Goal: Task Accomplishment & Management: Manage account settings

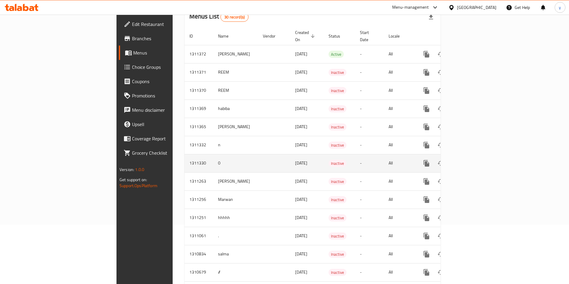
scroll to position [60, 0]
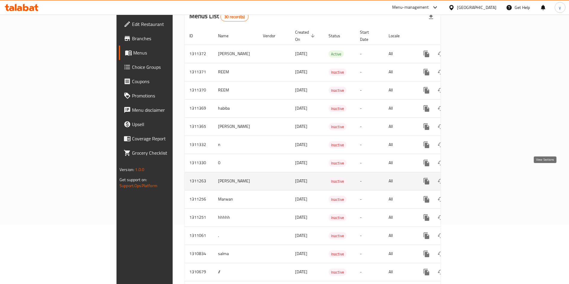
click at [473, 178] on icon "enhanced table" at bounding box center [469, 181] width 7 height 7
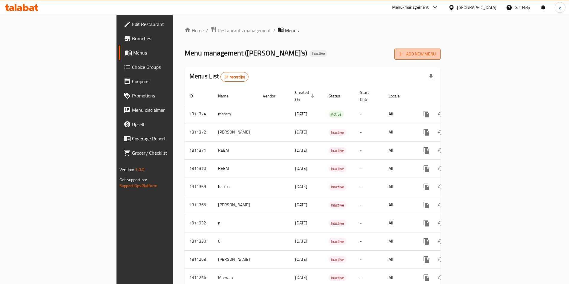
click at [436, 55] on span "Add New Menu" at bounding box center [417, 53] width 37 height 7
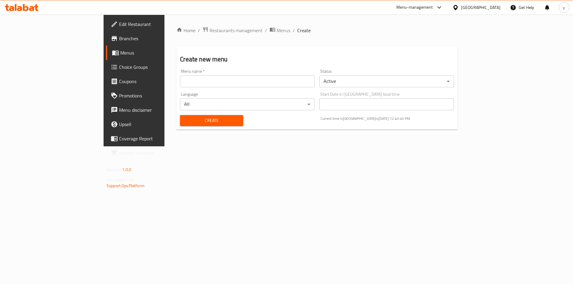
click at [247, 84] on input "text" at bounding box center [247, 82] width 135 height 12
type input "yousef"
click at [185, 122] on span "Create" at bounding box center [211, 120] width 53 height 7
click at [180, 84] on input "text" at bounding box center [247, 82] width 135 height 12
type input "yousef"
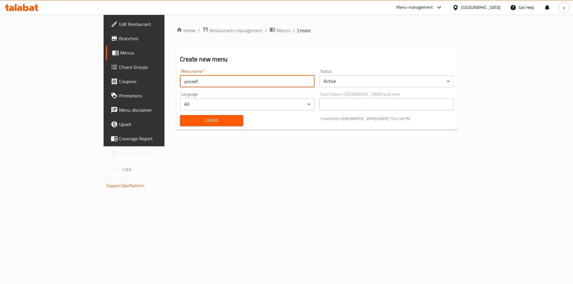
click at [372, 85] on body "​ Menu-management United Arab Emirates Get Help y Edit Restaurant Branches Menu…" at bounding box center [286, 150] width 573 height 270
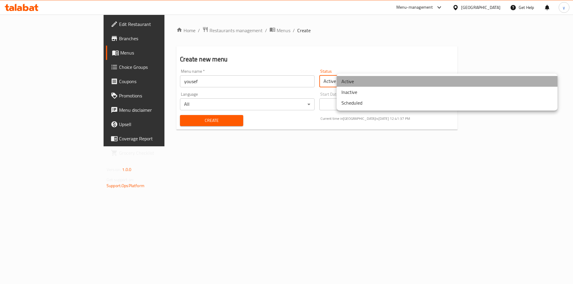
click at [373, 83] on li "Active" at bounding box center [447, 81] width 221 height 11
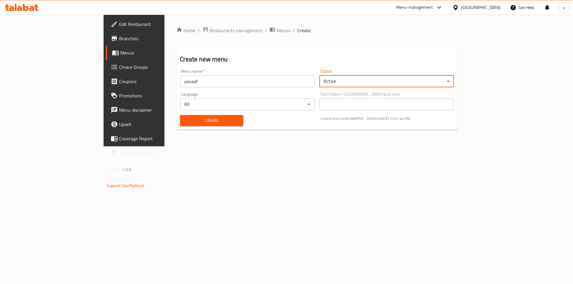
click at [120, 54] on span "Menus" at bounding box center [157, 52] width 74 height 7
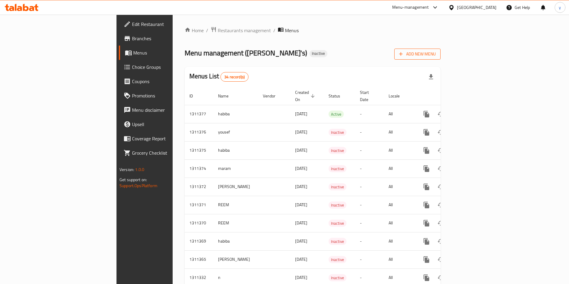
click at [436, 53] on span "Add New Menu" at bounding box center [417, 53] width 37 height 7
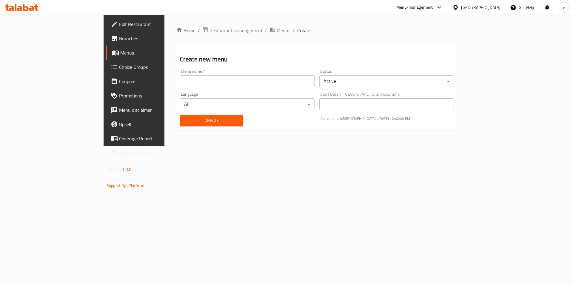
click at [227, 88] on div "Menu name   * Menu name *" at bounding box center [247, 78] width 139 height 23
click at [229, 86] on input "text" at bounding box center [247, 82] width 135 height 12
drag, startPoint x: 117, startPoint y: 83, endPoint x: 107, endPoint y: 83, distance: 9.9
click at [176, 82] on div "Create new menu Menu name   * yousef E Menu name * Status Active ​ Language All…" at bounding box center [316, 88] width 281 height 84
type input "Yousef E"
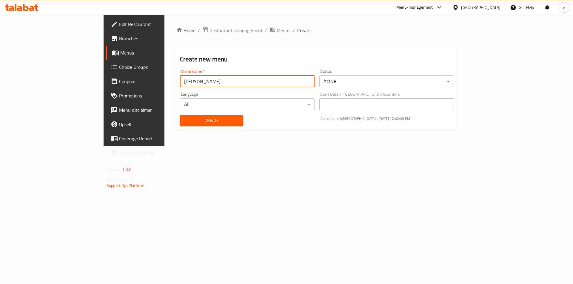
click at [180, 124] on button "Create" at bounding box center [211, 120] width 63 height 11
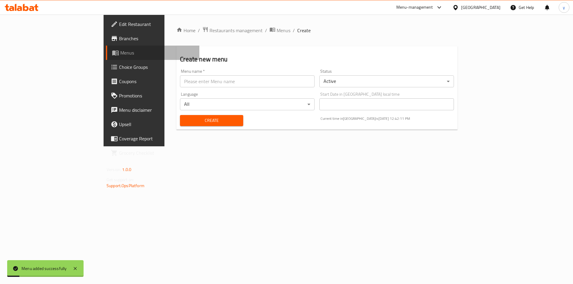
click at [120, 50] on span "Menus" at bounding box center [157, 52] width 74 height 7
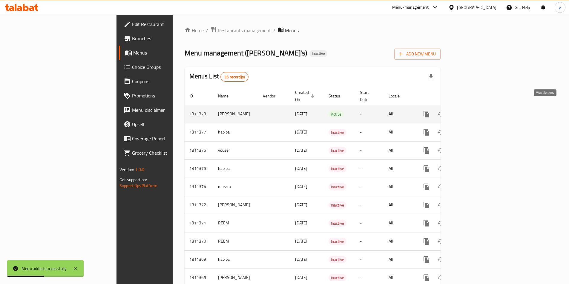
click at [473, 111] on icon "enhanced table" at bounding box center [469, 114] width 7 height 7
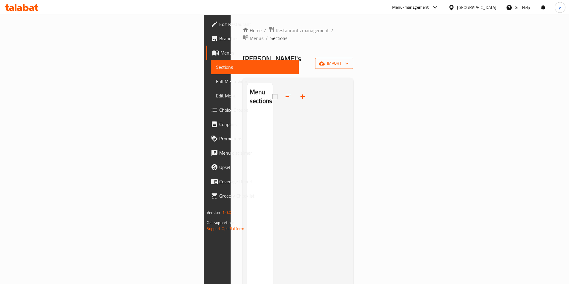
click at [348, 60] on span "import" at bounding box center [334, 63] width 29 height 7
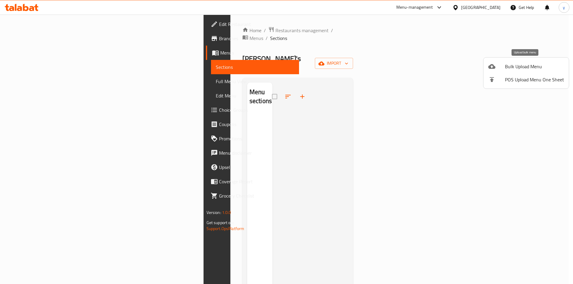
click at [533, 65] on span "Bulk Upload Menu" at bounding box center [534, 66] width 59 height 7
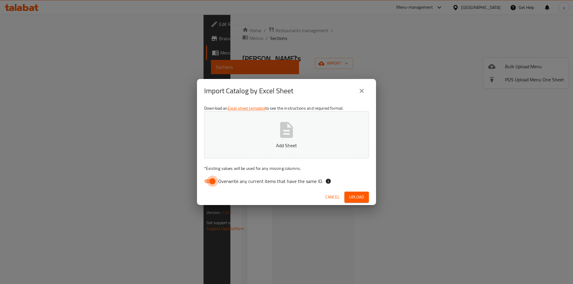
click at [215, 181] on input "Overwrite any current items that have the same ID." at bounding box center [213, 181] width 34 height 11
checkbox input "false"
click at [364, 199] on span "Upload" at bounding box center [356, 197] width 15 height 7
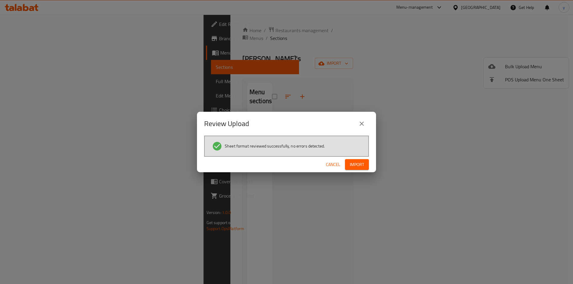
click at [352, 166] on span "Import" at bounding box center [357, 164] width 14 height 7
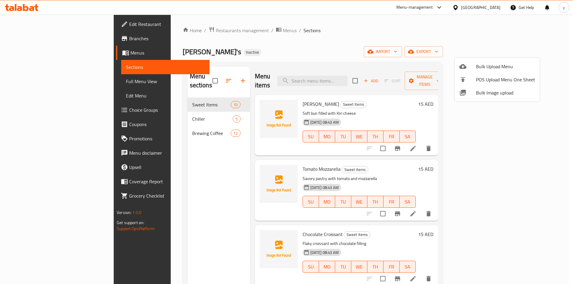
click at [526, 141] on div at bounding box center [286, 142] width 573 height 284
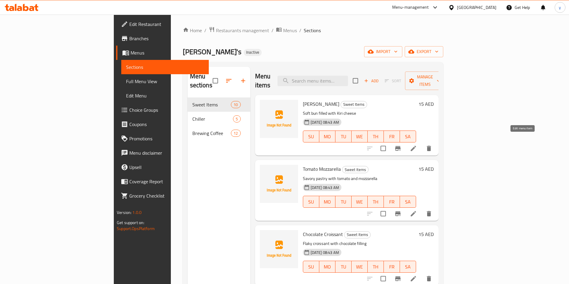
click at [417, 145] on icon at bounding box center [413, 148] width 7 height 7
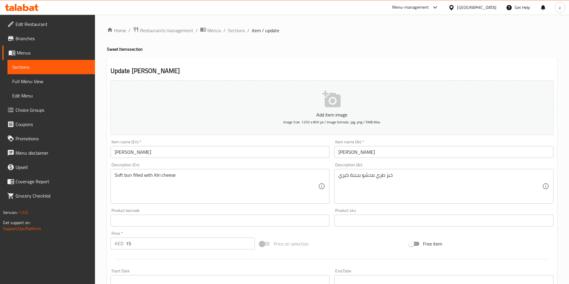
click at [21, 40] on span "Branches" at bounding box center [53, 38] width 75 height 7
click at [33, 58] on link "Menus" at bounding box center [48, 53] width 93 height 14
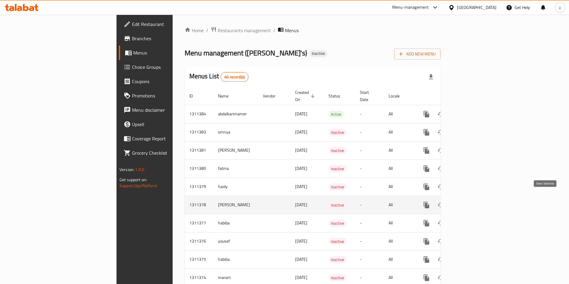
click at [473, 202] on icon "enhanced table" at bounding box center [469, 205] width 7 height 7
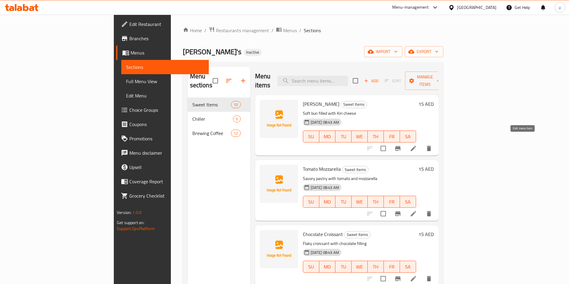
click at [417, 145] on icon at bounding box center [413, 148] width 7 height 7
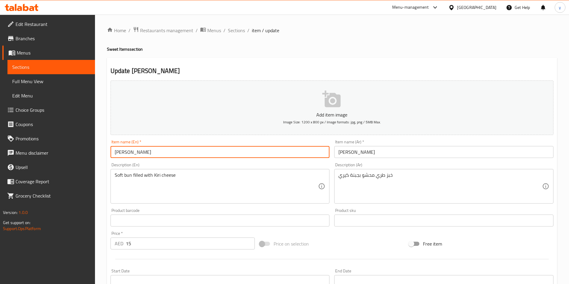
drag, startPoint x: 131, startPoint y: 150, endPoint x: 109, endPoint y: 151, distance: 21.8
click at [109, 151] on div "Item name (En)   * Kiri Bun Item name (En) *" at bounding box center [220, 149] width 224 height 23
click at [170, 154] on input "Kiri Bun" at bounding box center [219, 152] width 219 height 12
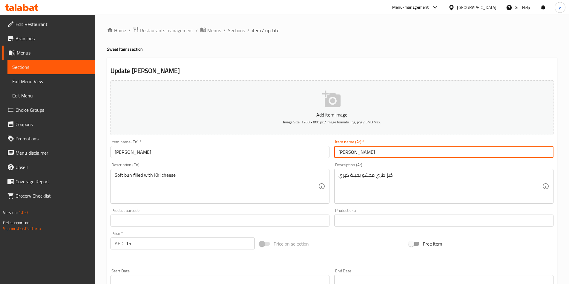
click at [344, 153] on input "كيري بون" at bounding box center [443, 152] width 219 height 12
drag, startPoint x: 359, startPoint y: 154, endPoint x: 328, endPoint y: 157, distance: 31.0
click at [328, 157] on div "Add item image Image Size: 1200 x 800 px / Image formats: jpg, png / 5MB Max. I…" at bounding box center [331, 206] width 447 height 257
type input "o"
type input "خبز كيري"
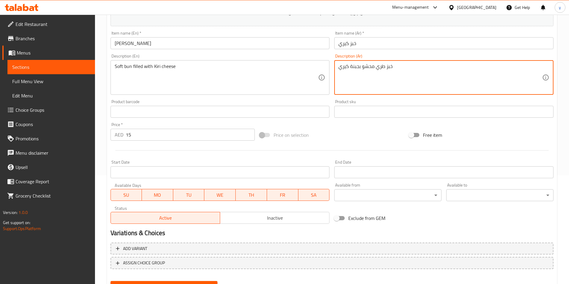
scroll to position [137, 0]
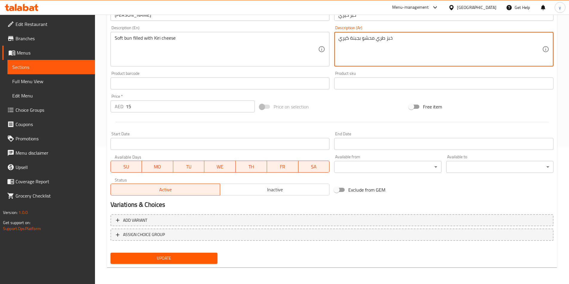
click at [210, 257] on span "Update" at bounding box center [164, 258] width 98 height 7
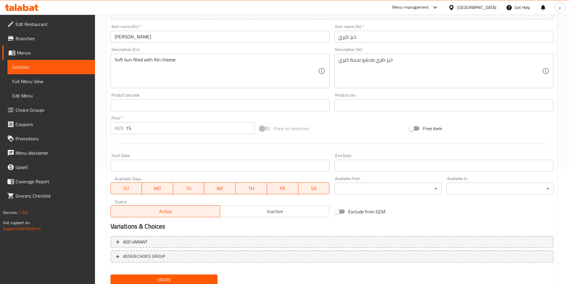
scroll to position [18, 0]
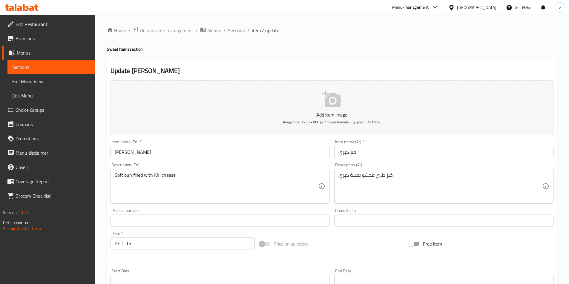
click at [46, 83] on span "Full Menu View" at bounding box center [51, 81] width 78 height 7
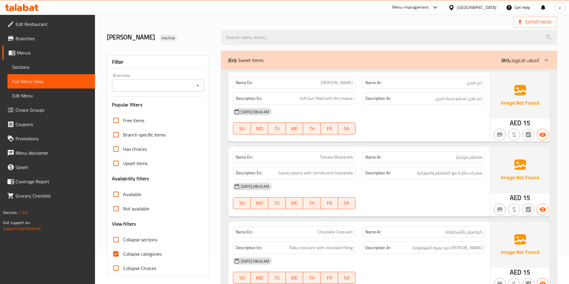
scroll to position [30, 0]
click at [29, 65] on span "Sections" at bounding box center [51, 67] width 78 height 7
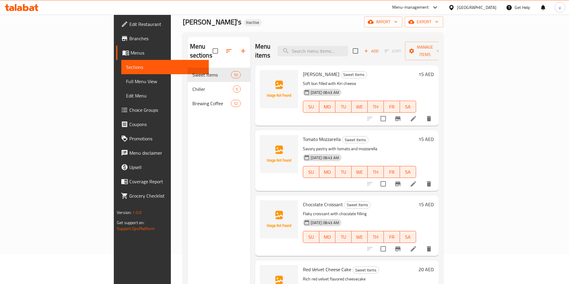
click at [422, 179] on li at bounding box center [413, 184] width 17 height 11
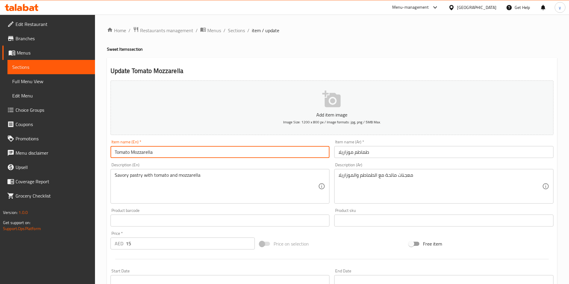
drag, startPoint x: 154, startPoint y: 151, endPoint x: 132, endPoint y: 155, distance: 22.4
click at [132, 155] on input "Tomato Mozzarella" at bounding box center [219, 152] width 219 height 12
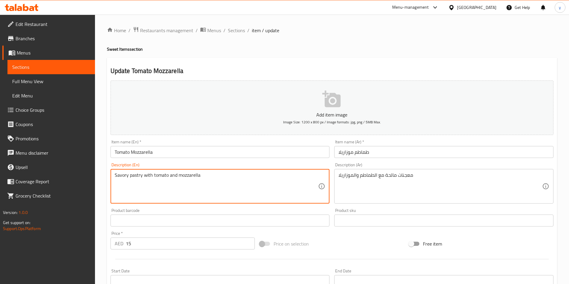
drag, startPoint x: 128, startPoint y: 177, endPoint x: 104, endPoint y: 173, distance: 24.9
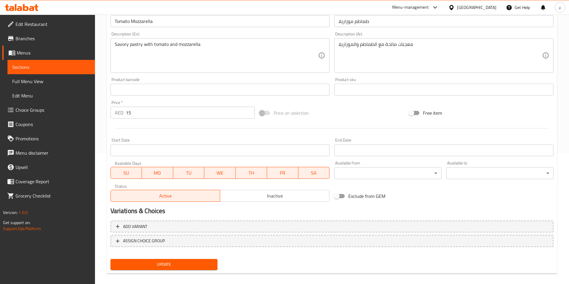
scroll to position [137, 0]
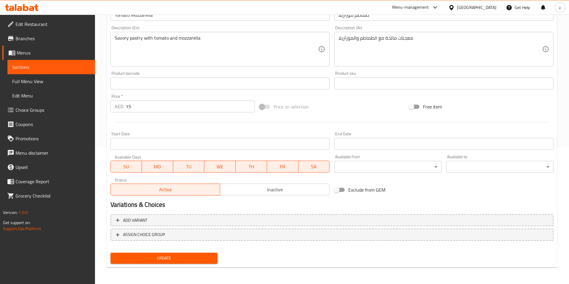
click at [27, 53] on span "Menus" at bounding box center [53, 52] width 73 height 7
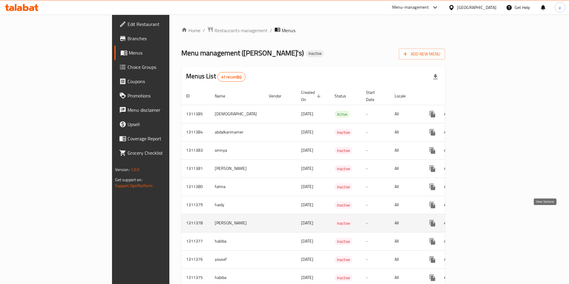
click at [479, 220] on icon "enhanced table" at bounding box center [475, 223] width 7 height 7
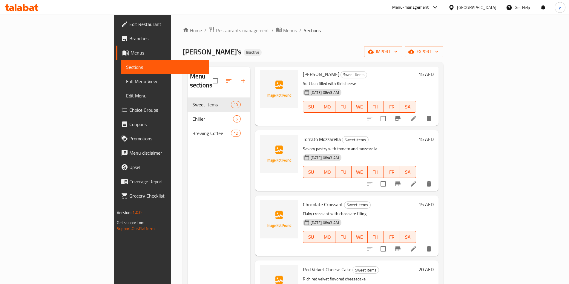
scroll to position [60, 0]
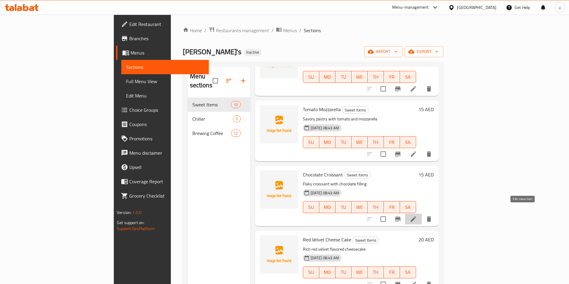
click at [417, 216] on icon at bounding box center [413, 219] width 7 height 7
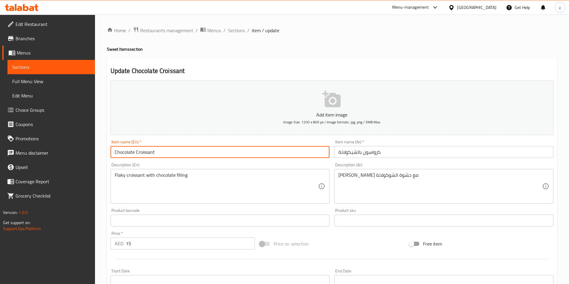
drag, startPoint x: 161, startPoint y: 153, endPoint x: 90, endPoint y: 158, distance: 71.2
click at [92, 158] on div "Edit Restaurant Branches Menus Sections Full Menu View Edit Menu Choice Groups …" at bounding box center [284, 218] width 569 height 407
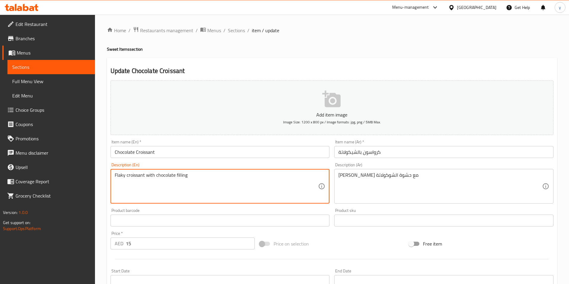
drag, startPoint x: 114, startPoint y: 176, endPoint x: 124, endPoint y: 179, distance: 10.3
drag, startPoint x: 144, startPoint y: 176, endPoint x: 102, endPoint y: 174, distance: 42.2
click at [102, 174] on div "Home / Restaurants management / Menus / Sections / item / update Sweet Items se…" at bounding box center [332, 218] width 474 height 407
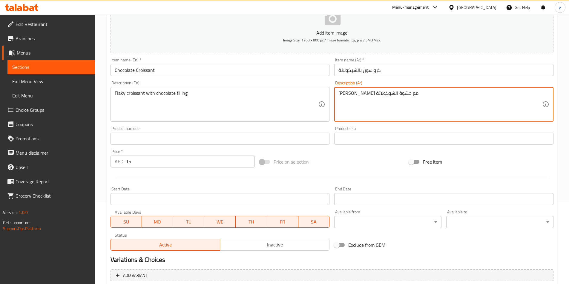
scroll to position [137, 0]
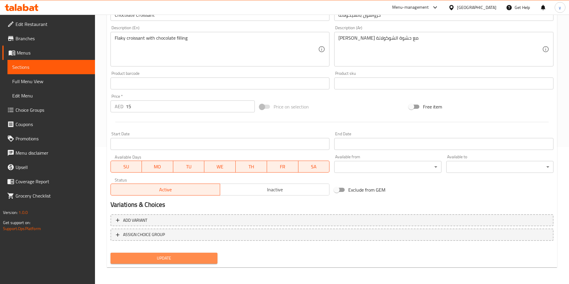
click at [187, 258] on span "Update" at bounding box center [164, 258] width 98 height 7
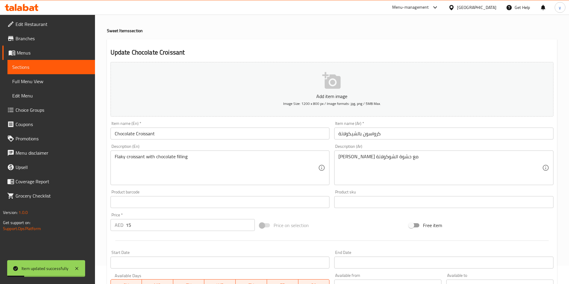
scroll to position [18, 0]
click at [28, 85] on span "Full Menu View" at bounding box center [51, 81] width 78 height 7
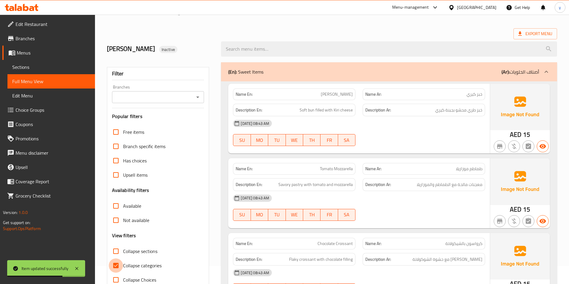
click at [114, 264] on input "Collapse categories" at bounding box center [116, 266] width 14 height 14
checkbox input "false"
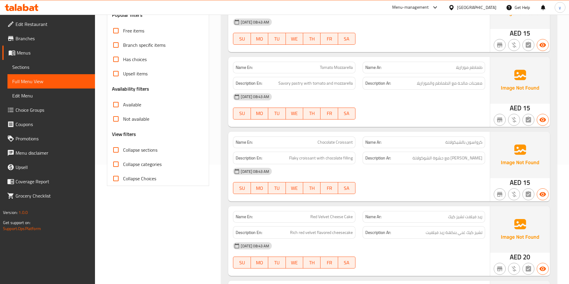
scroll to position [149, 0]
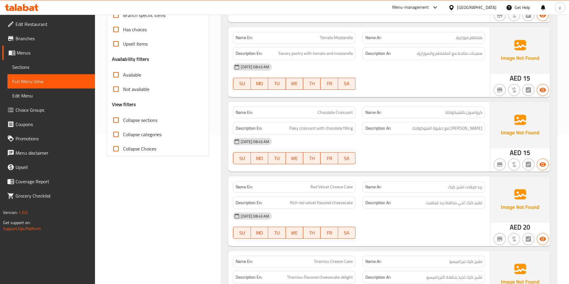
click at [22, 70] on span "Sections" at bounding box center [51, 67] width 78 height 7
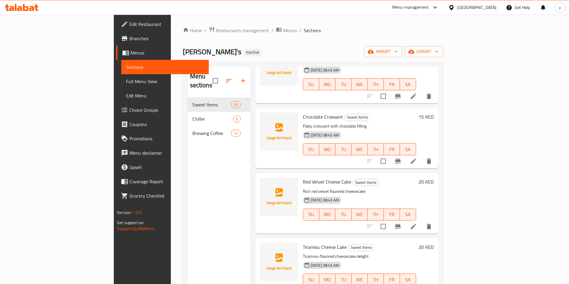
scroll to position [119, 0]
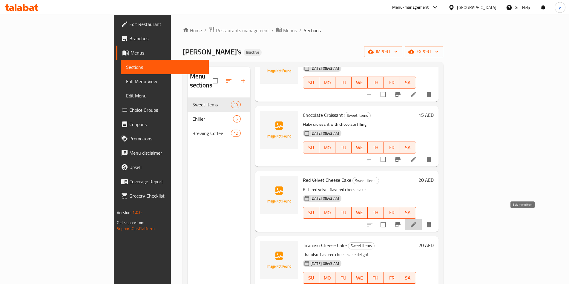
click at [417, 222] on icon at bounding box center [413, 225] width 7 height 7
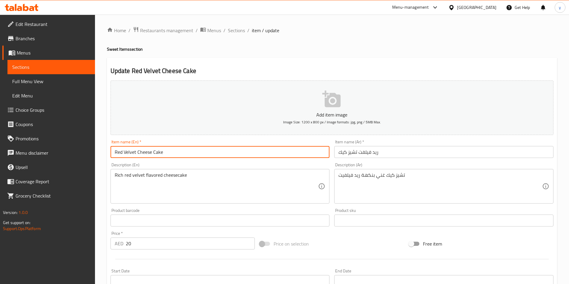
drag, startPoint x: 136, startPoint y: 154, endPoint x: 104, endPoint y: 153, distance: 31.9
click at [104, 153] on div "Home / Restaurants management / Menus / Sections / item / update Sweet Items se…" at bounding box center [332, 218] width 474 height 407
drag, startPoint x: 170, startPoint y: 155, endPoint x: 138, endPoint y: 155, distance: 31.9
click at [138, 155] on input "Red Velvet Cheese Cake" at bounding box center [219, 152] width 219 height 12
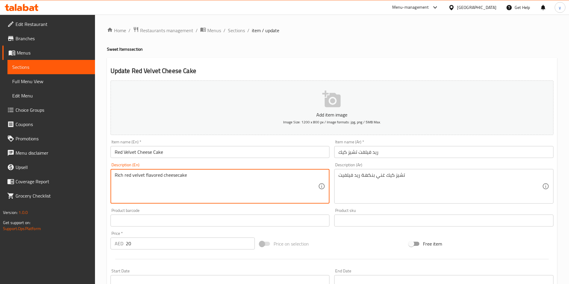
drag, startPoint x: 131, startPoint y: 177, endPoint x: 114, endPoint y: 181, distance: 16.8
click at [165, 177] on textarea "Rich red velvet flavored cheesecake" at bounding box center [217, 187] width 204 height 28
click at [187, 176] on textarea "Rich red velvet flavored cheesecake" at bounding box center [217, 187] width 204 height 28
drag, startPoint x: 161, startPoint y: 175, endPoint x: 145, endPoint y: 178, distance: 16.0
click at [145, 178] on textarea "Rich red velvet flavored cheesecake" at bounding box center [217, 187] width 204 height 28
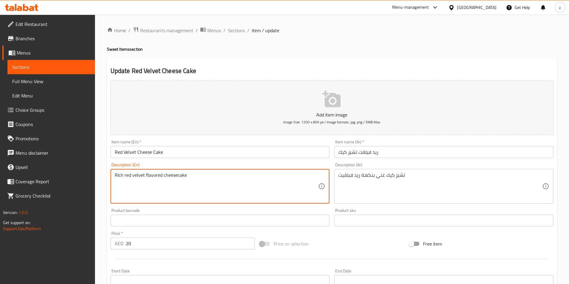
drag, startPoint x: 124, startPoint y: 176, endPoint x: 160, endPoint y: 177, distance: 36.4
click at [160, 177] on textarea "Rich red velvet flavored cheesecake" at bounding box center [217, 187] width 204 height 28
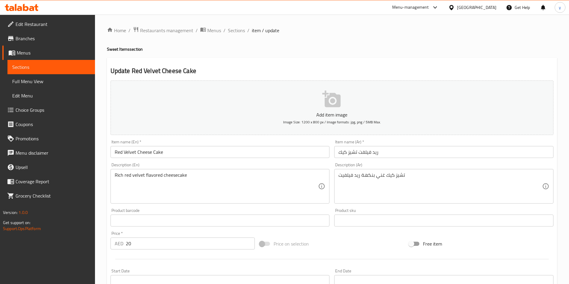
click at [265, 178] on textarea "Rich red velvet flavored cheesecake" at bounding box center [217, 187] width 204 height 28
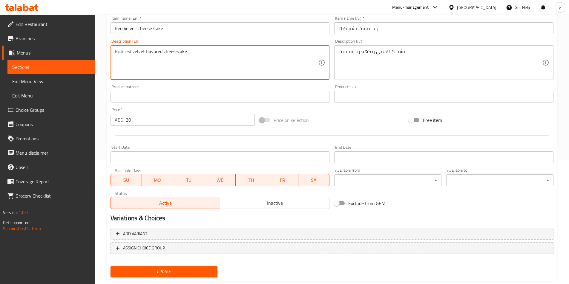
scroll to position [137, 0]
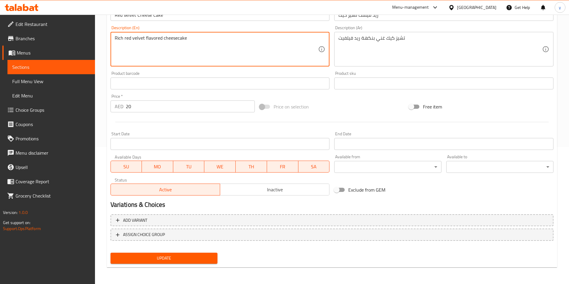
click at [171, 260] on span "Update" at bounding box center [164, 258] width 98 height 7
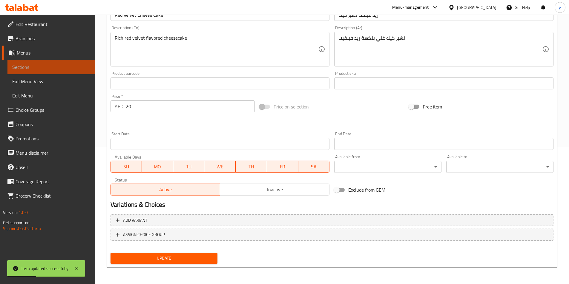
click at [56, 66] on span "Sections" at bounding box center [51, 67] width 78 height 7
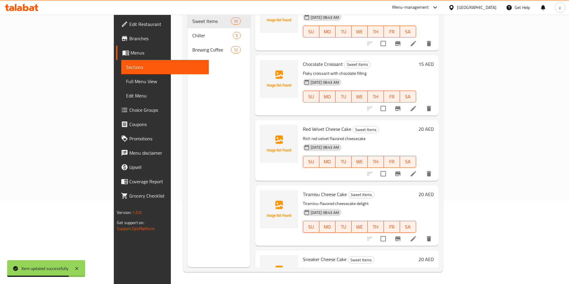
scroll to position [90, 0]
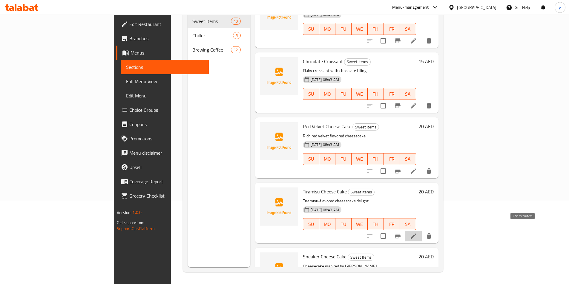
click at [417, 233] on icon at bounding box center [413, 236] width 7 height 7
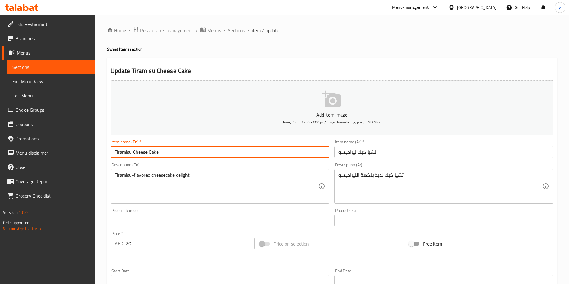
drag, startPoint x: 131, startPoint y: 152, endPoint x: 87, endPoint y: 150, distance: 44.2
click at [93, 151] on div "Edit Restaurant Branches Menus Sections Full Menu View Edit Menu Choice Groups …" at bounding box center [284, 218] width 569 height 407
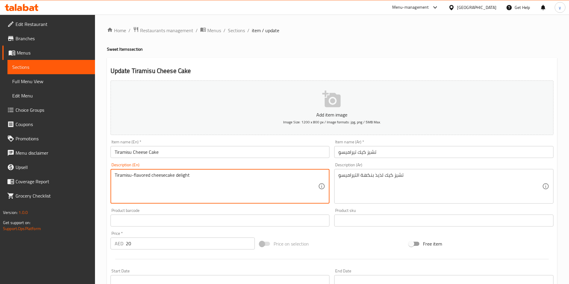
click at [182, 176] on textarea "Tiramisu-flavored cheesecake delight" at bounding box center [217, 187] width 204 height 28
click at [187, 178] on textarea "Tiramisu-flavored cheesecake delight" at bounding box center [217, 187] width 204 height 28
drag, startPoint x: 190, startPoint y: 178, endPoint x: 177, endPoint y: 179, distance: 13.6
click at [177, 179] on textarea "Tiramisu-flavored cheesecake delight" at bounding box center [217, 187] width 204 height 28
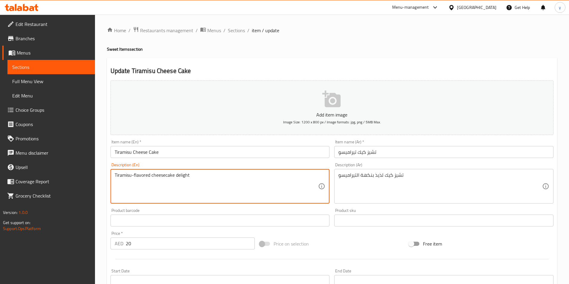
click at [213, 182] on textarea "Tiramisu-flavored cheesecake delight" at bounding box center [217, 187] width 204 height 28
drag, startPoint x: 212, startPoint y: 179, endPoint x: 90, endPoint y: 177, distance: 121.5
click at [90, 177] on div "Edit Restaurant Branches Menus Sections Full Menu View Edit Menu Choice Groups …" at bounding box center [284, 218] width 569 height 407
click at [198, 173] on textarea "Tiramisu-flavored cheesecake delight" at bounding box center [217, 187] width 204 height 28
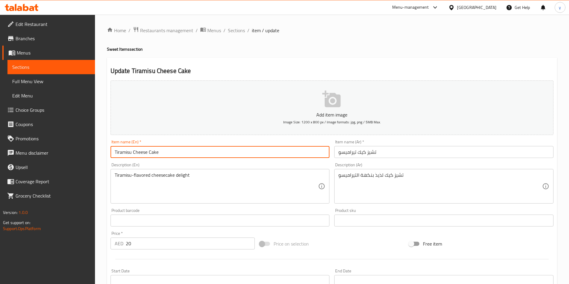
drag, startPoint x: 183, startPoint y: 150, endPoint x: 38, endPoint y: 159, distance: 146.0
click at [39, 158] on div "Edit Restaurant Branches Menus Sections Full Menu View Edit Menu Choice Groups …" at bounding box center [284, 218] width 569 height 407
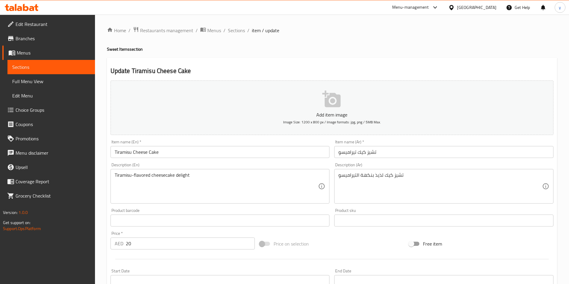
click at [337, 176] on div "تشيز كيك لذيذ بنكهة التيراميسو Description (Ar)" at bounding box center [443, 186] width 219 height 35
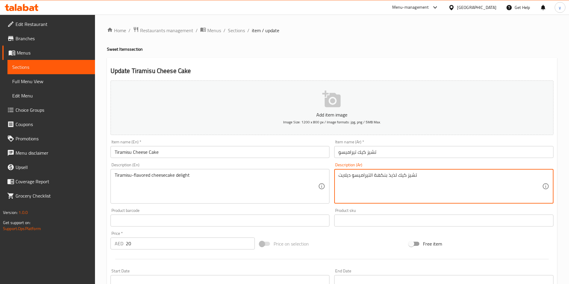
type textarea "تشيز كيك لذيذ بنكهة التيراميسو ديلايت"
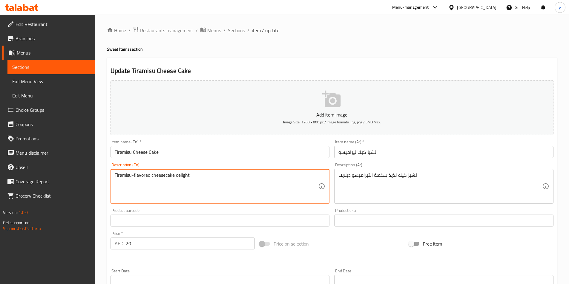
click at [119, 177] on textarea "Tiramisu-flavored cheesecake delight" at bounding box center [217, 187] width 204 height 28
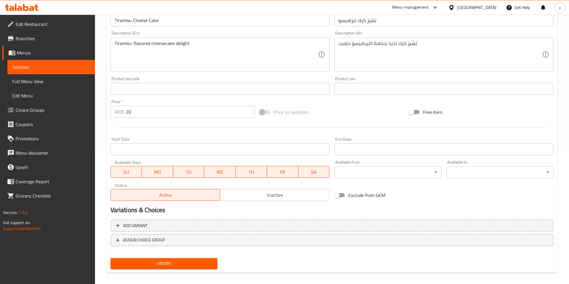
scroll to position [137, 0]
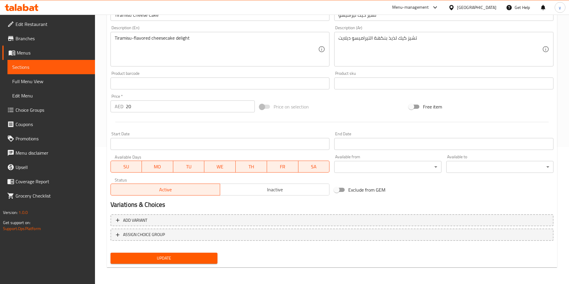
click at [200, 256] on span "Update" at bounding box center [164, 258] width 98 height 7
click at [48, 77] on link "Full Menu View" at bounding box center [50, 81] width 87 height 14
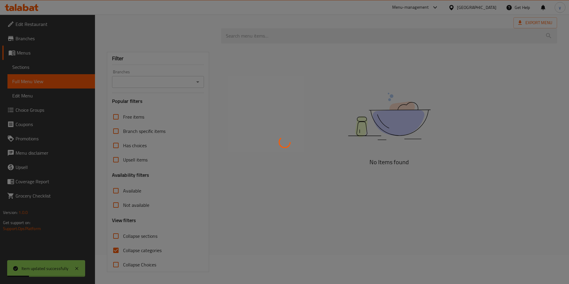
scroll to position [29, 0]
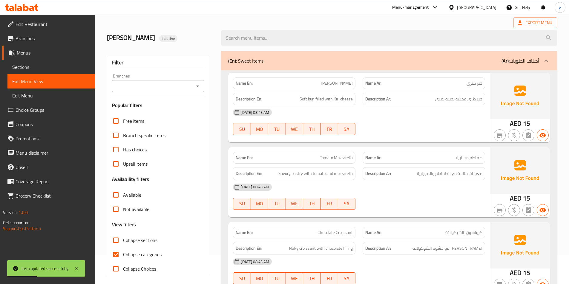
click at [124, 255] on span "Collapse categories" at bounding box center [142, 254] width 39 height 7
click at [123, 255] on input "Collapse categories" at bounding box center [116, 255] width 14 height 14
checkbox input "false"
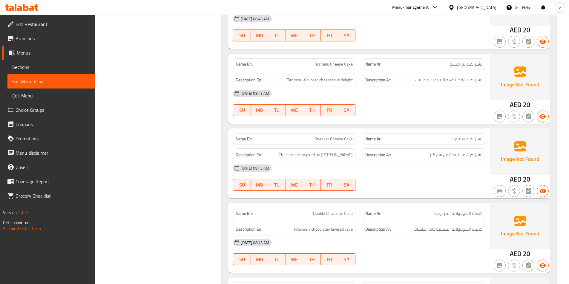
scroll to position [357, 0]
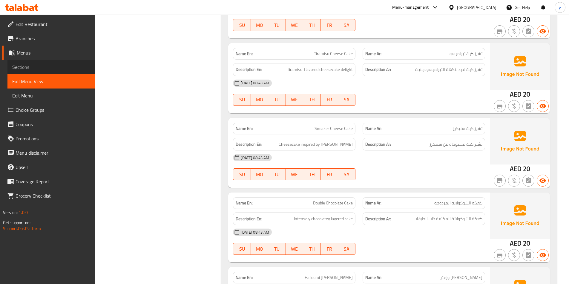
click at [51, 66] on span "Sections" at bounding box center [51, 67] width 78 height 7
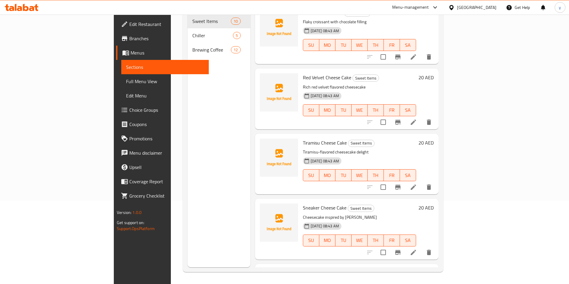
scroll to position [149, 0]
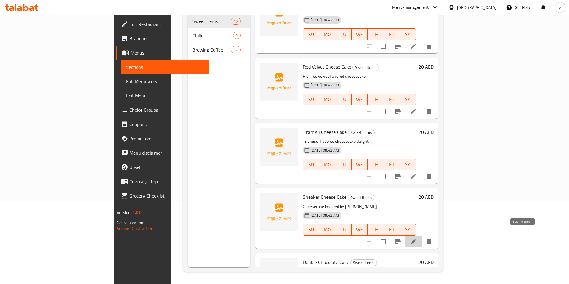
click at [417, 239] on icon at bounding box center [413, 242] width 7 height 7
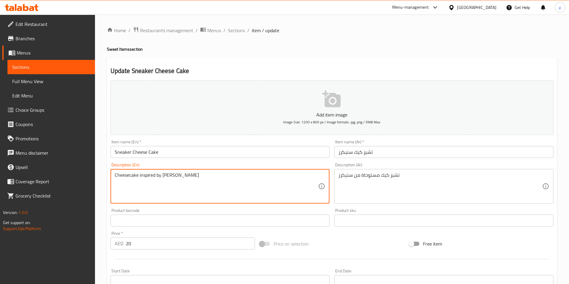
drag, startPoint x: 182, startPoint y: 175, endPoint x: 107, endPoint y: 173, distance: 75.2
click at [204, 179] on textarea "Cheesecake inspired by Snickers" at bounding box center [217, 187] width 204 height 28
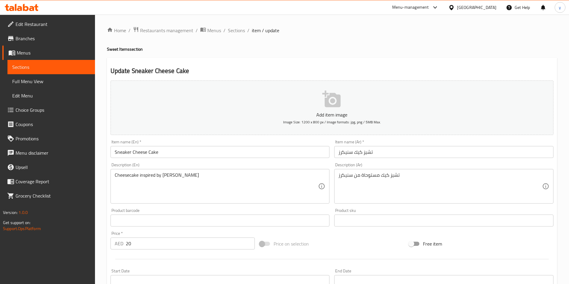
click at [201, 175] on textarea "Cheesecake inspired by Snickers" at bounding box center [217, 187] width 204 height 28
click at [193, 181] on textarea "Cheesecake inspired by Snickers" at bounding box center [217, 187] width 204 height 28
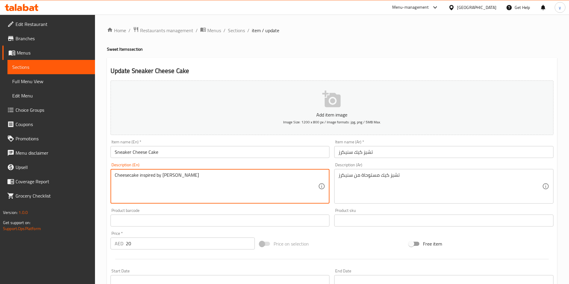
click at [193, 181] on textarea "Cheesecake inspired by Snickers" at bounding box center [217, 187] width 204 height 28
paste textarea "Dessert made of soft fresh cream cheese and Snickers."
type textarea "Dessert made of soft fresh cream cheese and Snickers."
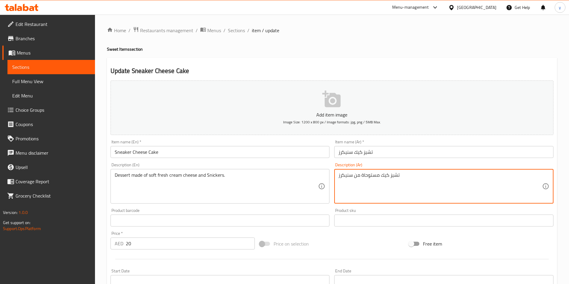
click at [439, 191] on textarea "تشيز كيك مستوحاة من سنيكرز" at bounding box center [440, 187] width 204 height 28
paste textarea "مصنوعة من الجبن الكريمي الطازج الطري وال"
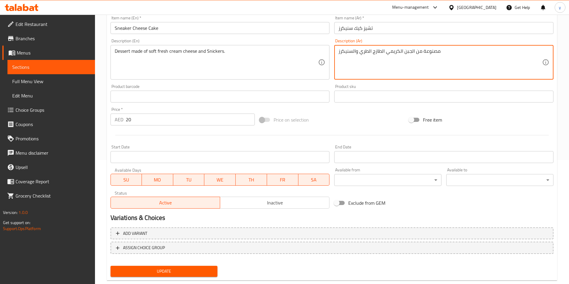
scroll to position [137, 0]
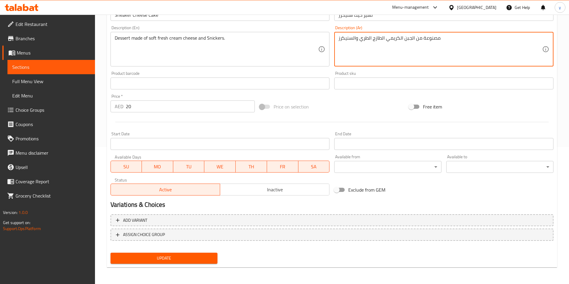
type textarea "مصنوعة من الجبن الكريمي الطازج الطري والسنيكرز"
click at [199, 258] on span "Update" at bounding box center [164, 258] width 98 height 7
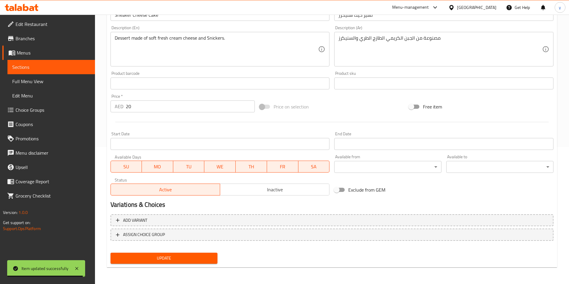
click at [41, 69] on span "Sections" at bounding box center [51, 67] width 78 height 7
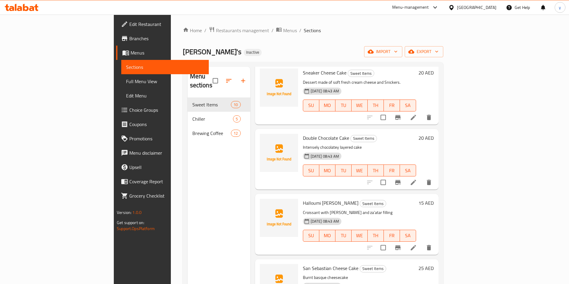
scroll to position [383, 0]
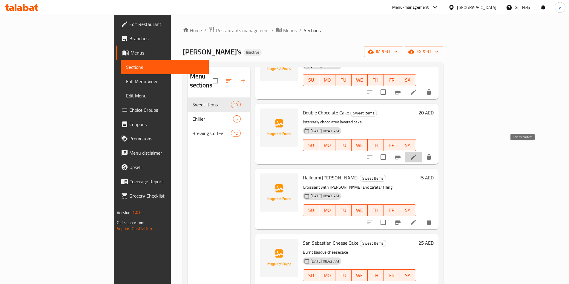
click at [417, 154] on icon at bounding box center [413, 157] width 7 height 7
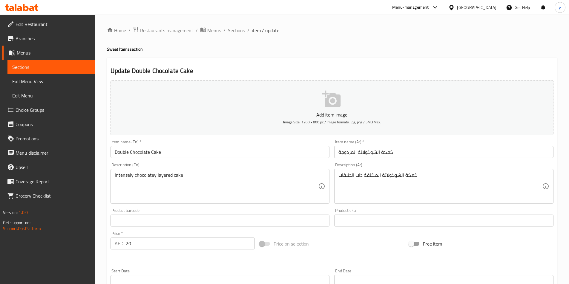
click at [180, 153] on input "Double Chocolate Cake" at bounding box center [219, 152] width 219 height 12
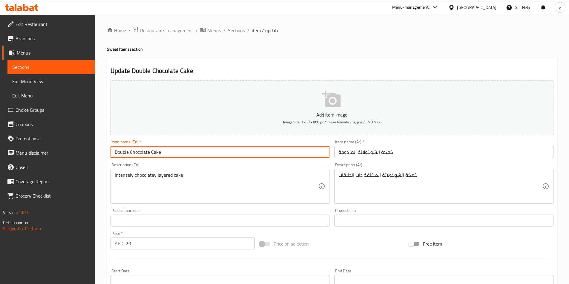
click at [180, 153] on input "Double Chocolate Cake" at bounding box center [219, 152] width 219 height 12
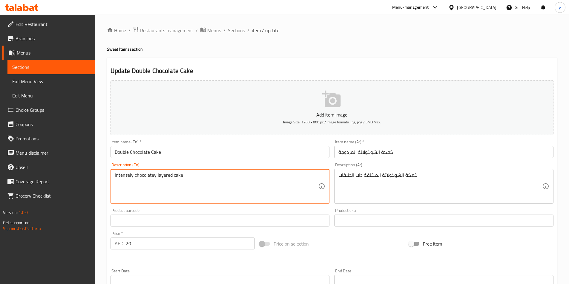
drag, startPoint x: 182, startPoint y: 176, endPoint x: 109, endPoint y: 179, distance: 73.8
click at [191, 192] on textarea "Intensely chocolatey layered cake" at bounding box center [217, 187] width 204 height 28
drag, startPoint x: 133, startPoint y: 175, endPoint x: 113, endPoint y: 179, distance: 19.6
click at [113, 179] on div "Intensely chocolatey layered cake Description (En)" at bounding box center [219, 186] width 219 height 35
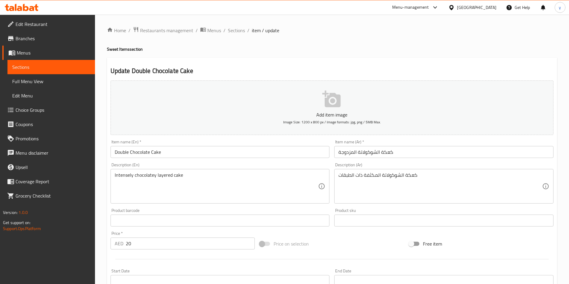
drag, startPoint x: 190, startPoint y: 180, endPoint x: 185, endPoint y: 180, distance: 5.1
click at [190, 180] on textarea "Intensely chocolatey layered cake" at bounding box center [217, 187] width 204 height 28
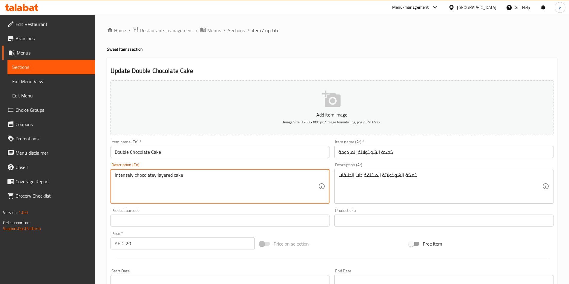
drag, startPoint x: 193, startPoint y: 177, endPoint x: 46, endPoint y: 170, distance: 146.7
click at [56, 169] on div "Edit Restaurant Branches Menus Sections Full Menu View Edit Menu Choice Groups …" at bounding box center [284, 218] width 569 height 407
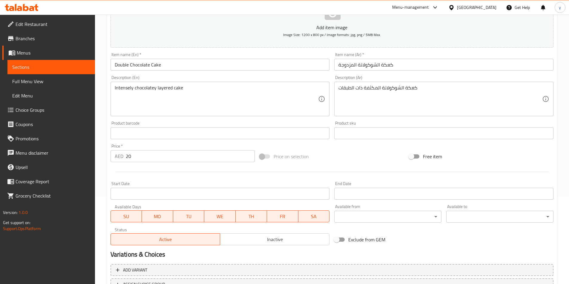
scroll to position [137, 0]
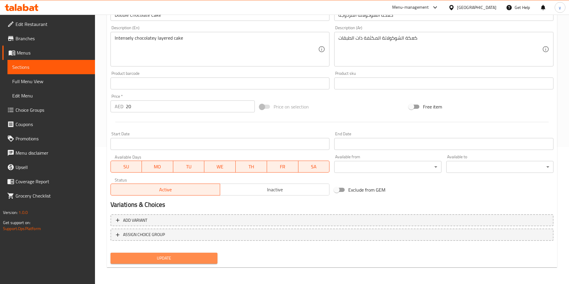
drag, startPoint x: 150, startPoint y: 256, endPoint x: 151, endPoint y: 260, distance: 3.7
click at [150, 257] on span "Update" at bounding box center [164, 258] width 98 height 7
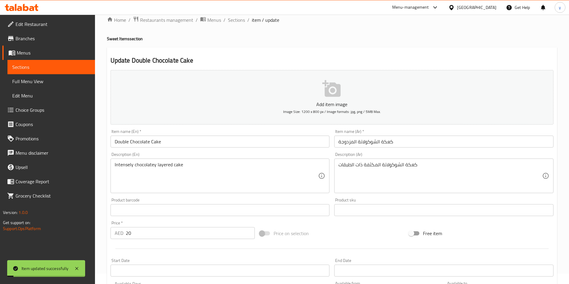
scroll to position [0, 0]
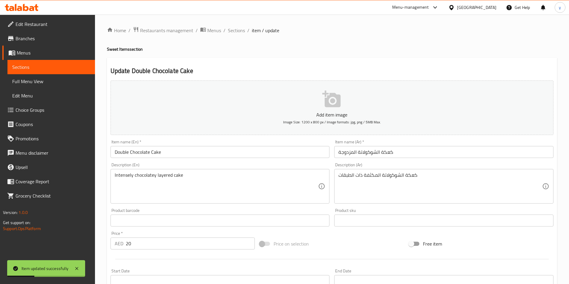
click at [35, 84] on span "Full Menu View" at bounding box center [51, 81] width 78 height 7
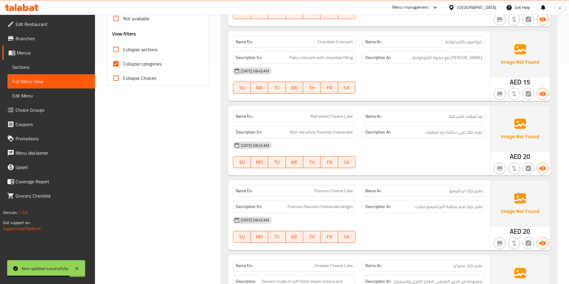
scroll to position [239, 0]
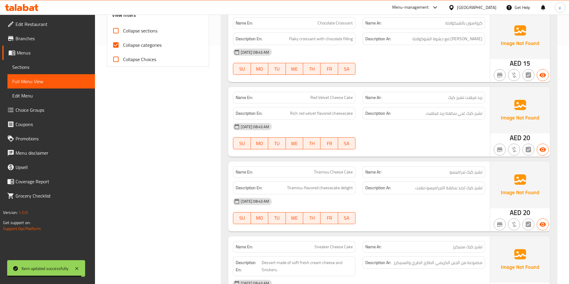
click at [44, 67] on span "Sections" at bounding box center [51, 67] width 78 height 7
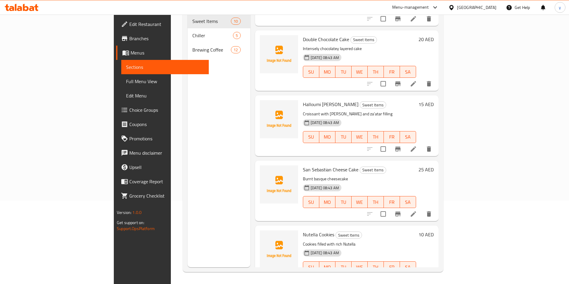
scroll to position [383, 0]
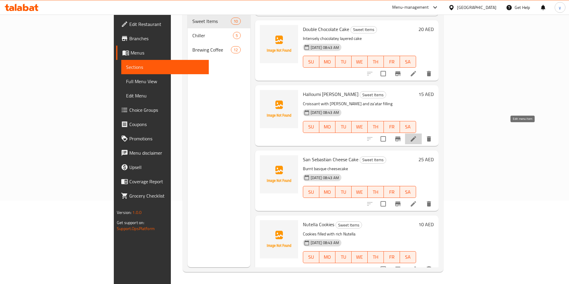
click at [417, 136] on icon at bounding box center [413, 139] width 7 height 7
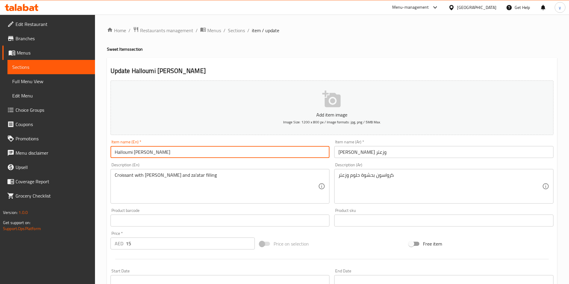
drag, startPoint x: 176, startPoint y: 150, endPoint x: 73, endPoint y: 148, distance: 103.9
click at [73, 148] on div "Edit Restaurant Branches Menus Sections Full Menu View Edit Menu Choice Groups …" at bounding box center [284, 218] width 569 height 407
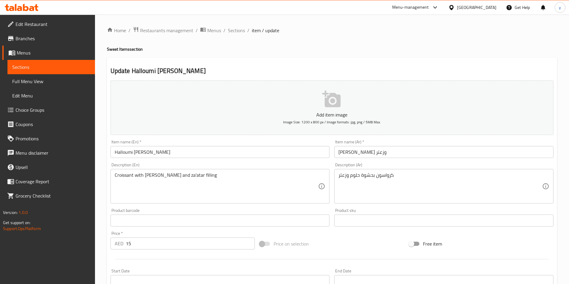
drag, startPoint x: 82, startPoint y: 211, endPoint x: 90, endPoint y: 220, distance: 11.2
click at [82, 211] on p "Version: 1.0.0" at bounding box center [49, 213] width 92 height 6
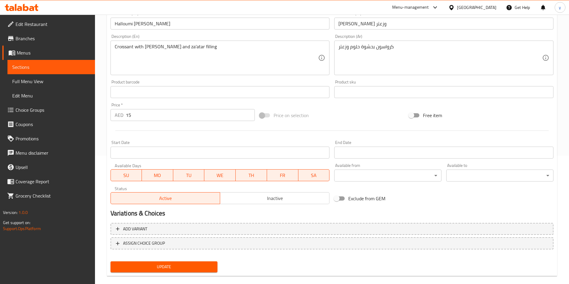
scroll to position [137, 0]
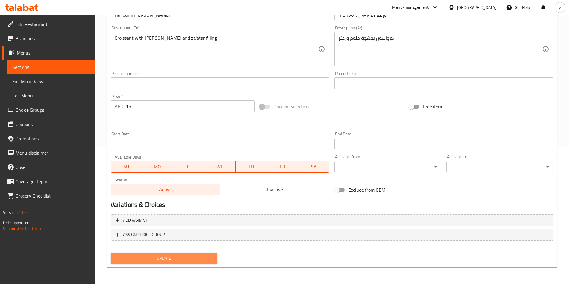
click at [188, 256] on span "Update" at bounding box center [164, 258] width 98 height 7
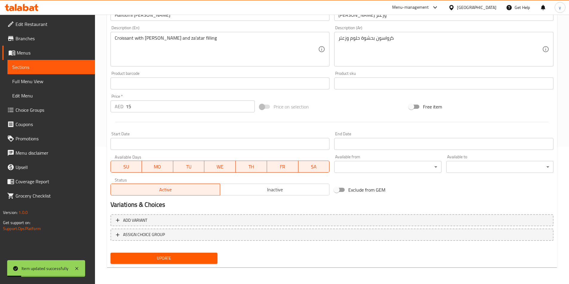
click at [37, 85] on span "Full Menu View" at bounding box center [51, 81] width 78 height 7
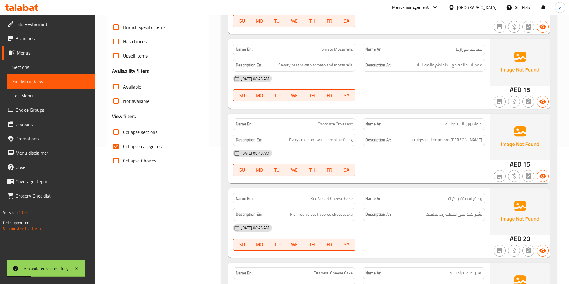
click at [122, 148] on input "Collapse categories" at bounding box center [116, 146] width 14 height 14
checkbox input "false"
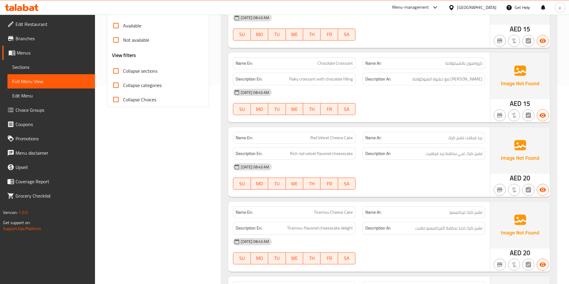
scroll to position [209, 0]
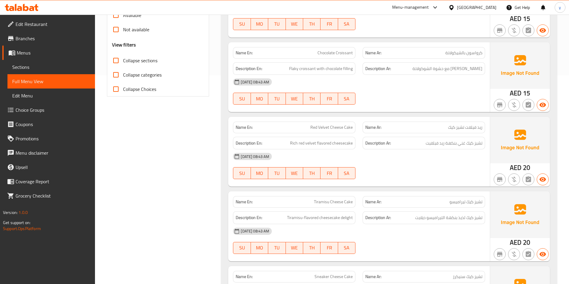
click at [24, 70] on span "Sections" at bounding box center [51, 67] width 78 height 7
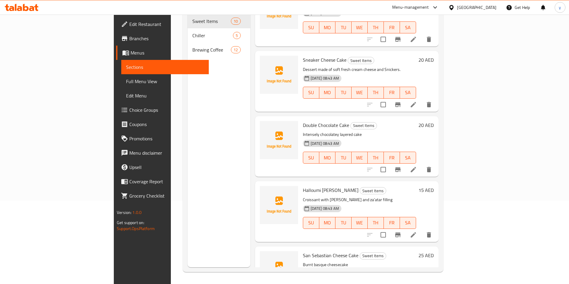
scroll to position [383, 0]
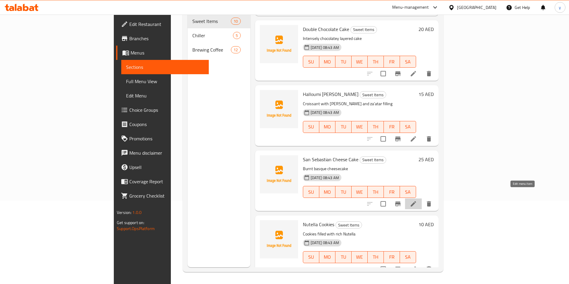
click at [417, 201] on icon at bounding box center [413, 204] width 7 height 7
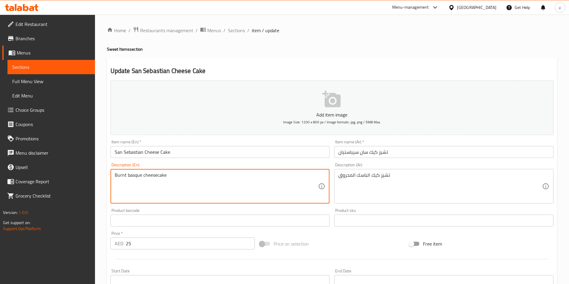
drag, startPoint x: 168, startPoint y: 175, endPoint x: 93, endPoint y: 176, distance: 74.3
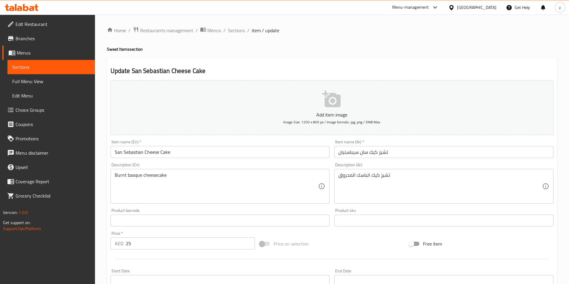
drag, startPoint x: 139, startPoint y: 177, endPoint x: 127, endPoint y: 177, distance: 11.6
click at [139, 177] on textarea "Burnt basque cheesecake" at bounding box center [217, 187] width 204 height 28
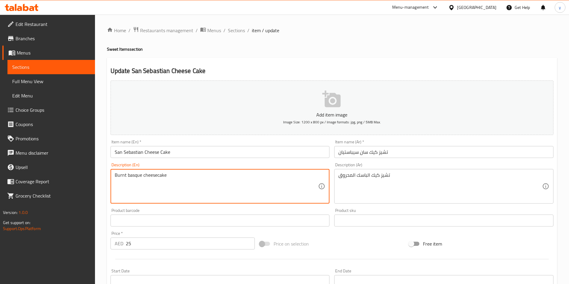
drag, startPoint x: 126, startPoint y: 176, endPoint x: 97, endPoint y: 172, distance: 29.0
click at [98, 172] on div "Home / Restaurants management / Menus / Sections / item / update Sweet Items se…" at bounding box center [332, 218] width 474 height 407
drag, startPoint x: 133, startPoint y: 176, endPoint x: 138, endPoint y: 188, distance: 13.3
click at [138, 188] on textarea "Burnt basque cheesecake" at bounding box center [217, 187] width 204 height 28
drag, startPoint x: 141, startPoint y: 177, endPoint x: 127, endPoint y: 178, distance: 13.7
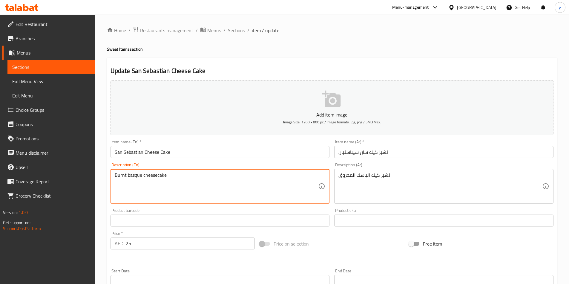
click at [127, 178] on textarea "Burnt basque cheesecake" at bounding box center [217, 187] width 204 height 28
click at [190, 184] on textarea "Burnt basque cheesecake" at bounding box center [217, 187] width 204 height 28
drag, startPoint x: 132, startPoint y: 176, endPoint x: 140, endPoint y: 196, distance: 22.6
click at [140, 196] on textarea "Burnt basque cheesecake" at bounding box center [217, 187] width 204 height 28
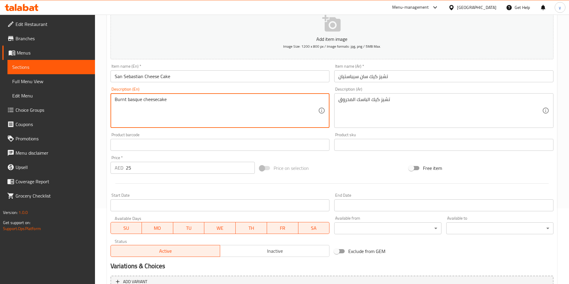
scroll to position [137, 0]
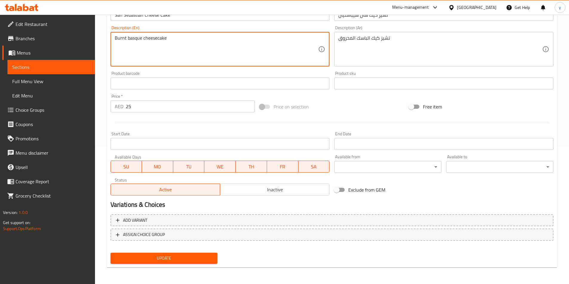
drag, startPoint x: 135, startPoint y: 37, endPoint x: 122, endPoint y: 62, distance: 28.0
click at [122, 62] on textarea "Burnt basque cheesecake" at bounding box center [217, 49] width 204 height 28
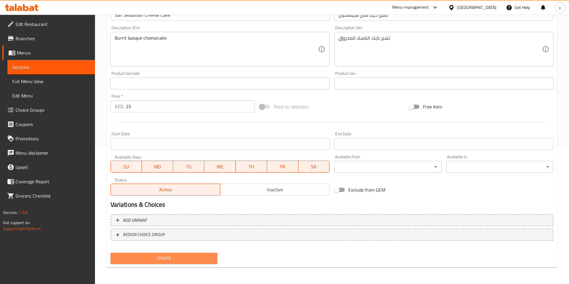
click at [152, 257] on span "Update" at bounding box center [164, 258] width 98 height 7
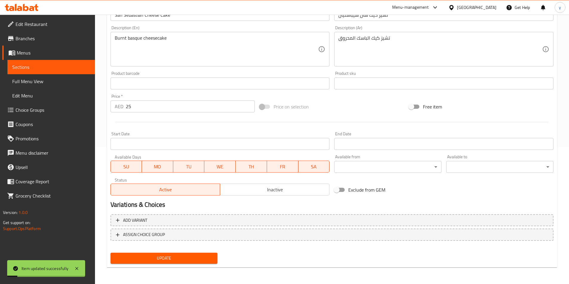
click at [40, 84] on span "Full Menu View" at bounding box center [51, 81] width 78 height 7
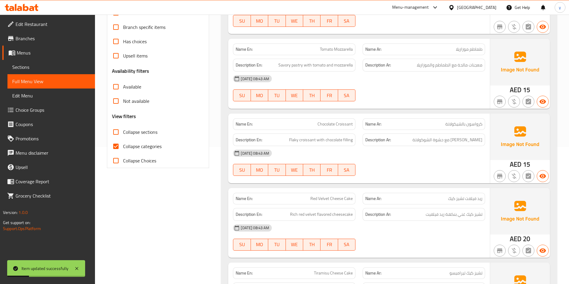
click at [115, 145] on input "Collapse categories" at bounding box center [116, 146] width 14 height 14
checkbox input "false"
click at [18, 67] on span "Sections" at bounding box center [51, 67] width 78 height 7
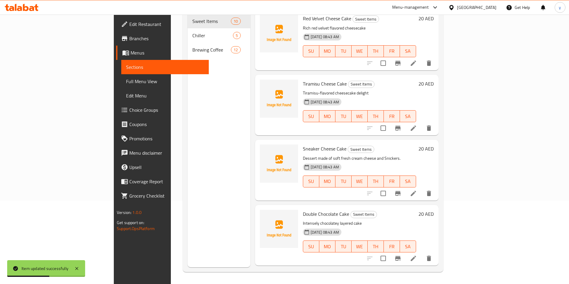
scroll to position [383, 0]
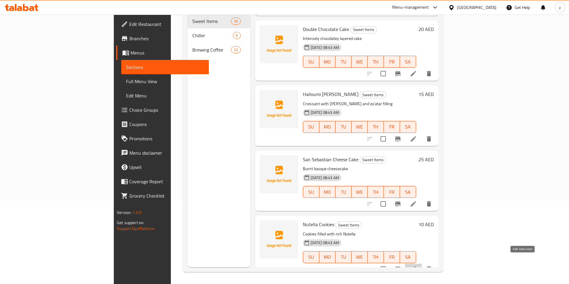
click at [417, 266] on icon at bounding box center [413, 269] width 7 height 7
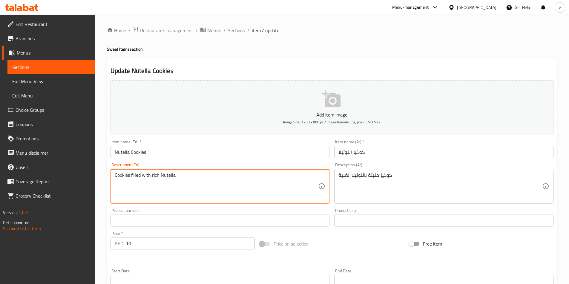
click at [155, 174] on textarea "Cookies filled with rich Nutella" at bounding box center [217, 187] width 204 height 28
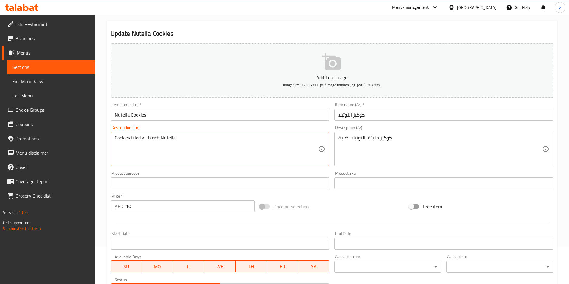
scroll to position [137, 0]
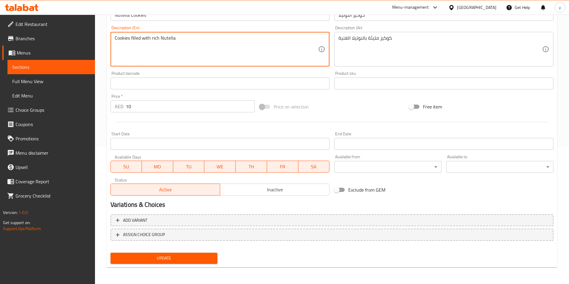
click at [201, 260] on span "Update" at bounding box center [164, 258] width 98 height 7
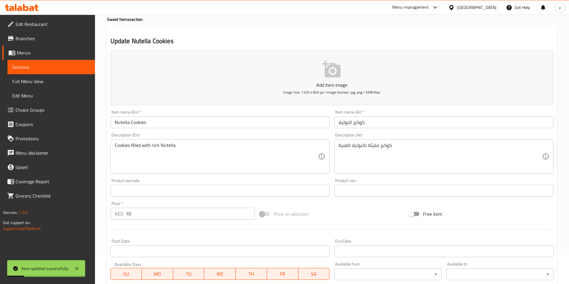
scroll to position [0, 0]
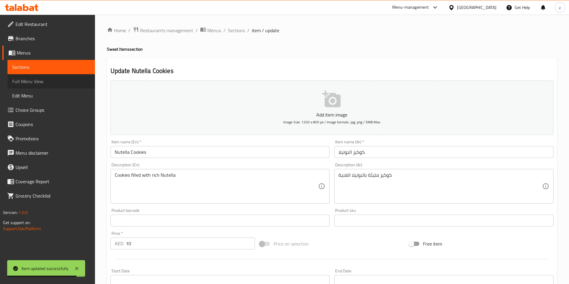
click at [37, 80] on span "Full Menu View" at bounding box center [51, 81] width 78 height 7
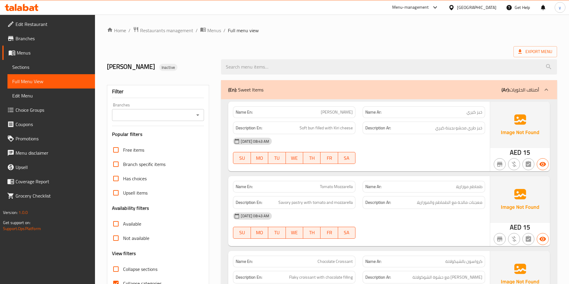
click at [32, 64] on span "Sections" at bounding box center [51, 67] width 78 height 7
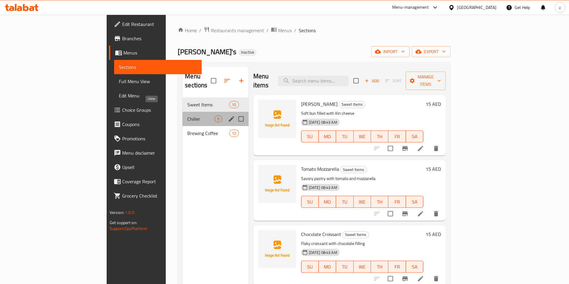
click at [187, 116] on span "Chiller" at bounding box center [200, 119] width 27 height 7
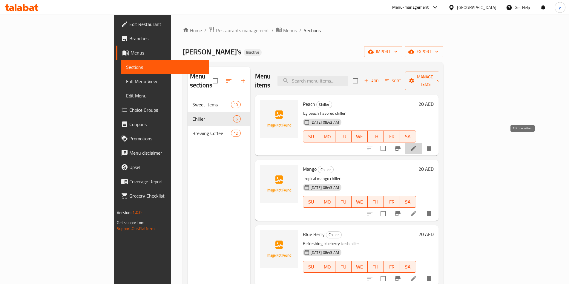
click at [417, 145] on icon at bounding box center [413, 148] width 7 height 7
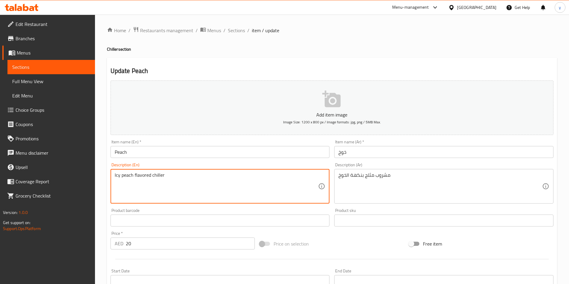
drag, startPoint x: 164, startPoint y: 178, endPoint x: 152, endPoint y: 182, distance: 13.5
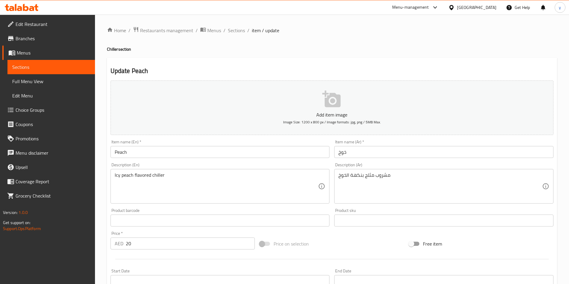
click at [201, 189] on textarea "Icy peach flavored chiller" at bounding box center [217, 187] width 204 height 28
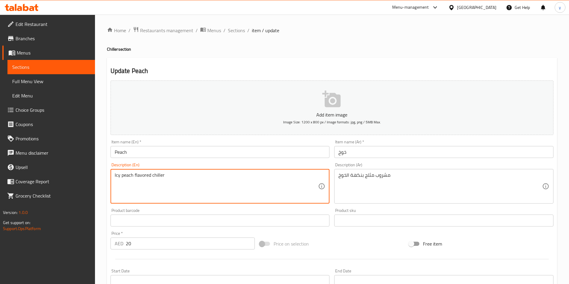
click at [178, 182] on textarea "Icy peach flavored chiller" at bounding box center [217, 187] width 204 height 28
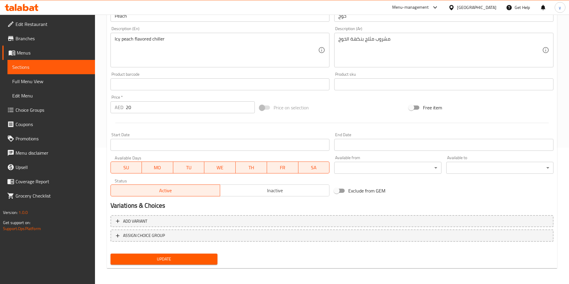
scroll to position [137, 0]
click at [193, 259] on span "Update" at bounding box center [164, 258] width 98 height 7
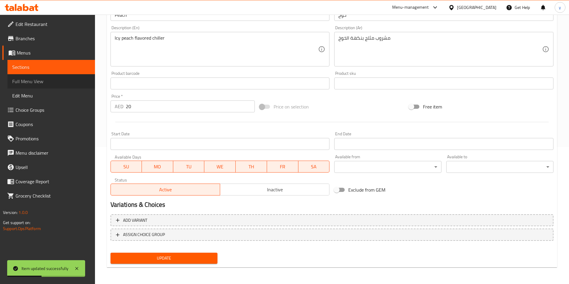
click at [52, 79] on span "Full Menu View" at bounding box center [51, 81] width 78 height 7
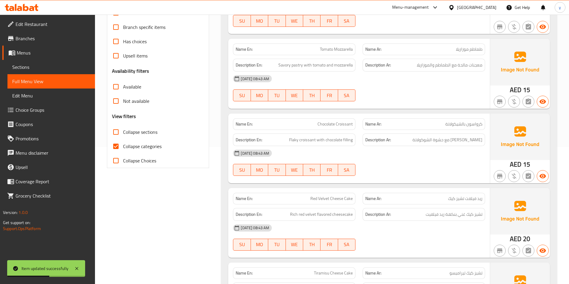
click at [127, 150] on span "Collapse categories" at bounding box center [142, 146] width 39 height 7
click at [123, 150] on input "Collapse categories" at bounding box center [116, 146] width 14 height 14
checkbox input "false"
click at [38, 64] on span "Sections" at bounding box center [51, 67] width 78 height 7
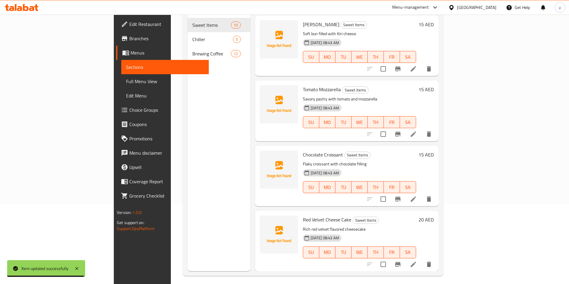
scroll to position [24, 0]
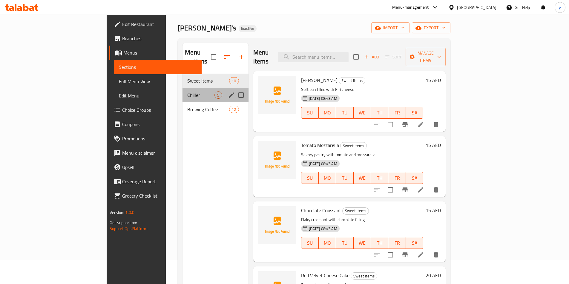
click at [182, 88] on div "Chiller 5" at bounding box center [215, 95] width 66 height 14
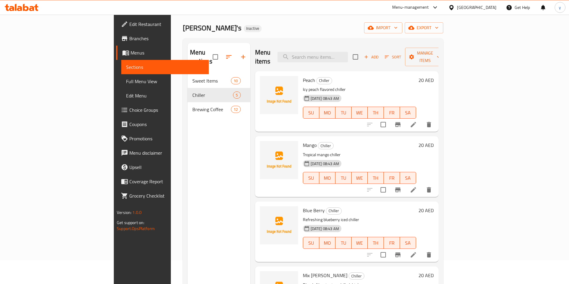
click at [422, 185] on li at bounding box center [413, 190] width 17 height 11
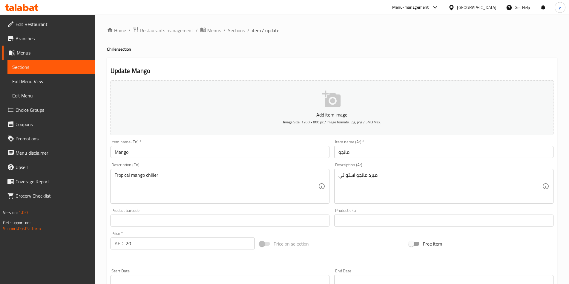
click at [149, 157] on input "Mango" at bounding box center [219, 152] width 219 height 12
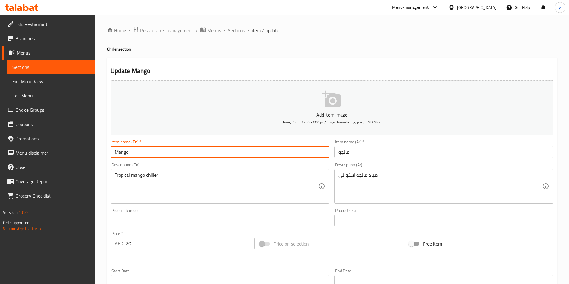
click at [149, 157] on input "Mango" at bounding box center [219, 152] width 219 height 12
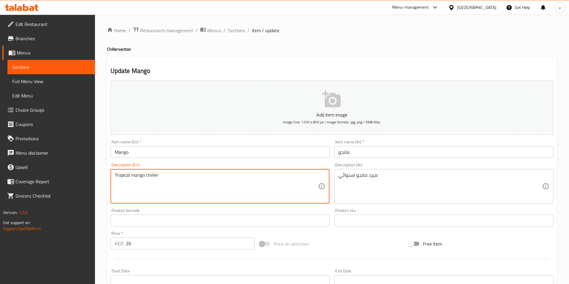
drag, startPoint x: 160, startPoint y: 176, endPoint x: 145, endPoint y: 181, distance: 15.3
click at [219, 193] on textarea "Tropical mango chiller" at bounding box center [217, 187] width 204 height 28
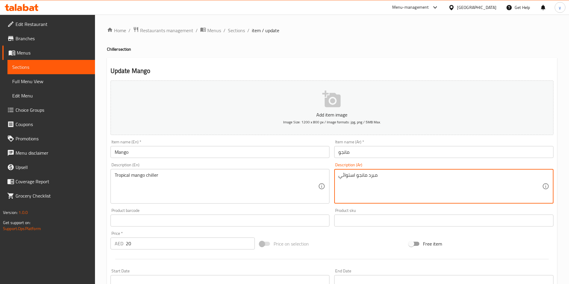
drag, startPoint x: 368, startPoint y: 176, endPoint x: 378, endPoint y: 176, distance: 9.6
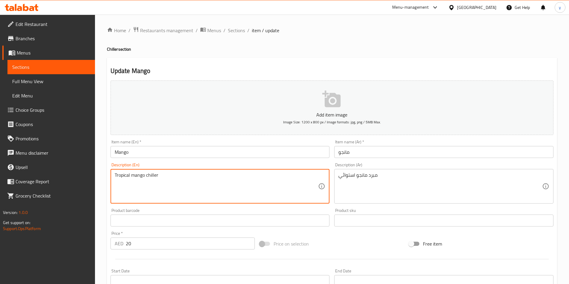
drag, startPoint x: 144, startPoint y: 177, endPoint x: 110, endPoint y: 175, distance: 34.7
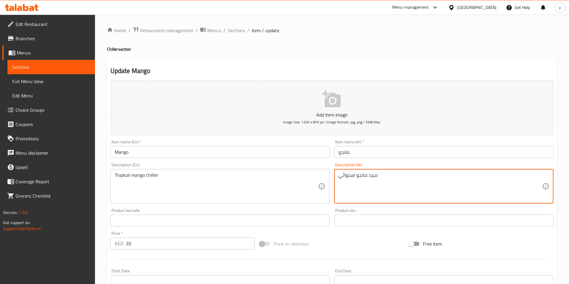
drag, startPoint x: 355, startPoint y: 176, endPoint x: 335, endPoint y: 179, distance: 19.6
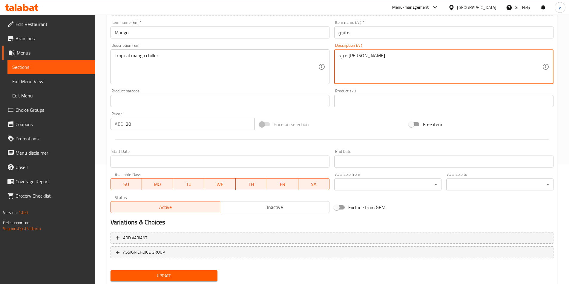
scroll to position [137, 0]
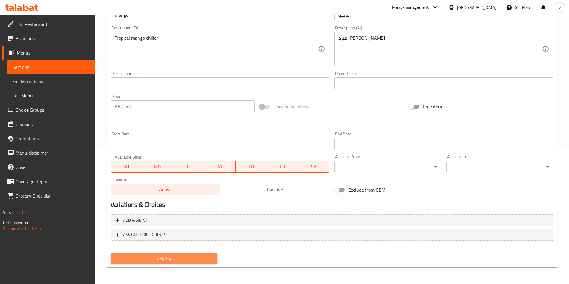
click at [195, 262] on span "Update" at bounding box center [164, 258] width 98 height 7
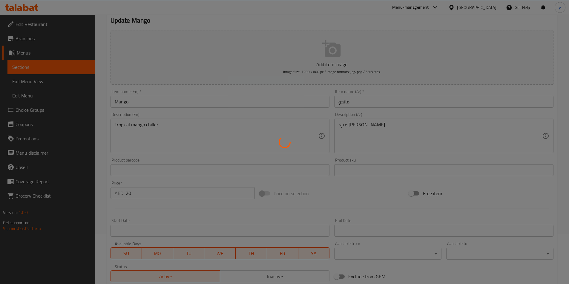
scroll to position [48, 0]
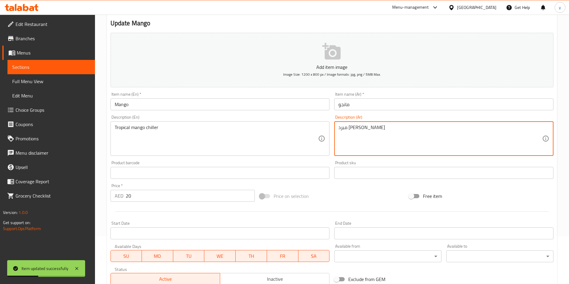
drag, startPoint x: 368, startPoint y: 130, endPoint x: 377, endPoint y: 128, distance: 9.4
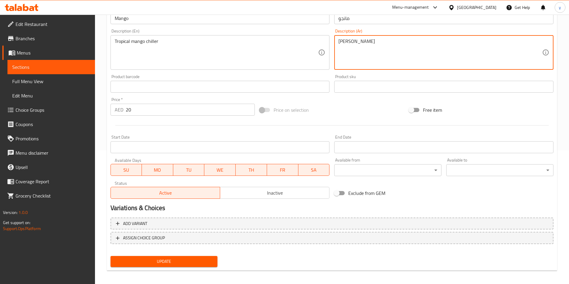
scroll to position [137, 0]
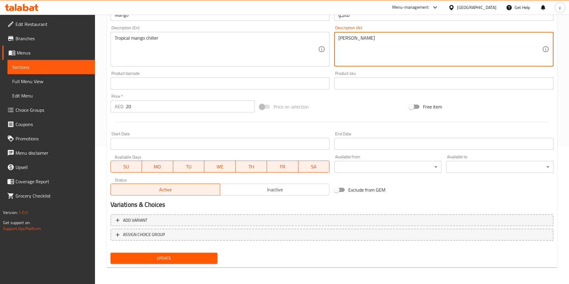
type textarea "[PERSON_NAME]"
click at [210, 258] on span "Update" at bounding box center [164, 258] width 98 height 7
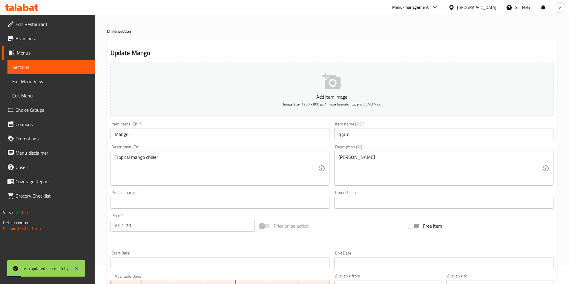
scroll to position [0, 0]
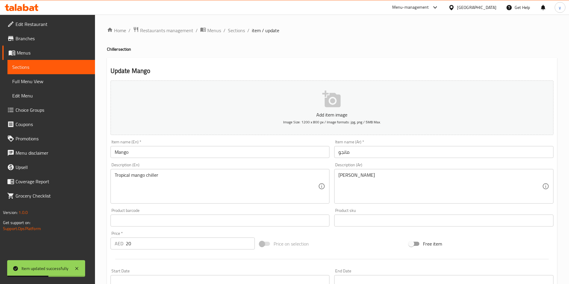
click at [20, 79] on span "Full Menu View" at bounding box center [51, 81] width 78 height 7
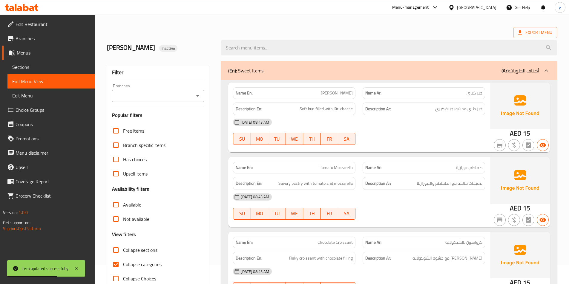
scroll to position [30, 0]
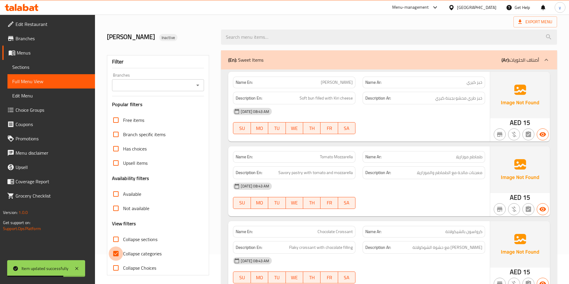
click at [122, 252] on input "Collapse categories" at bounding box center [116, 254] width 14 height 14
checkbox input "false"
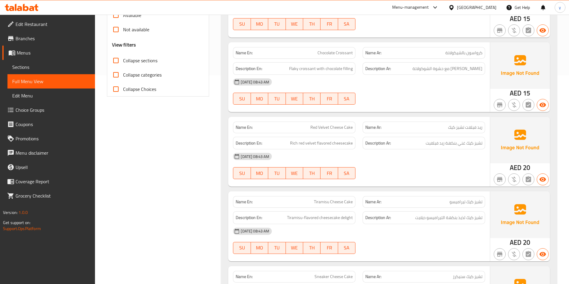
scroll to position [0, 0]
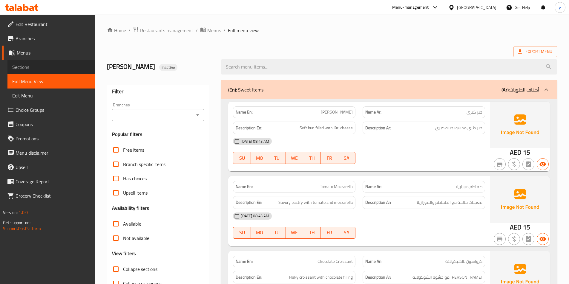
click at [30, 70] on span "Sections" at bounding box center [51, 67] width 78 height 7
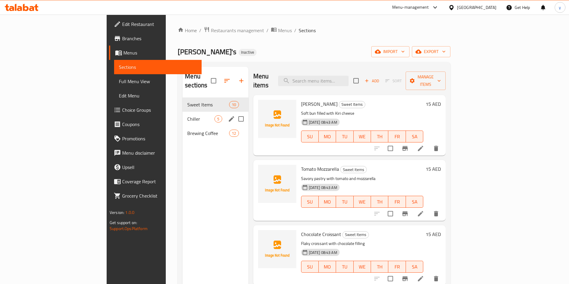
click at [182, 114] on div "Chiller 5" at bounding box center [215, 119] width 66 height 14
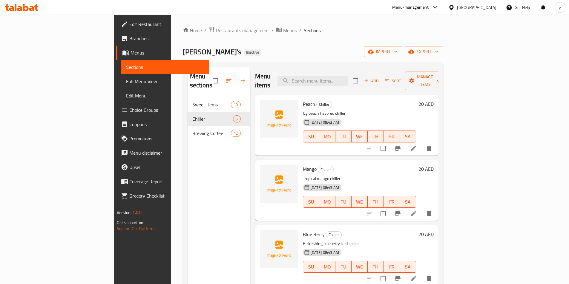
scroll to position [56, 0]
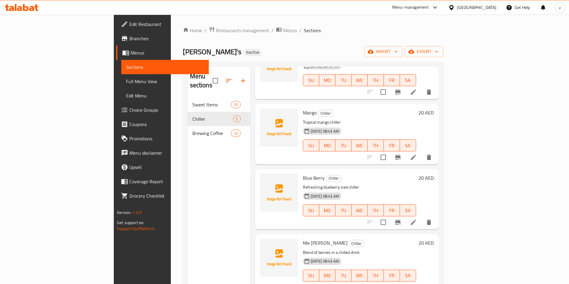
click at [416, 220] on icon at bounding box center [412, 222] width 5 height 5
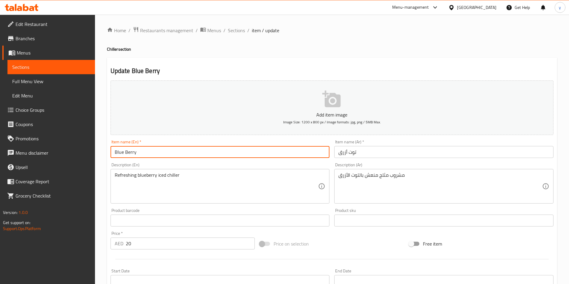
drag, startPoint x: 137, startPoint y: 152, endPoint x: 102, endPoint y: 156, distance: 34.9
click at [102, 156] on div "Home / Restaurants management / Menus / Sections / item / update Chiller sectio…" at bounding box center [332, 218] width 474 height 407
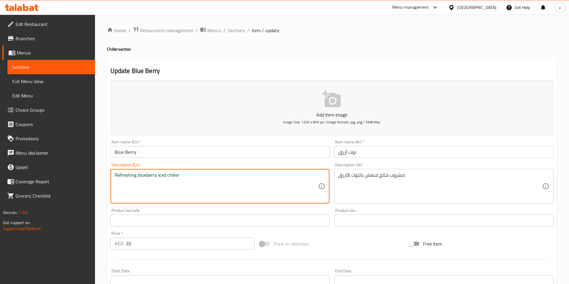
drag, startPoint x: 136, startPoint y: 179, endPoint x: 115, endPoint y: 182, distance: 21.4
click at [180, 192] on textarea "Refreshing blueberry iced chiller" at bounding box center [217, 187] width 204 height 28
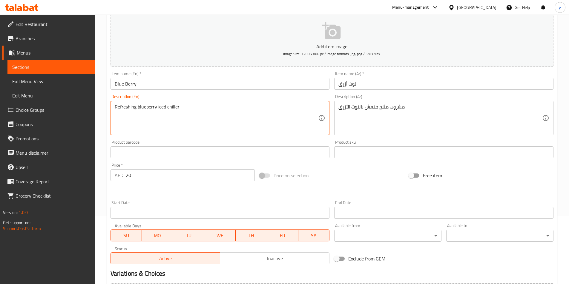
scroll to position [119, 0]
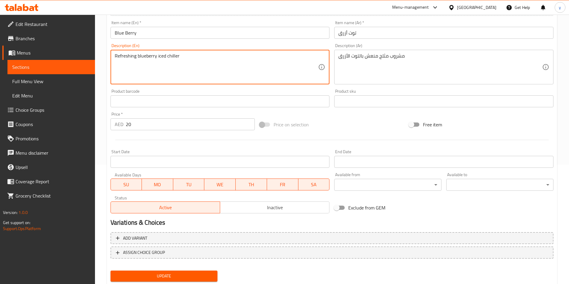
click at [193, 273] on span "Update" at bounding box center [164, 276] width 98 height 7
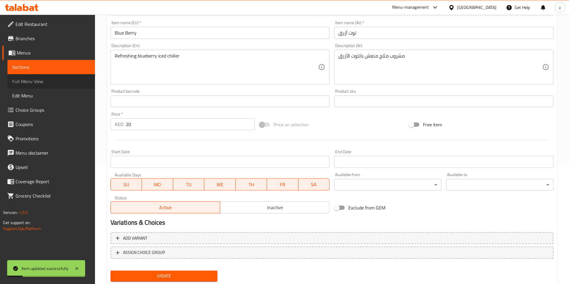
click at [39, 82] on span "Full Menu View" at bounding box center [51, 81] width 78 height 7
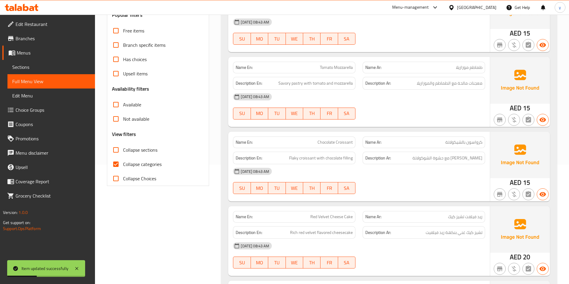
click at [117, 163] on input "Collapse categories" at bounding box center [116, 164] width 14 height 14
checkbox input "false"
click at [24, 68] on span "Sections" at bounding box center [51, 67] width 78 height 7
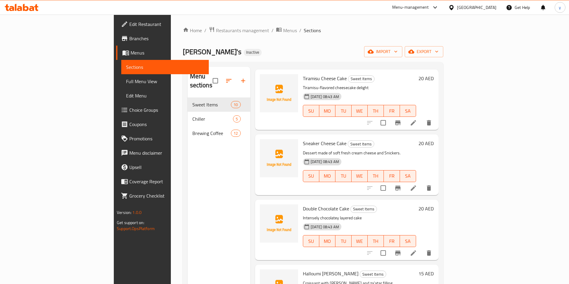
scroll to position [299, 0]
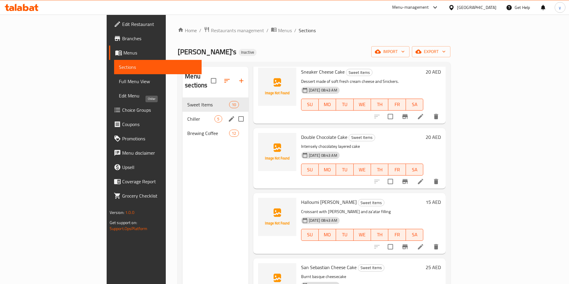
click at [187, 116] on span "Chiller" at bounding box center [200, 119] width 27 height 7
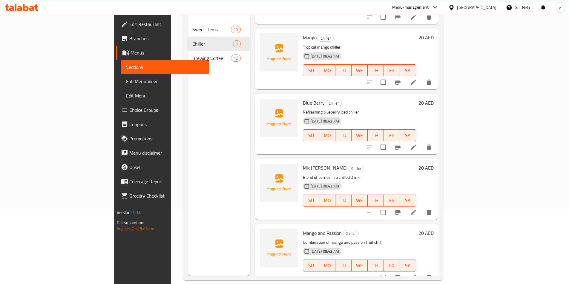
scroll to position [84, 0]
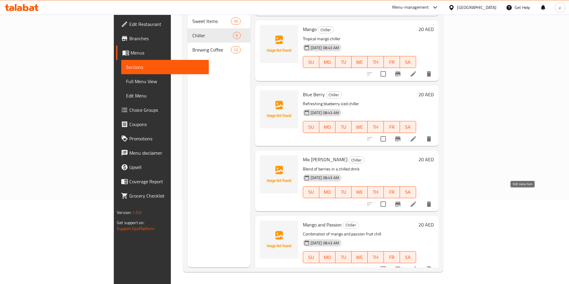
click at [417, 201] on icon at bounding box center [413, 204] width 7 height 7
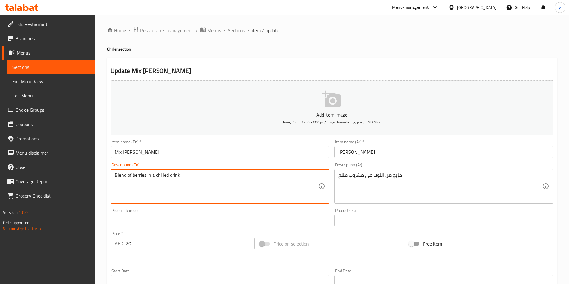
drag, startPoint x: 125, startPoint y: 178, endPoint x: 108, endPoint y: 179, distance: 16.4
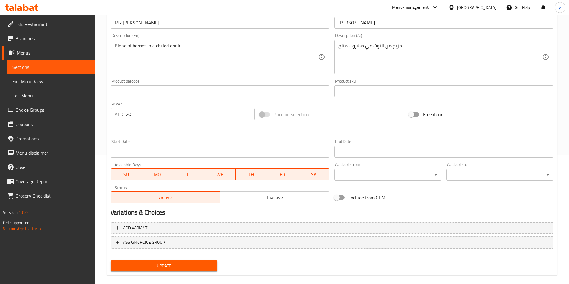
scroll to position [137, 0]
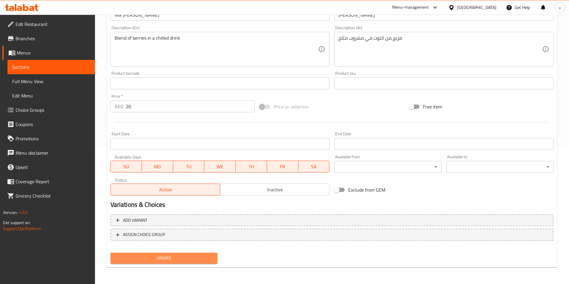
click at [185, 260] on span "Update" at bounding box center [164, 258] width 98 height 7
click at [180, 259] on span "Update" at bounding box center [164, 258] width 98 height 7
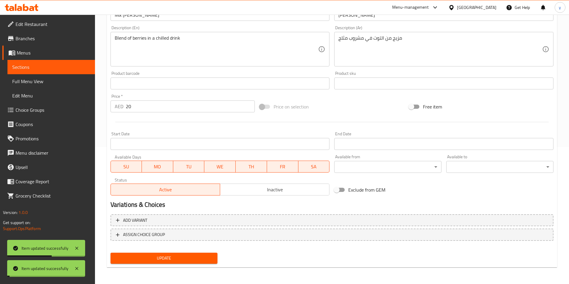
click at [45, 84] on span "Full Menu View" at bounding box center [51, 81] width 78 height 7
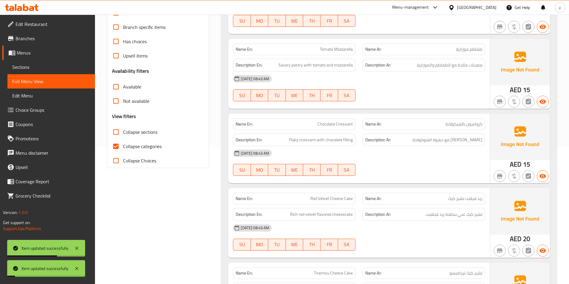
click at [120, 144] on input "Collapse categories" at bounding box center [116, 146] width 14 height 14
checkbox input "false"
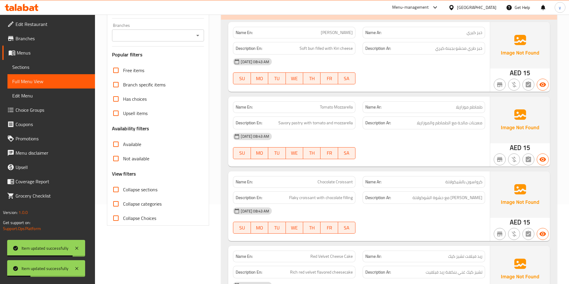
scroll to position [48, 0]
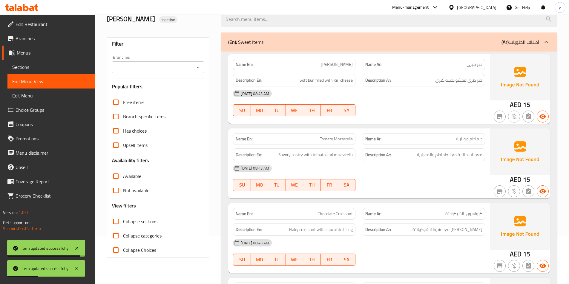
click at [54, 64] on span "Sections" at bounding box center [51, 67] width 78 height 7
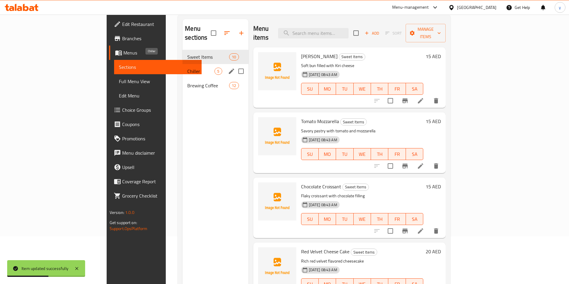
click at [187, 68] on span "Chiller" at bounding box center [200, 71] width 27 height 7
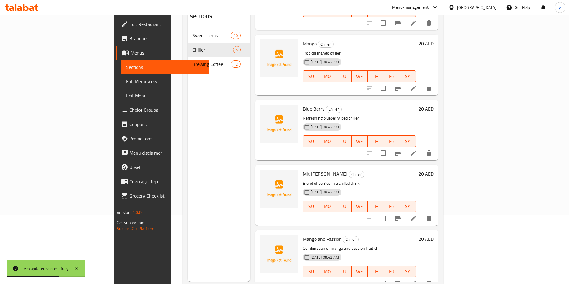
scroll to position [84, 0]
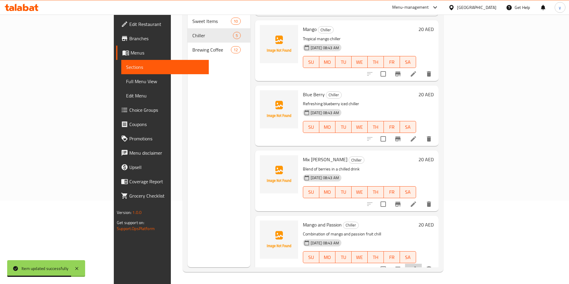
click at [422, 264] on li at bounding box center [413, 269] width 17 height 11
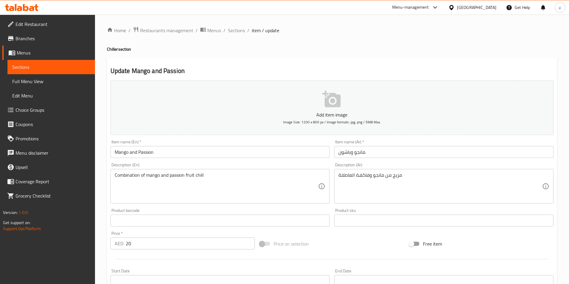
click at [350, 154] on input "مانجو وباشون" at bounding box center [443, 152] width 219 height 12
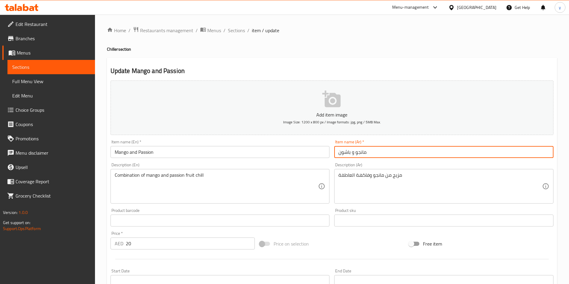
type input "مانجو و باشون"
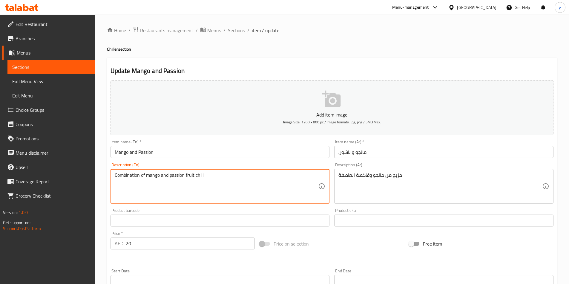
drag, startPoint x: 184, startPoint y: 177, endPoint x: 178, endPoint y: 178, distance: 5.5
click at [184, 177] on textarea "Combination of mango and passion fruit chill" at bounding box center [217, 187] width 204 height 28
drag, startPoint x: 184, startPoint y: 177, endPoint x: 171, endPoint y: 179, distance: 12.9
click at [171, 179] on textarea "Combination of mango and passion fruit chill" at bounding box center [217, 187] width 204 height 28
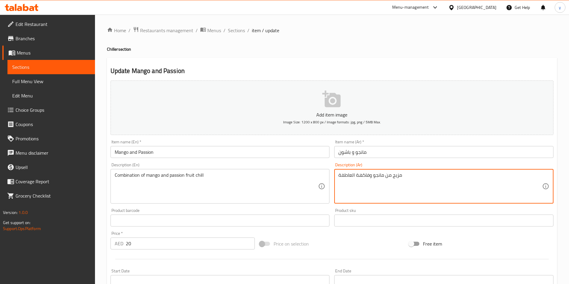
drag, startPoint x: 354, startPoint y: 177, endPoint x: 338, endPoint y: 180, distance: 16.3
drag, startPoint x: 377, startPoint y: 176, endPoint x: 381, endPoint y: 176, distance: 3.9
click at [378, 176] on textarea "مزيج من مانجو وفاكهة باشون فروت" at bounding box center [440, 187] width 204 height 28
click at [420, 183] on textarea "مزيج من مانجو وفاكهة باشون فروت" at bounding box center [440, 187] width 204 height 28
click at [377, 177] on textarea "مزيج من مانجو وفاكهة باشون فروت" at bounding box center [440, 187] width 204 height 28
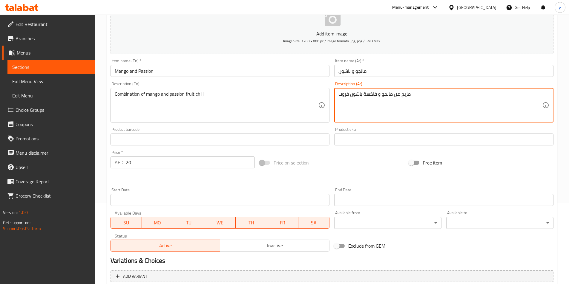
scroll to position [137, 0]
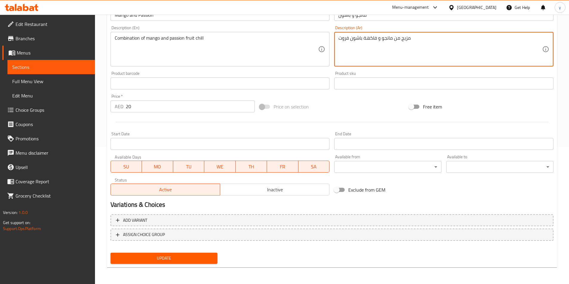
type textarea "مزيج من مانجو و فاكهة باشون فروت"
click at [180, 262] on span "Update" at bounding box center [164, 258] width 98 height 7
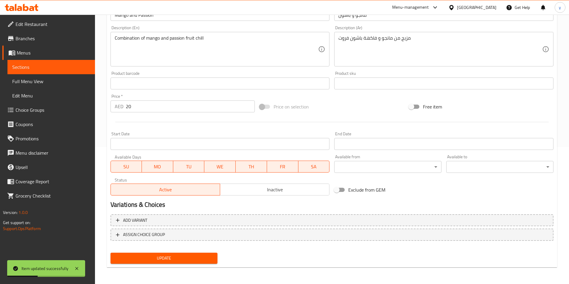
click at [26, 84] on span "Full Menu View" at bounding box center [51, 81] width 78 height 7
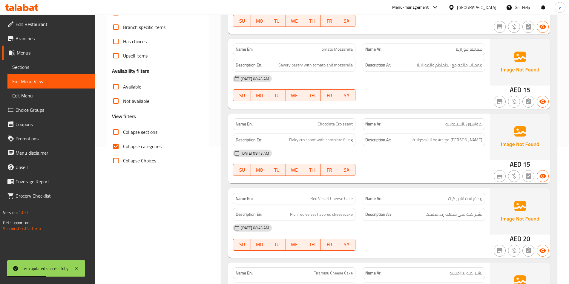
click at [117, 142] on input "Collapse categories" at bounding box center [116, 146] width 14 height 14
checkbox input "false"
click at [41, 68] on span "Sections" at bounding box center [51, 67] width 78 height 7
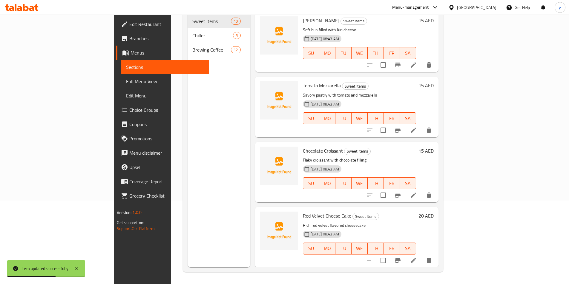
scroll to position [84, 0]
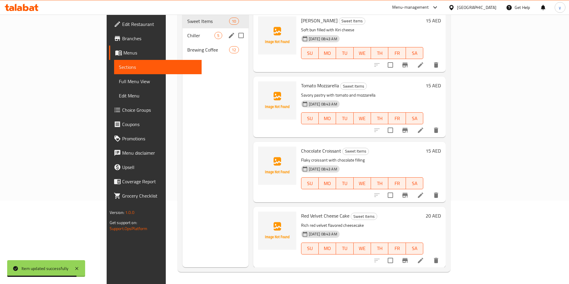
click at [187, 32] on span "Chiller" at bounding box center [200, 35] width 27 height 7
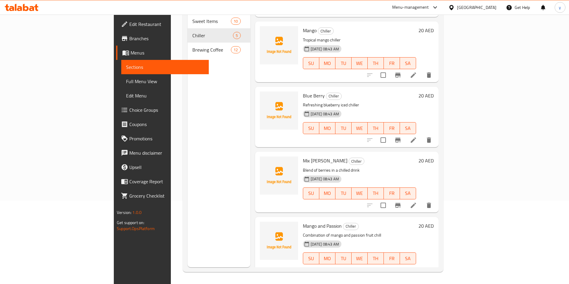
scroll to position [56, 0]
click at [417, 266] on icon at bounding box center [413, 269] width 7 height 7
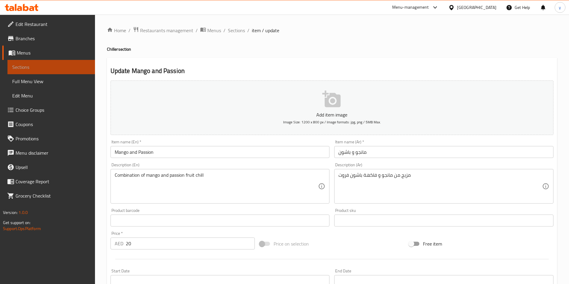
click at [20, 65] on span "Sections" at bounding box center [51, 67] width 78 height 7
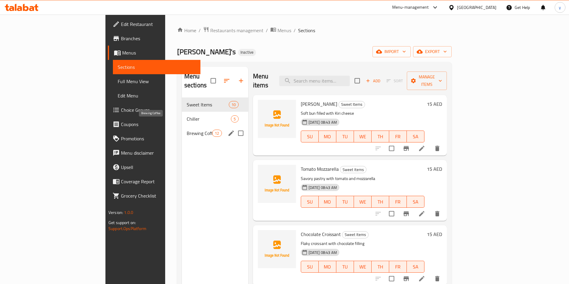
click at [187, 130] on span "Brewing Coffee" at bounding box center [199, 133] width 25 height 7
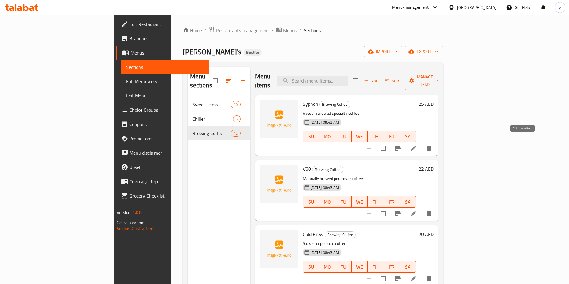
click at [417, 145] on icon at bounding box center [413, 148] width 7 height 7
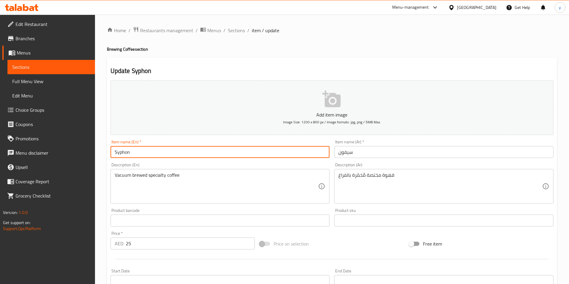
drag, startPoint x: 144, startPoint y: 153, endPoint x: 86, endPoint y: 152, distance: 57.6
click at [88, 153] on div "Edit Restaurant Branches Menus Sections Full Menu View Edit Menu Choice Groups …" at bounding box center [284, 218] width 569 height 407
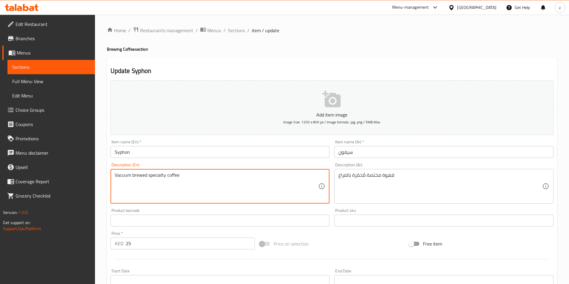
drag, startPoint x: 130, startPoint y: 176, endPoint x: 102, endPoint y: 173, distance: 28.5
click at [249, 195] on textarea "Vacuum brewed specialty coffee" at bounding box center [217, 187] width 204 height 28
drag, startPoint x: 155, startPoint y: 174, endPoint x: 67, endPoint y: 174, distance: 87.5
click at [68, 174] on div "Edit Restaurant Branches Menus Sections Full Menu View Edit Menu Choice Groups …" at bounding box center [284, 218] width 569 height 407
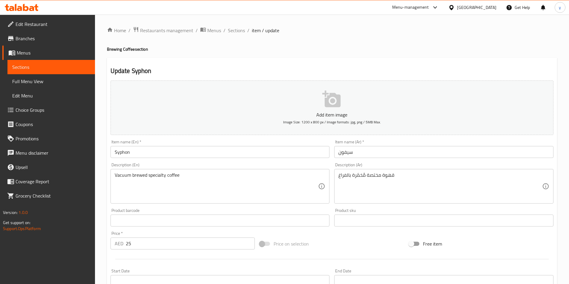
click at [119, 152] on input "Syphon" at bounding box center [219, 152] width 219 height 12
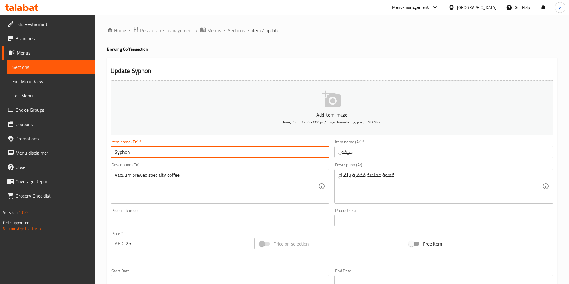
click at [118, 152] on input "Syphon" at bounding box center [219, 152] width 219 height 12
click at [559, 102] on div "Home / Restaurants management / Menus / Sections / item / update Brewing Coffee…" at bounding box center [332, 218] width 474 height 407
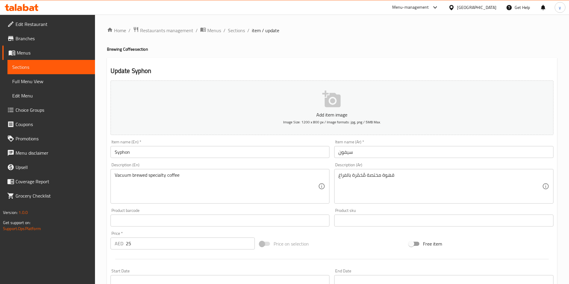
drag, startPoint x: 337, startPoint y: 176, endPoint x: 346, endPoint y: 179, distance: 9.2
click at [345, 179] on div "قهوة مختصة مُخمّرة بالفراغ Description (Ar)" at bounding box center [443, 186] width 219 height 35
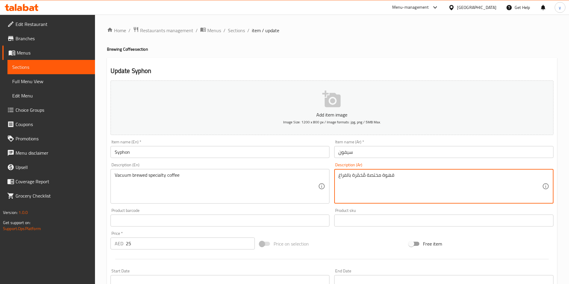
click at [346, 177] on textarea "قهوة مختصة مُخمّرة بالفراغ" at bounding box center [440, 187] width 204 height 28
drag, startPoint x: 351, startPoint y: 176, endPoint x: 339, endPoint y: 177, distance: 12.3
click at [339, 177] on textarea "قهوة مختصة مُخمّرة بالفراغ" at bounding box center [440, 187] width 204 height 28
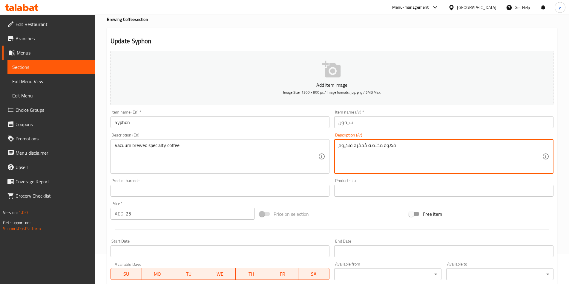
scroll to position [137, 0]
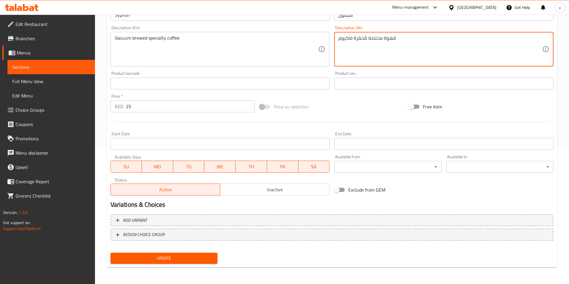
type textarea "قهوة مختصة مُخمّرة فاكيوم"
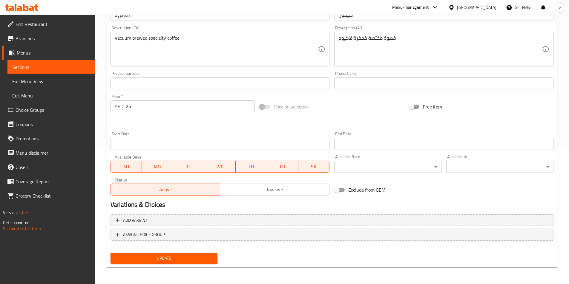
click at [199, 262] on span "Update" at bounding box center [164, 258] width 98 height 7
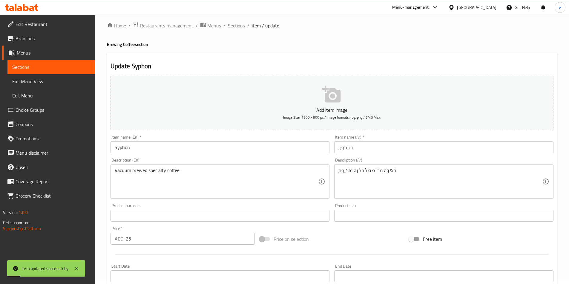
scroll to position [0, 0]
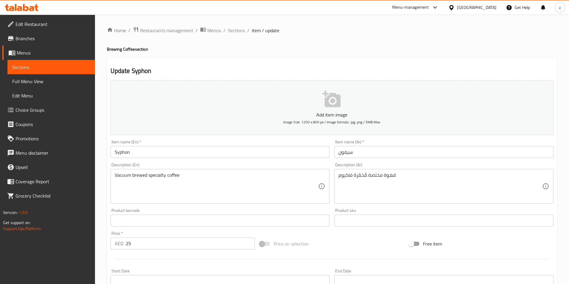
click at [58, 86] on link "Full Menu View" at bounding box center [50, 81] width 87 height 14
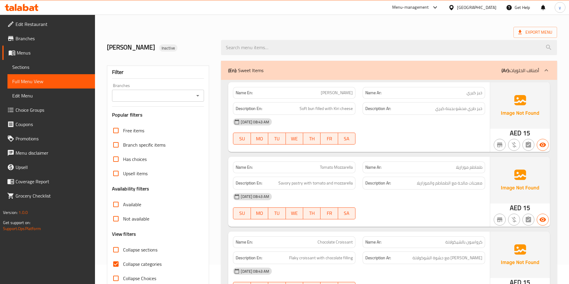
scroll to position [30, 0]
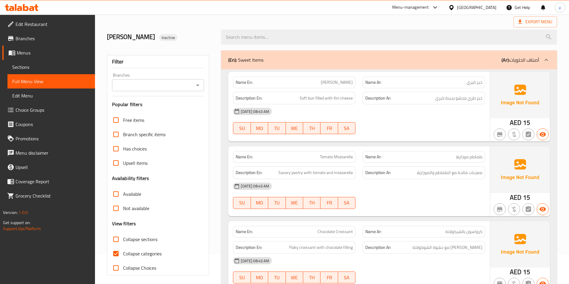
click at [124, 253] on span "Collapse categories" at bounding box center [142, 253] width 39 height 7
click at [123, 253] on input "Collapse categories" at bounding box center [116, 254] width 14 height 14
checkbox input "false"
click at [28, 71] on span "Sections" at bounding box center [51, 67] width 78 height 7
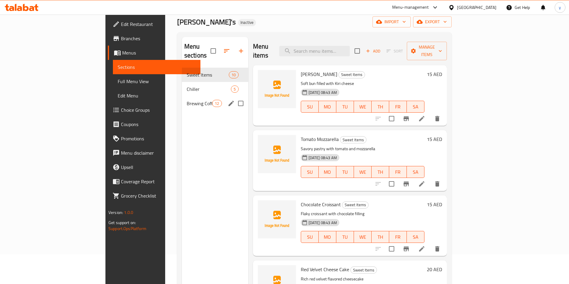
click at [182, 99] on div "Brewing Coffee 12" at bounding box center [215, 103] width 66 height 14
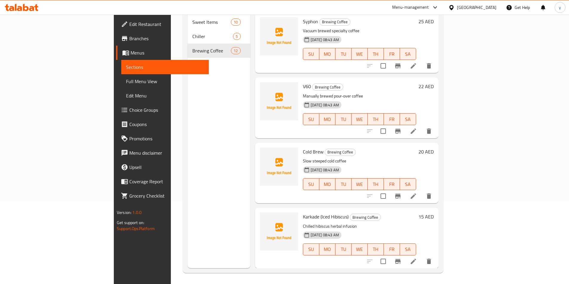
scroll to position [84, 0]
click at [417, 127] on icon at bounding box center [413, 130] width 7 height 7
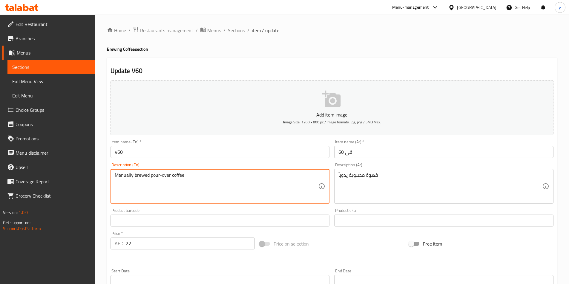
drag, startPoint x: 185, startPoint y: 176, endPoint x: 116, endPoint y: 173, distance: 69.3
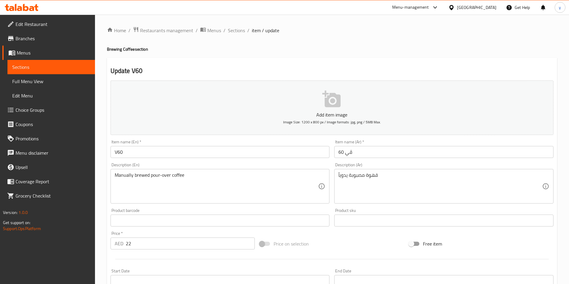
click at [213, 182] on textarea "Manually brewed pour-over coffee" at bounding box center [217, 187] width 204 height 28
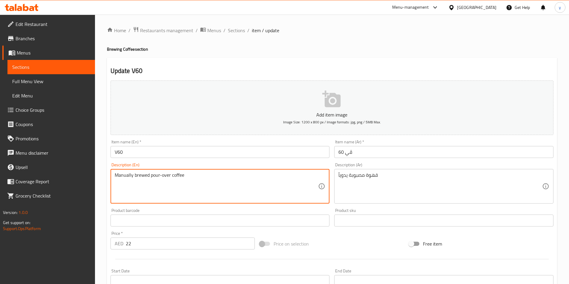
click at [213, 182] on textarea "Manually brewed pour-over coffee" at bounding box center [217, 187] width 204 height 28
click at [213, 181] on textarea "Manually brewed pour-over coffee" at bounding box center [217, 187] width 204 height 28
paste textarea "V60 coffee, Ground coffee, Hot water"
type textarea "V60 coffee, Ground coffee, Hot water"
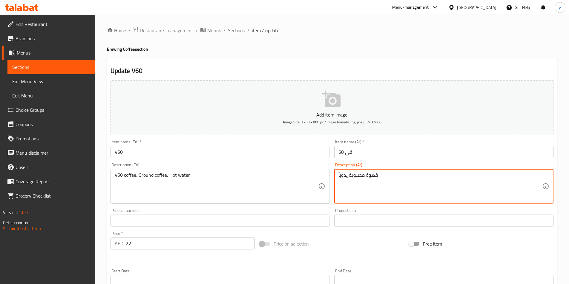
click at [434, 183] on textarea "قهوة مصبوبة يدوياً" at bounding box center [440, 187] width 204 height 28
click at [383, 176] on textarea at bounding box center [440, 187] width 204 height 28
paste textarea "قهوة في 60، قهوة مطحونة، ماء ساخن"
type textarea "قهوة في 60، قهوة مطحونة، ماء ساخن"
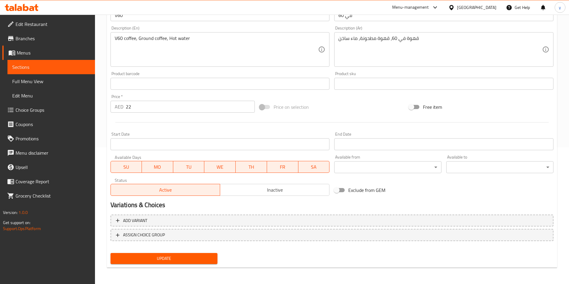
scroll to position [137, 0]
click at [171, 261] on span "Update" at bounding box center [164, 258] width 98 height 7
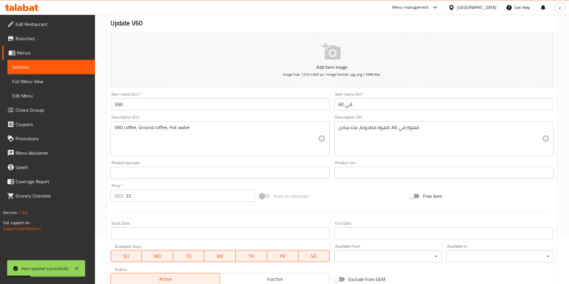
scroll to position [0, 0]
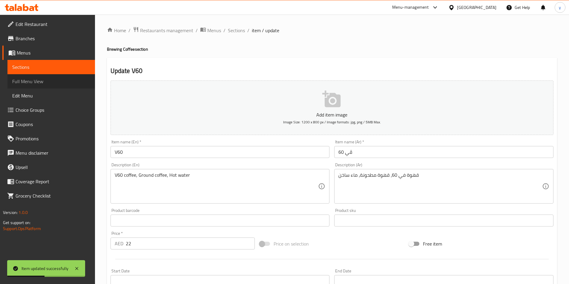
click at [30, 82] on span "Full Menu View" at bounding box center [51, 81] width 78 height 7
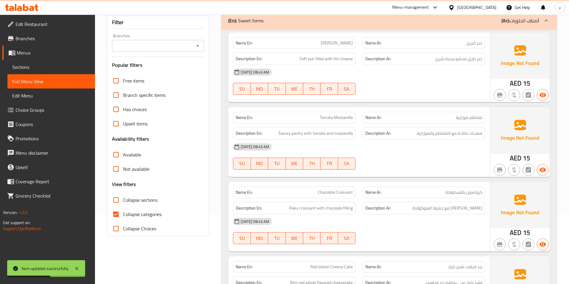
scroll to position [119, 0]
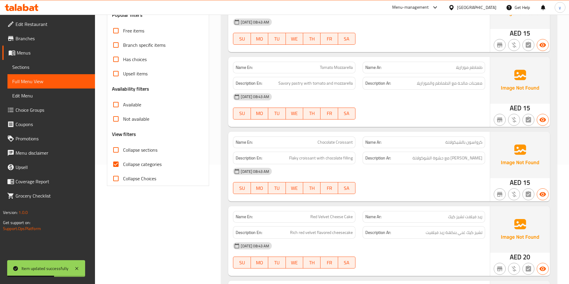
click at [119, 165] on input "Collapse categories" at bounding box center [116, 164] width 14 height 14
checkbox input "false"
click at [43, 64] on span "Sections" at bounding box center [51, 67] width 78 height 7
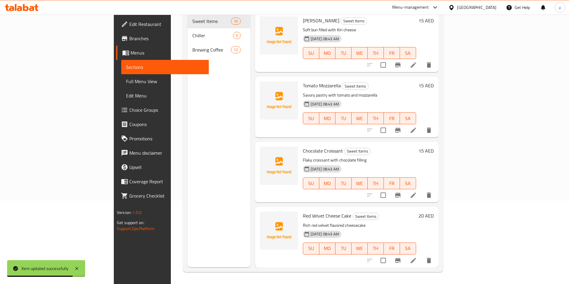
scroll to position [84, 0]
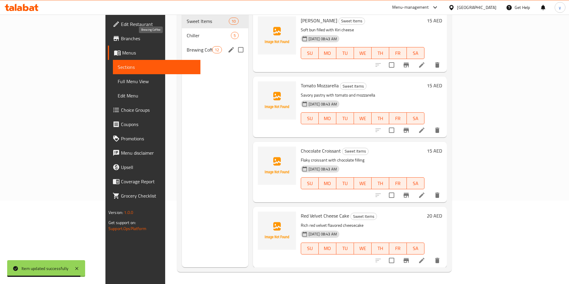
click at [187, 46] on span "Brewing Coffee" at bounding box center [199, 49] width 25 height 7
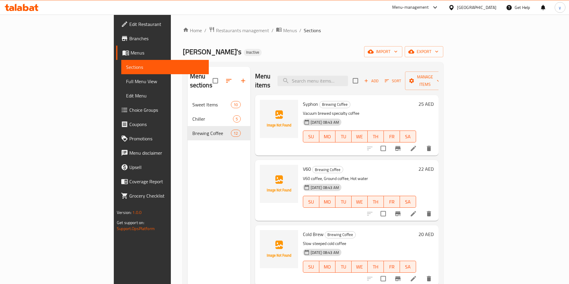
scroll to position [149, 0]
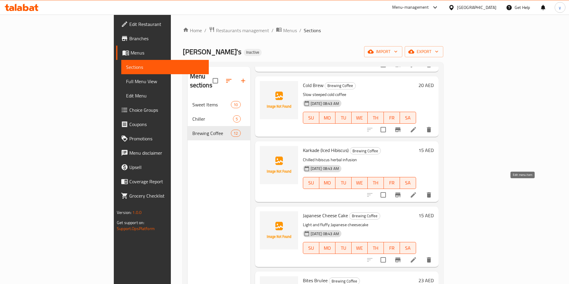
click at [417, 192] on icon at bounding box center [413, 195] width 7 height 7
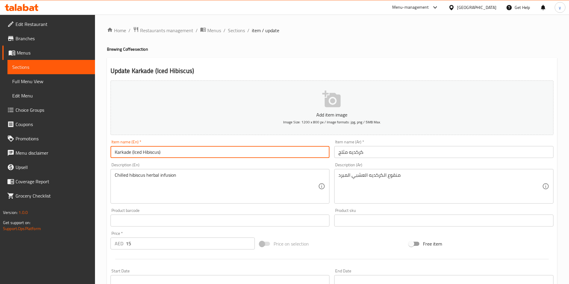
drag, startPoint x: 133, startPoint y: 152, endPoint x: 145, endPoint y: 154, distance: 11.5
click at [133, 153] on input "Karkade (Iced Hibiscus)" at bounding box center [219, 152] width 219 height 12
click at [164, 151] on input "Karkade (Iced Hibiscus)" at bounding box center [219, 152] width 219 height 12
click at [152, 154] on input "Karkade (Iced Hibiscus)" at bounding box center [219, 152] width 219 height 12
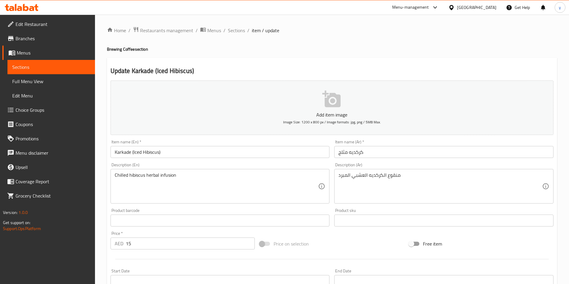
click at [372, 147] on input "كركديه مثلج" at bounding box center [443, 152] width 219 height 12
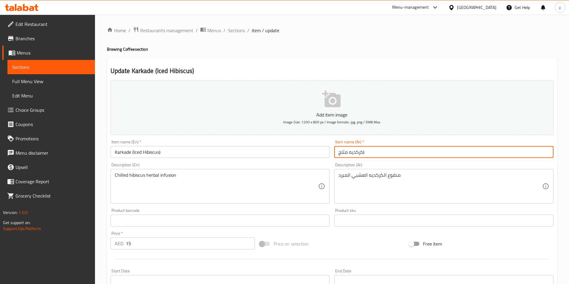
click at [336, 153] on input "كركديه مثلج)" at bounding box center [443, 152] width 219 height 12
type input "كركدية (كركديه مثلج)"
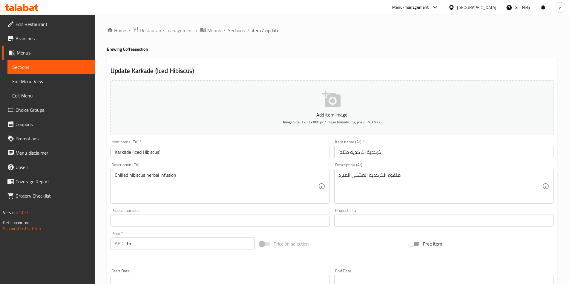
click at [125, 152] on input "Karkade (Iced Hibiscus)" at bounding box center [219, 152] width 219 height 12
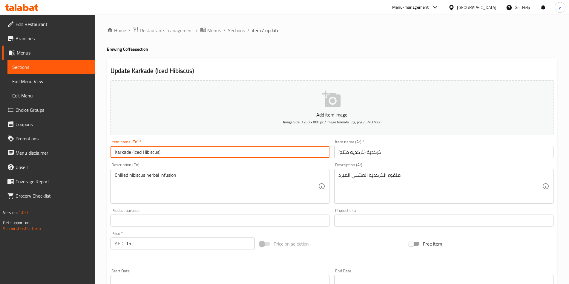
click at [125, 152] on input "Karkade (Iced Hibiscus)" at bounding box center [219, 152] width 219 height 12
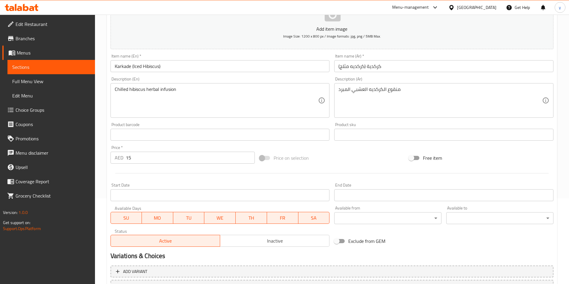
scroll to position [137, 0]
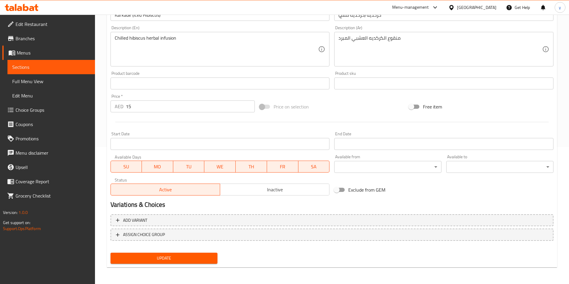
click at [136, 256] on span "Update" at bounding box center [164, 258] width 98 height 7
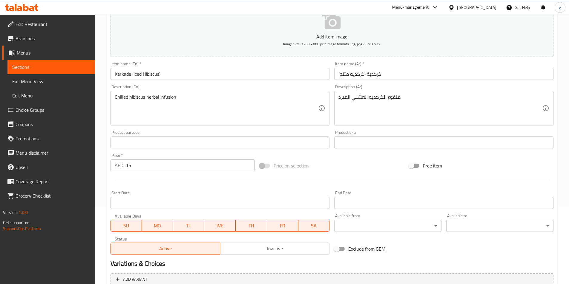
scroll to position [78, 0]
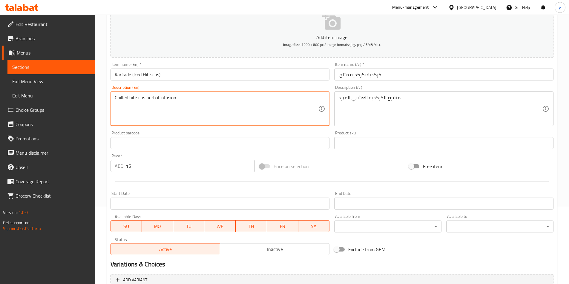
click at [121, 98] on textarea "Chilled hibiscus herbal infusion" at bounding box center [217, 109] width 204 height 28
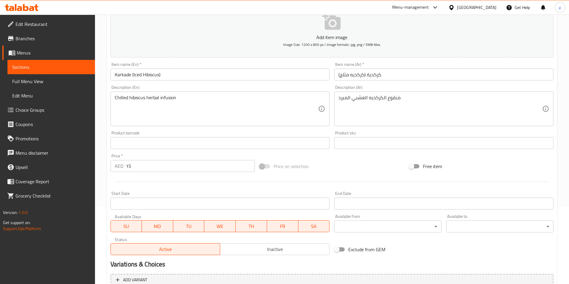
click at [149, 98] on textarea "Chilled hibiscus herbal infusion" at bounding box center [217, 109] width 204 height 28
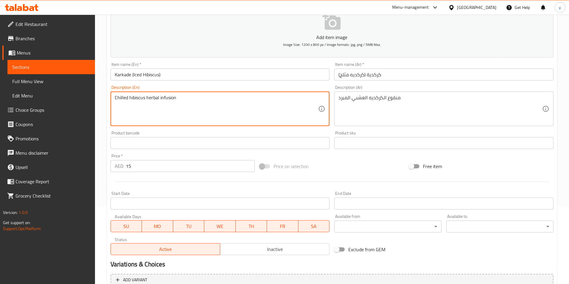
click at [149, 98] on textarea "Chilled hibiscus herbal infusion" at bounding box center [217, 109] width 204 height 28
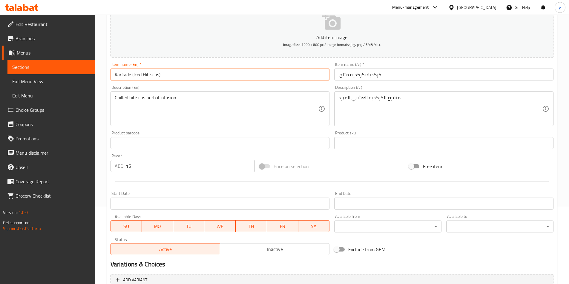
drag, startPoint x: 131, startPoint y: 76, endPoint x: 99, endPoint y: 76, distance: 32.2
click at [99, 76] on div "Home / Restaurants management / Menus / Sections / item / update Brewing Coffee…" at bounding box center [332, 140] width 474 height 407
click at [138, 74] on input "Karkade (Iced Hibiscus)" at bounding box center [219, 75] width 219 height 12
drag, startPoint x: 158, startPoint y: 76, endPoint x: 134, endPoint y: 79, distance: 24.4
click at [134, 79] on input "Karkade (Iced Hibiscus)" at bounding box center [219, 75] width 219 height 12
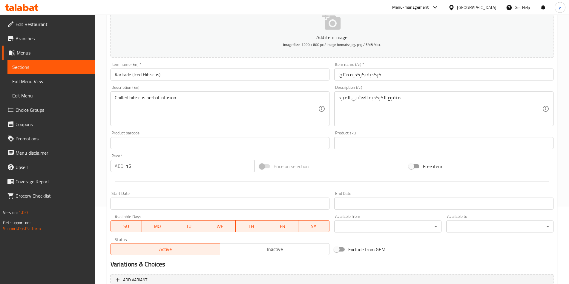
click at [122, 79] on input "Karkade (Iced Hibiscus)" at bounding box center [219, 75] width 219 height 12
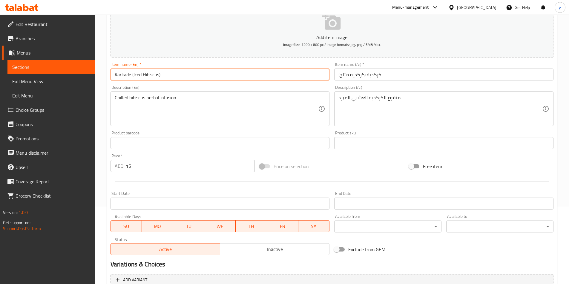
click at [375, 72] on input "كركدية (كركديه مثلج)" at bounding box center [443, 75] width 219 height 12
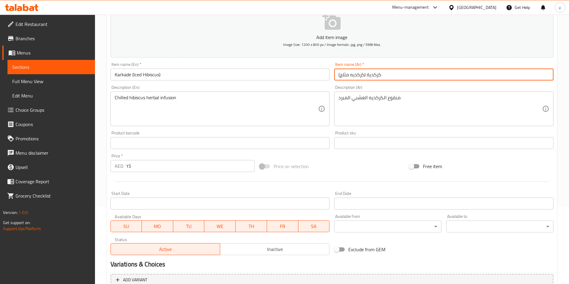
click at [383, 76] on input "كركدية (كركديه مثلج)" at bounding box center [443, 75] width 219 height 12
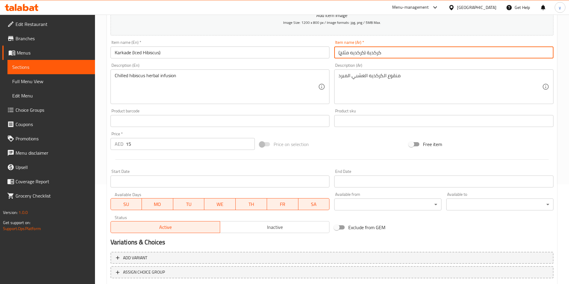
scroll to position [137, 0]
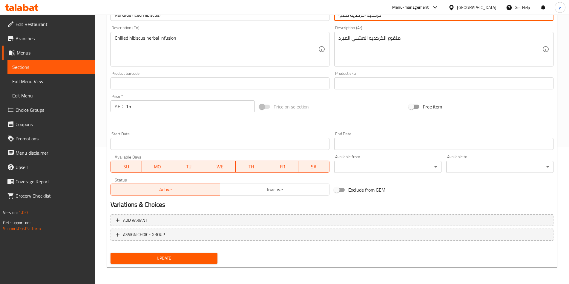
click at [160, 262] on span "Update" at bounding box center [164, 258] width 98 height 7
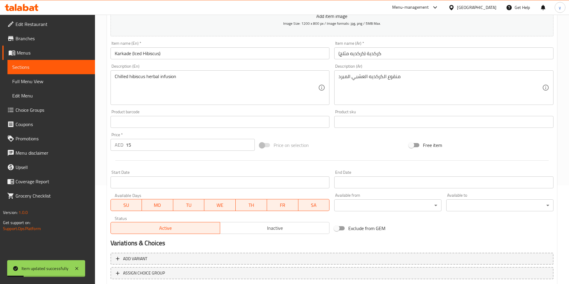
scroll to position [78, 0]
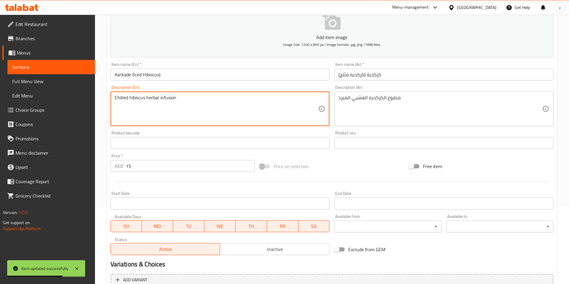
click at [123, 98] on textarea "Chilled hibiscus herbal infusion" at bounding box center [217, 109] width 204 height 28
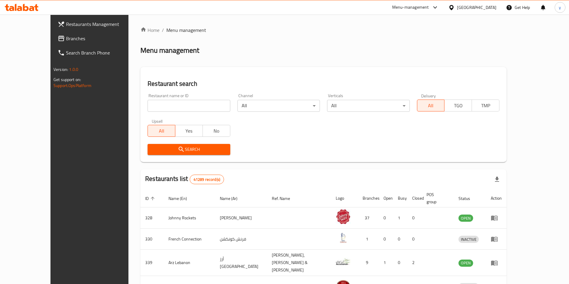
click at [66, 41] on span "Branches" at bounding box center [103, 38] width 75 height 7
click at [66, 24] on span "Restaurants Management" at bounding box center [103, 24] width 75 height 7
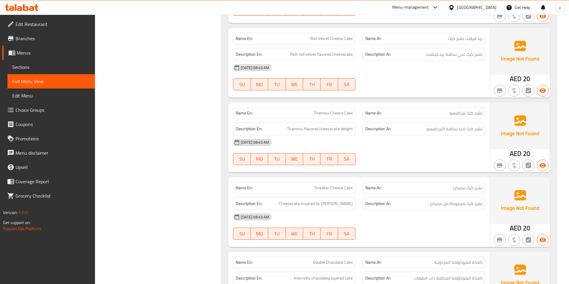
scroll to position [299, 0]
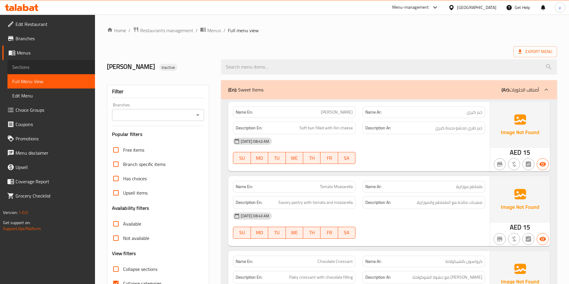
click at [49, 70] on span "Sections" at bounding box center [51, 67] width 78 height 7
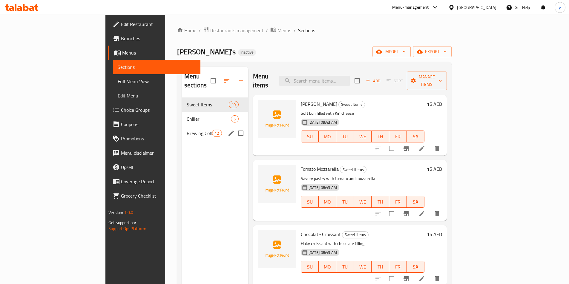
click at [187, 130] on span "Brewing Coffee" at bounding box center [199, 133] width 25 height 7
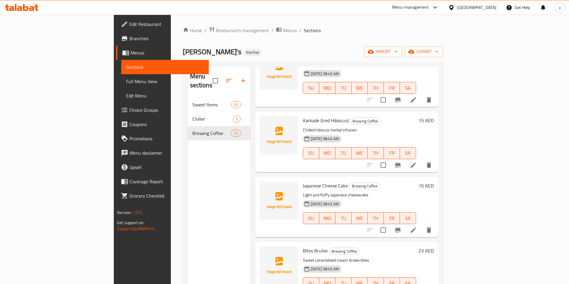
scroll to position [209, 0]
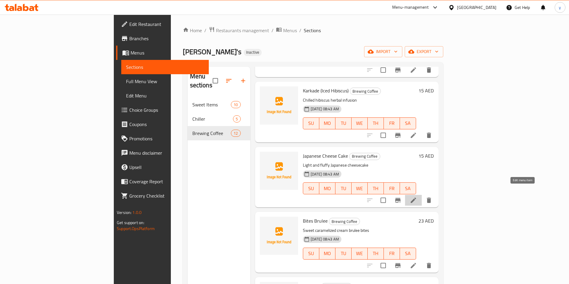
click at [417, 197] on icon at bounding box center [413, 200] width 7 height 7
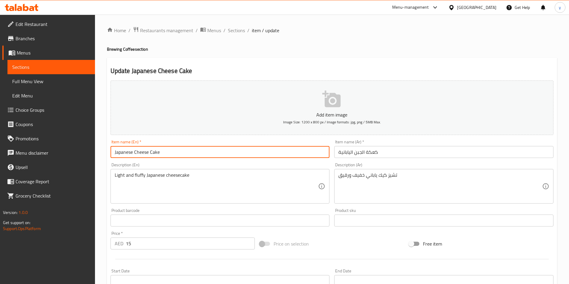
drag, startPoint x: 170, startPoint y: 154, endPoint x: 81, endPoint y: 152, distance: 89.0
click at [81, 153] on div "Edit Restaurant Branches Menus Sections Full Menu View Edit Menu Choice Groups …" at bounding box center [284, 218] width 569 height 407
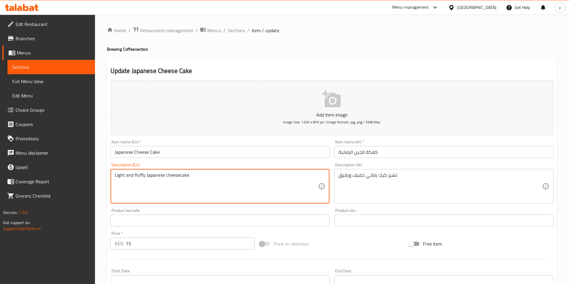
click at [202, 177] on textarea "Light and fluffy Japanese cheesecake" at bounding box center [217, 187] width 204 height 28
paste textarea "Cream cheese, Sugar, Eggs, Cake flour, Vanilla and Salt"
type textarea "Cream cheese, Sugar, Eggs, Cake flour, Vanilla and Salt"
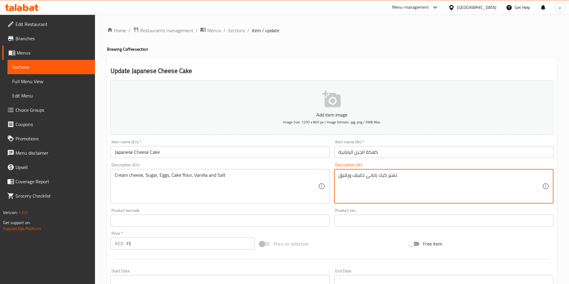
click at [398, 173] on textarea "تشيز كيك ياباني خفيف ورقيق" at bounding box center [440, 187] width 204 height 28
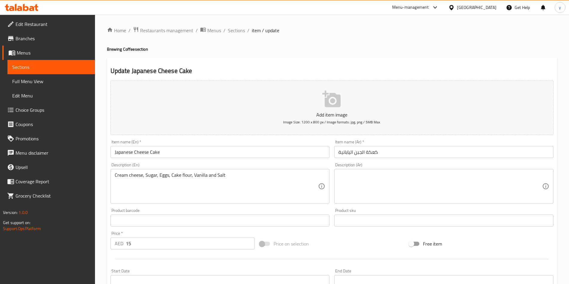
click at [355, 173] on textarea at bounding box center [440, 187] width 204 height 28
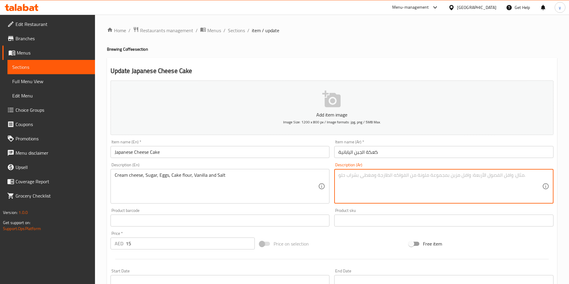
paste textarea "جبنة كريمة، سكر، [PERSON_NAME]، دقيق [PERSON_NAME]، [PERSON_NAME] وملح"
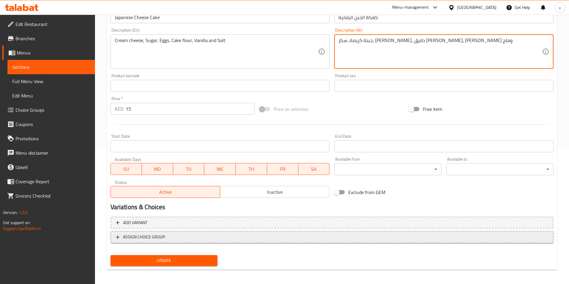
scroll to position [137, 0]
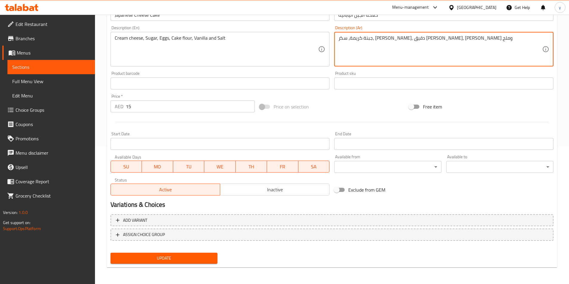
type textarea "جبنة كريمة، سكر، [PERSON_NAME]، دقيق [PERSON_NAME]، [PERSON_NAME] وملح"
click at [161, 260] on span "Update" at bounding box center [164, 258] width 98 height 7
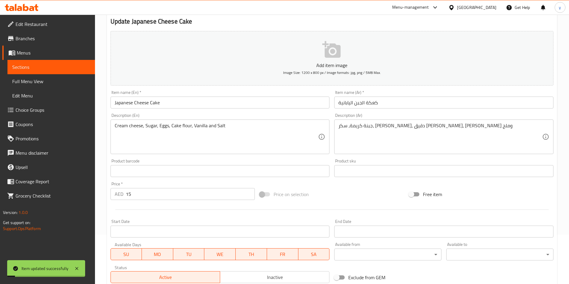
scroll to position [48, 0]
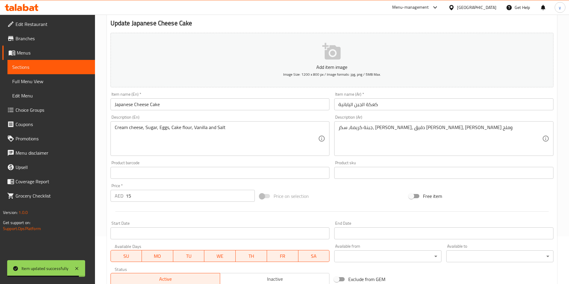
click at [23, 80] on span "Full Menu View" at bounding box center [51, 81] width 78 height 7
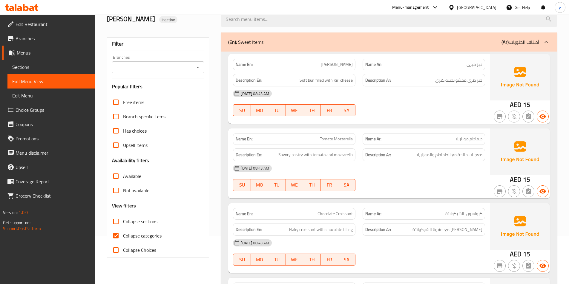
drag, startPoint x: 147, startPoint y: 235, endPoint x: 142, endPoint y: 234, distance: 5.3
click at [146, 236] on span "Collapse categories" at bounding box center [142, 236] width 39 height 7
click at [123, 236] on input "Collapse categories" at bounding box center [116, 236] width 14 height 14
checkbox input "false"
click at [20, 64] on span "Sections" at bounding box center [51, 67] width 78 height 7
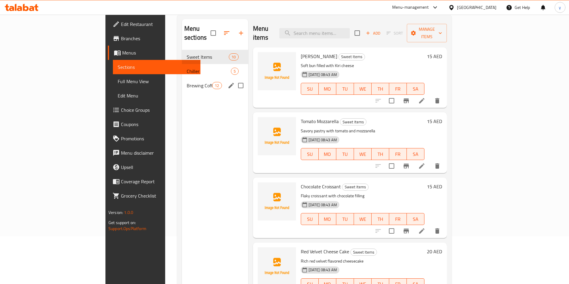
click at [182, 81] on div "Brewing Coffee 12" at bounding box center [215, 86] width 66 height 14
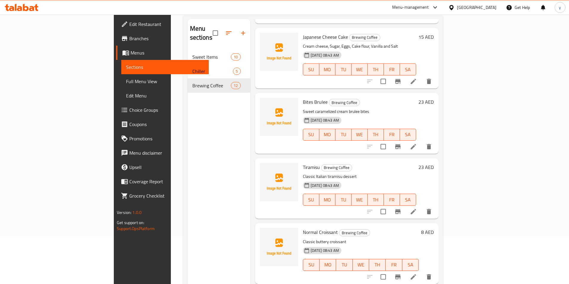
scroll to position [299, 0]
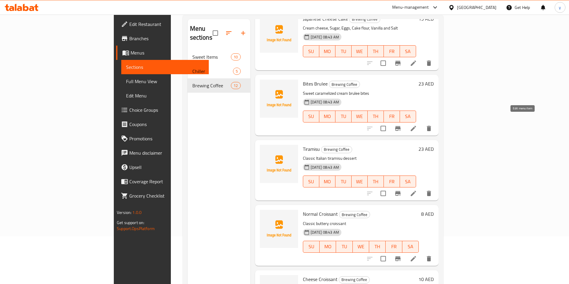
click at [416, 126] on icon at bounding box center [412, 128] width 5 height 5
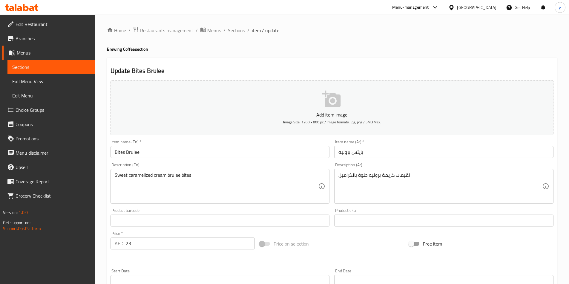
click at [183, 148] on input "Bites Brulee" at bounding box center [219, 152] width 219 height 12
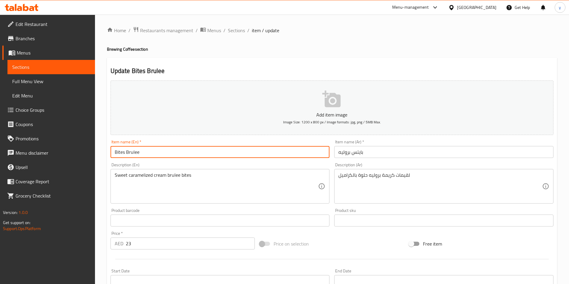
click at [183, 148] on input "Bites Brulee" at bounding box center [219, 152] width 219 height 12
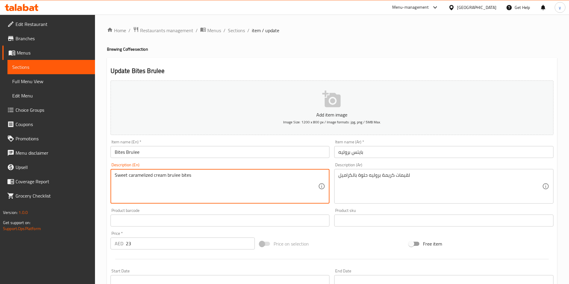
click at [123, 175] on textarea "Sweet caramelized cream brulee bites" at bounding box center [217, 187] width 204 height 28
click at [187, 176] on textarea "Sweet caramelized cream brulee bites" at bounding box center [217, 187] width 204 height 28
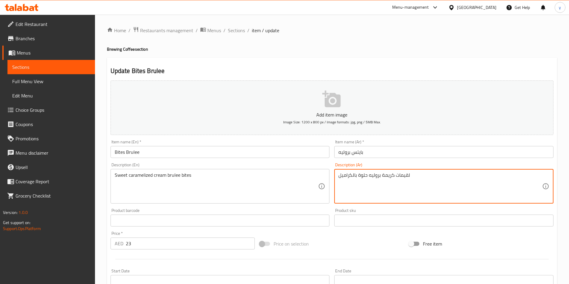
drag, startPoint x: 410, startPoint y: 178, endPoint x: 397, endPoint y: 182, distance: 13.8
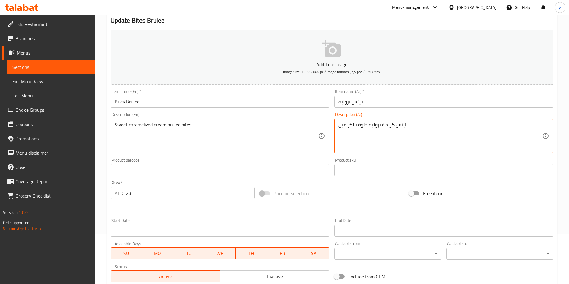
scroll to position [137, 0]
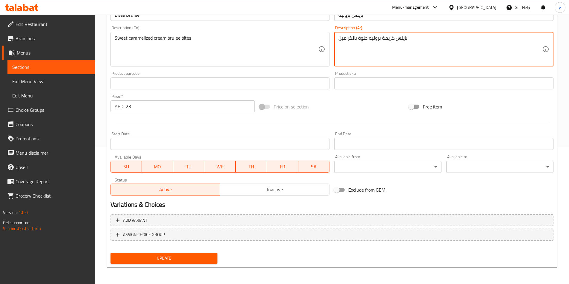
type textarea "بايتس كريمة بروليه حلوة بالكراميل"
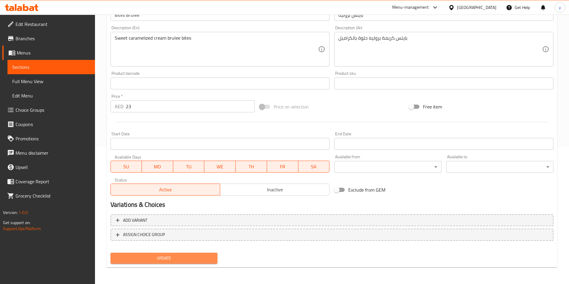
click at [175, 261] on span "Update" at bounding box center [164, 258] width 98 height 7
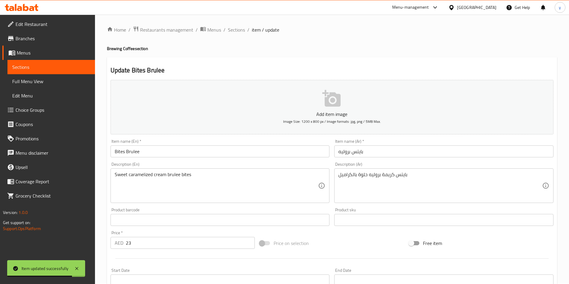
scroll to position [0, 0]
click at [50, 86] on link "Full Menu View" at bounding box center [50, 81] width 87 height 14
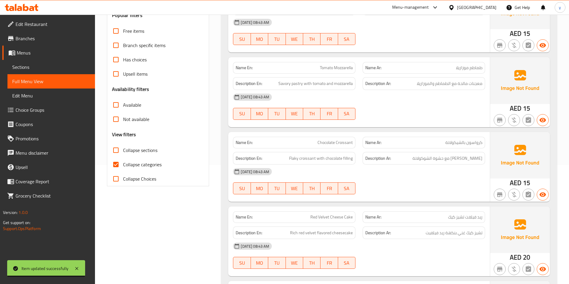
scroll to position [119, 0]
click at [131, 159] on label "Collapse categories" at bounding box center [135, 164] width 53 height 14
click at [123, 159] on input "Collapse categories" at bounding box center [116, 164] width 14 height 14
checkbox input "false"
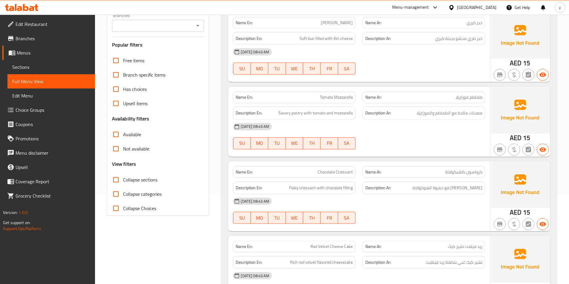
click at [41, 71] on link "Sections" at bounding box center [50, 67] width 87 height 14
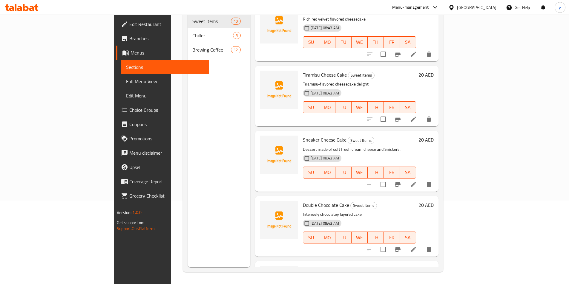
scroll to position [209, 0]
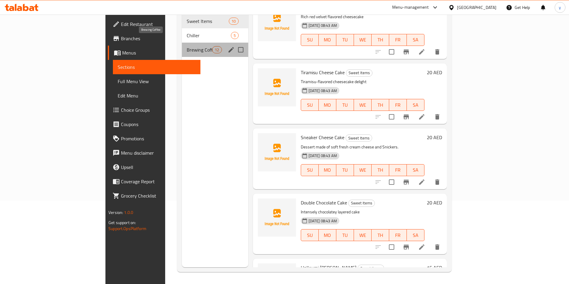
click at [187, 46] on span "Brewing Coffee" at bounding box center [199, 49] width 25 height 7
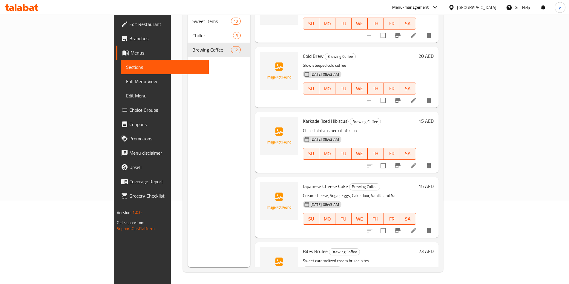
scroll to position [125, 0]
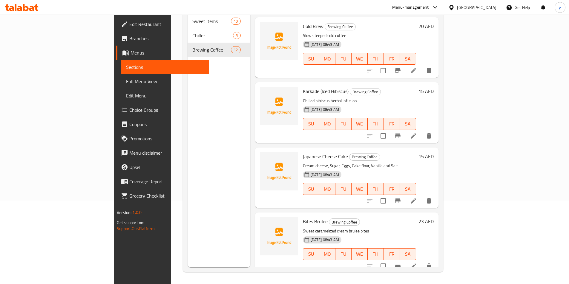
click at [422, 261] on li at bounding box center [413, 266] width 17 height 11
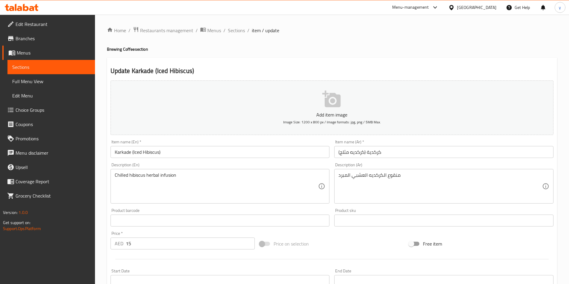
click at [27, 81] on span "Full Menu View" at bounding box center [51, 81] width 78 height 7
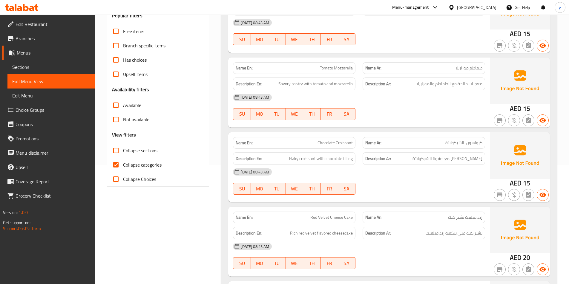
scroll to position [119, 0]
click at [136, 167] on span "Collapse categories" at bounding box center [142, 164] width 39 height 7
click at [123, 167] on input "Collapse categories" at bounding box center [116, 164] width 14 height 14
checkbox input "false"
click at [40, 71] on link "Sections" at bounding box center [50, 67] width 87 height 14
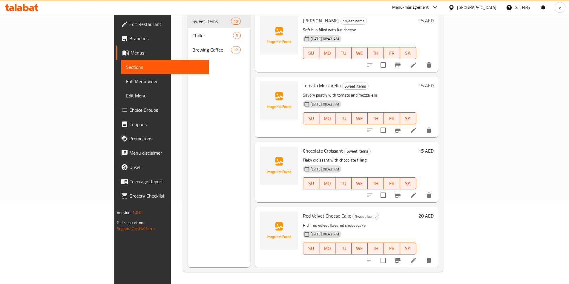
scroll to position [84, 0]
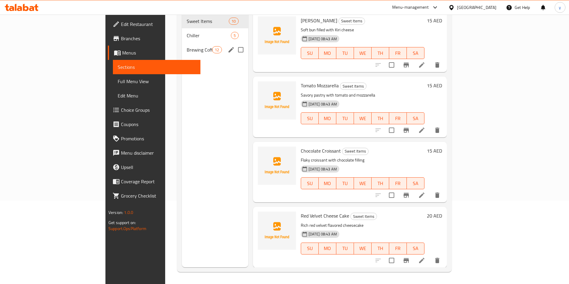
click at [187, 46] on span "Brewing Coffee" at bounding box center [199, 49] width 25 height 7
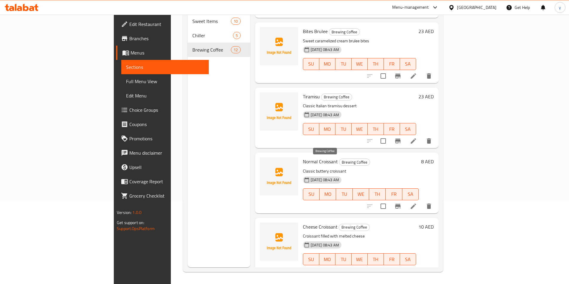
scroll to position [358, 0]
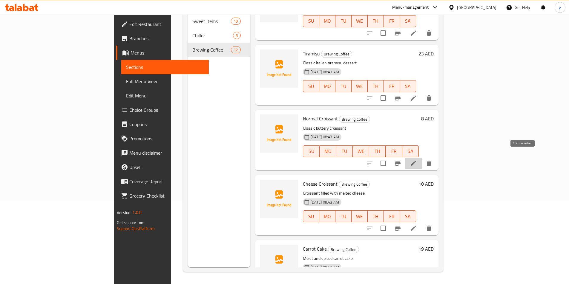
click at [416, 161] on icon at bounding box center [412, 163] width 5 height 5
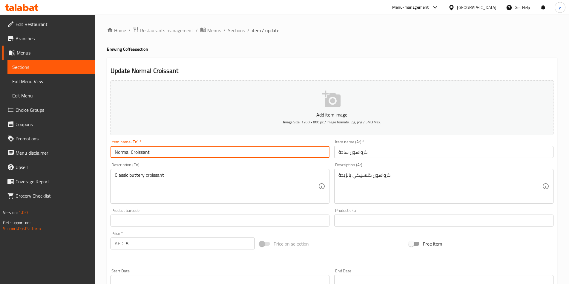
drag, startPoint x: 129, startPoint y: 152, endPoint x: 93, endPoint y: 154, distance: 36.5
click at [101, 156] on div "Home / Restaurants management / Menus / Sections / item / update Brewing Coffee…" at bounding box center [332, 218] width 474 height 407
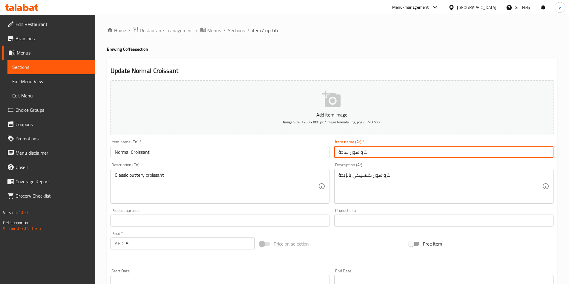
drag, startPoint x: 348, startPoint y: 153, endPoint x: 328, endPoint y: 154, distance: 19.5
click at [328, 154] on div "Add item image Image Size: 1200 x 800 px / Image formats: jpg, png / 5MB Max. I…" at bounding box center [331, 206] width 447 height 257
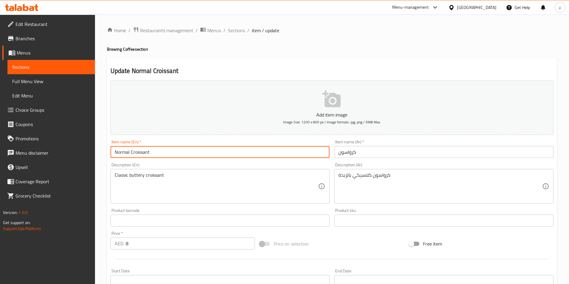
drag, startPoint x: 165, startPoint y: 150, endPoint x: 30, endPoint y: 152, distance: 135.0
click at [31, 152] on div "Edit Restaurant Branches Menus Sections Full Menu View Edit Menu Choice Groups …" at bounding box center [284, 218] width 569 height 407
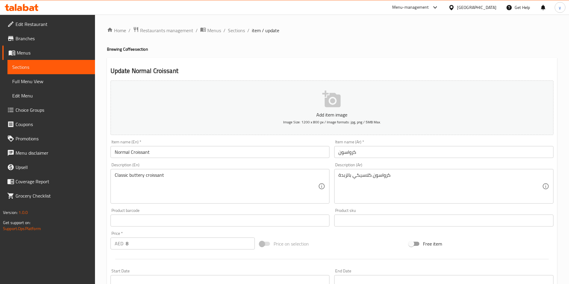
click at [337, 153] on input "كرواسون" at bounding box center [443, 152] width 219 height 12
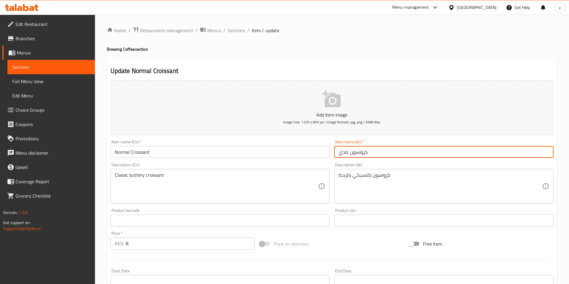
drag, startPoint x: 349, startPoint y: 150, endPoint x: 342, endPoint y: 154, distance: 8.0
click at [342, 154] on input "كرواسون عادي" at bounding box center [443, 152] width 219 height 12
click at [345, 154] on input "كرواسون عادي" at bounding box center [443, 152] width 219 height 12
drag, startPoint x: 349, startPoint y: 153, endPoint x: 341, endPoint y: 155, distance: 8.3
click at [341, 155] on input "كرواسون عادي" at bounding box center [443, 152] width 219 height 12
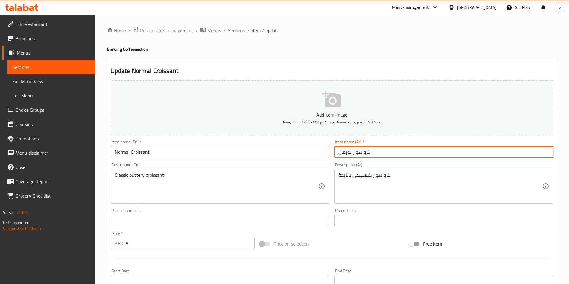
type input "كرواسون نورمال"
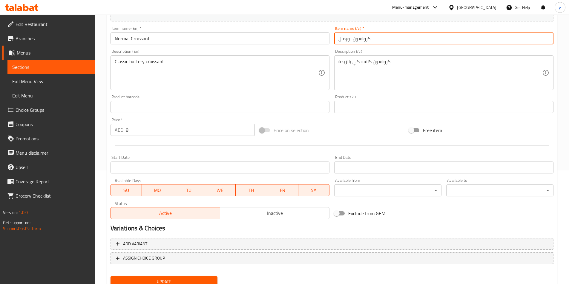
scroll to position [137, 0]
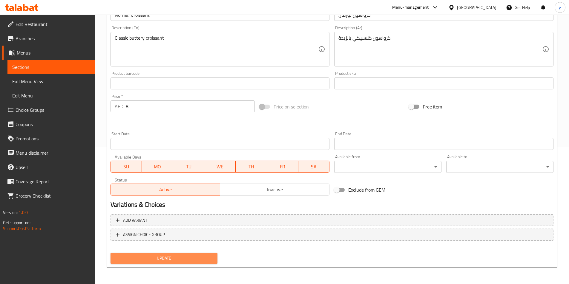
click at [188, 262] on span "Update" at bounding box center [164, 258] width 98 height 7
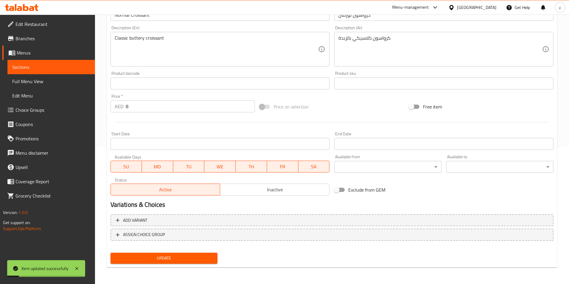
click at [37, 85] on span "Full Menu View" at bounding box center [51, 81] width 78 height 7
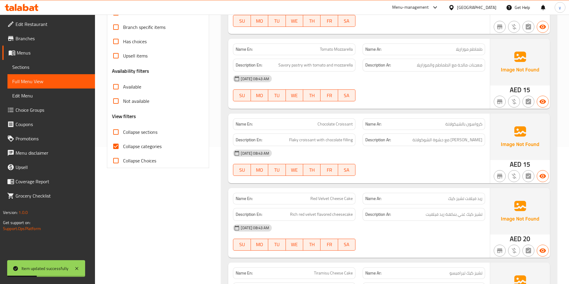
click at [42, 68] on span "Sections" at bounding box center [51, 67] width 78 height 7
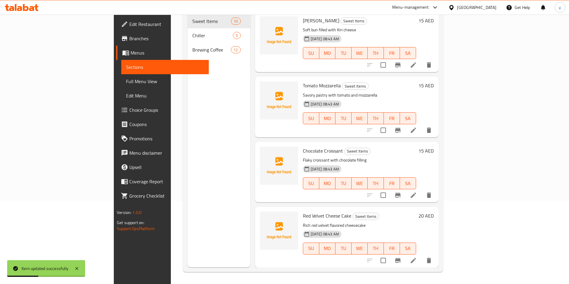
scroll to position [84, 0]
click at [126, 84] on span "Full Menu View" at bounding box center [165, 81] width 78 height 7
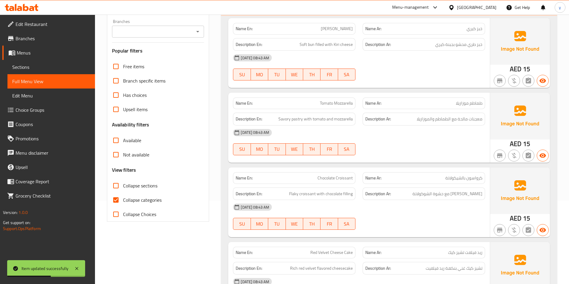
click at [148, 199] on span "Collapse categories" at bounding box center [142, 200] width 39 height 7
click at [123, 199] on input "Collapse categories" at bounding box center [116, 200] width 14 height 14
checkbox input "false"
click at [32, 71] on link "Sections" at bounding box center [50, 67] width 87 height 14
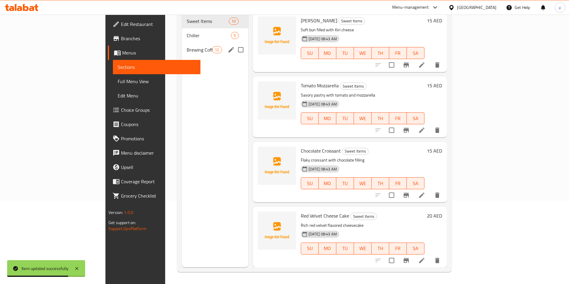
click at [182, 47] on div "Brewing Coffee 12" at bounding box center [215, 50] width 66 height 14
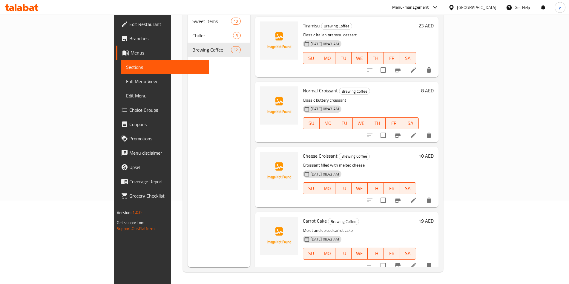
scroll to position [388, 0]
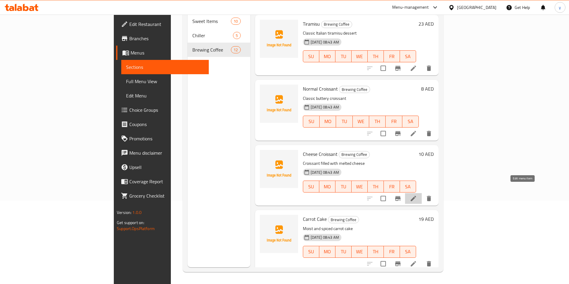
click at [416, 196] on icon at bounding box center [412, 198] width 5 height 5
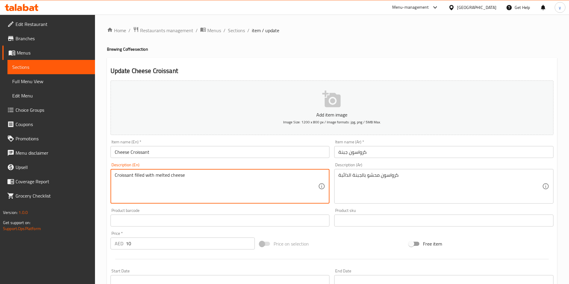
click at [162, 175] on textarea "Croissant filled with melted cheese" at bounding box center [217, 187] width 204 height 28
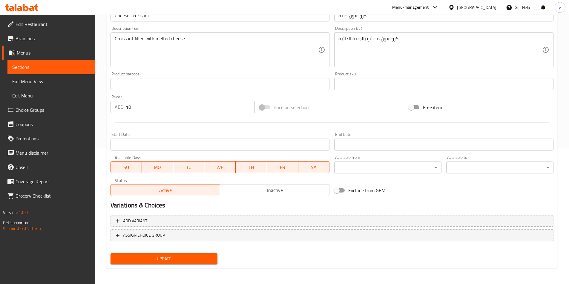
scroll to position [137, 0]
click at [187, 257] on span "Update" at bounding box center [164, 258] width 98 height 7
click at [23, 67] on span "Sections" at bounding box center [51, 67] width 78 height 7
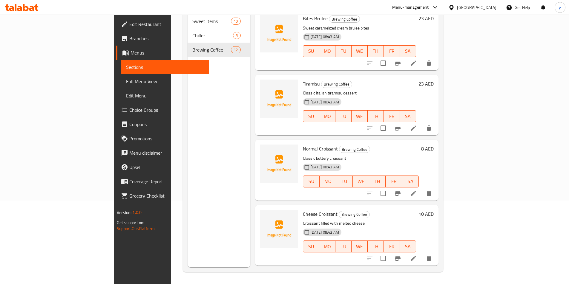
scroll to position [328, 0]
click at [417, 124] on icon at bounding box center [413, 127] width 7 height 7
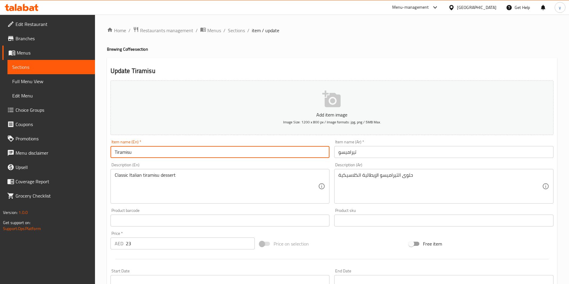
drag, startPoint x: 144, startPoint y: 151, endPoint x: 77, endPoint y: 136, distance: 68.6
click at [78, 136] on div "Edit Restaurant Branches Menus Sections Full Menu View Edit Menu Choice Groups …" at bounding box center [284, 218] width 569 height 407
click at [236, 150] on input "Tiramisu" at bounding box center [219, 152] width 219 height 12
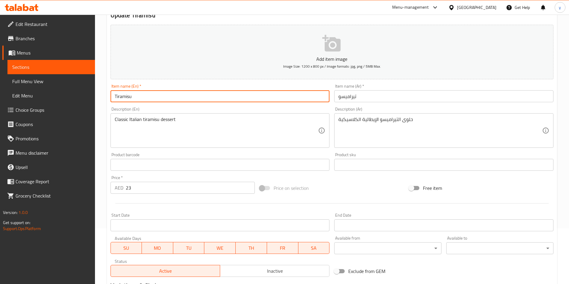
scroll to position [60, 0]
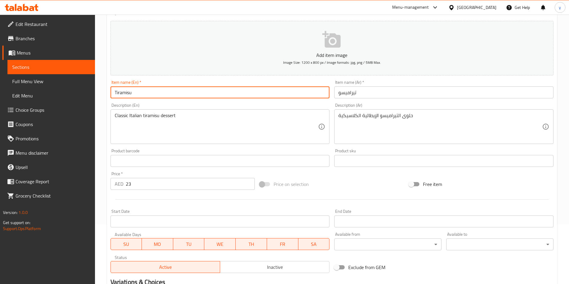
click at [200, 94] on input "Tiramisu" at bounding box center [219, 93] width 219 height 12
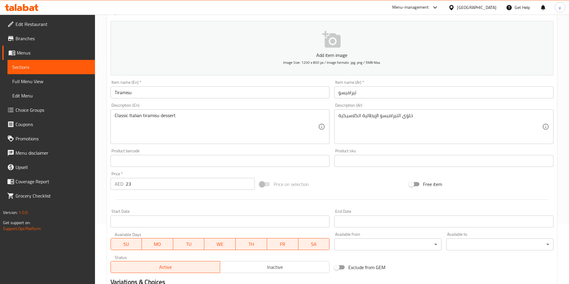
click at [137, 96] on input "Tiramisu" at bounding box center [219, 93] width 219 height 12
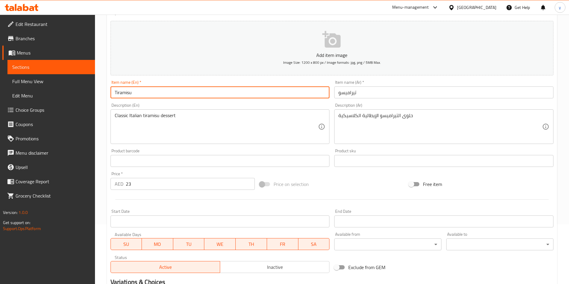
click at [137, 96] on input "Tiramisu" at bounding box center [219, 93] width 219 height 12
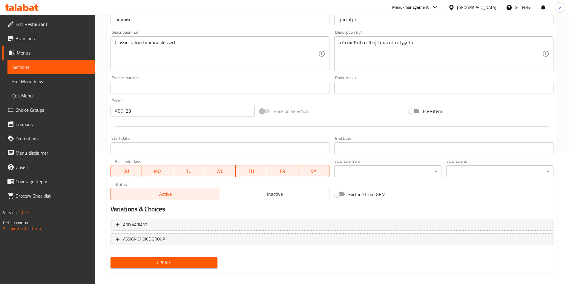
scroll to position [137, 0]
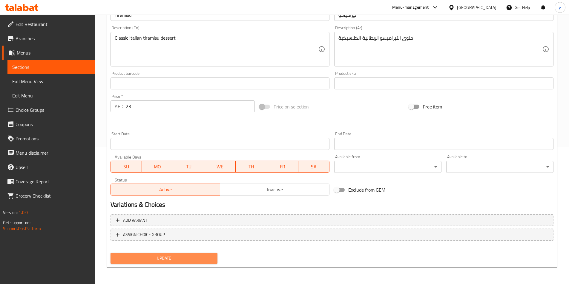
click at [188, 262] on span "Update" at bounding box center [164, 258] width 98 height 7
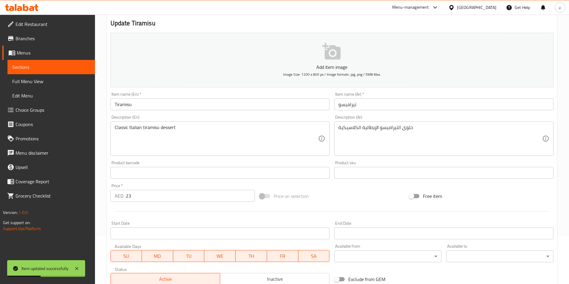
scroll to position [0, 0]
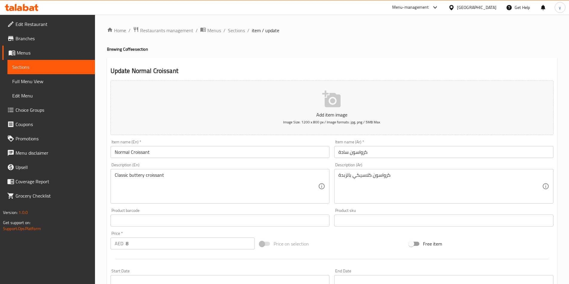
click at [25, 68] on span "Sections" at bounding box center [51, 67] width 78 height 7
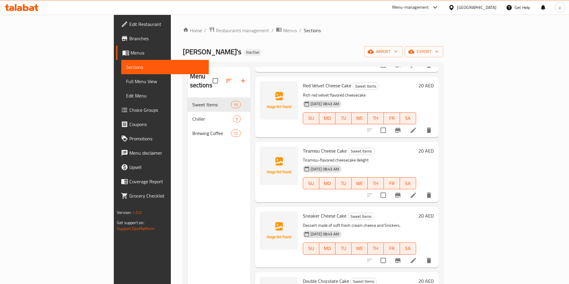
scroll to position [299, 0]
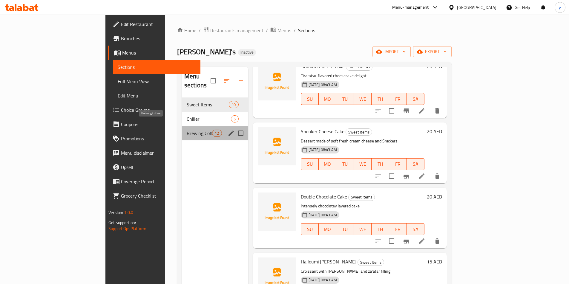
click at [187, 130] on span "Brewing Coffee" at bounding box center [199, 133] width 25 height 7
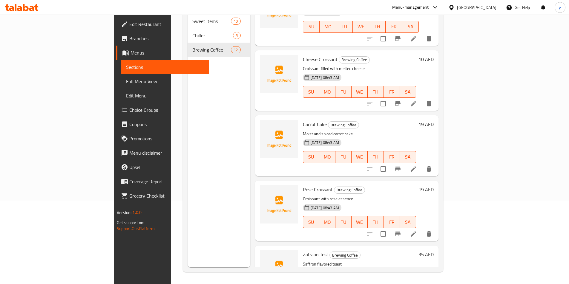
scroll to position [513, 0]
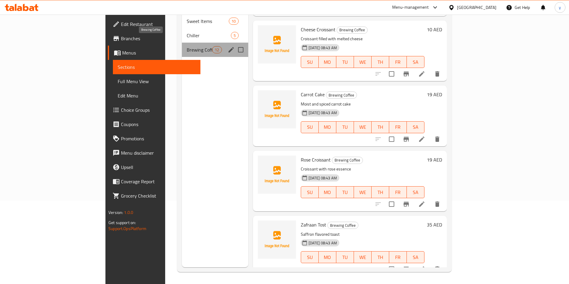
click at [187, 46] on span "Brewing Coffee" at bounding box center [199, 49] width 25 height 7
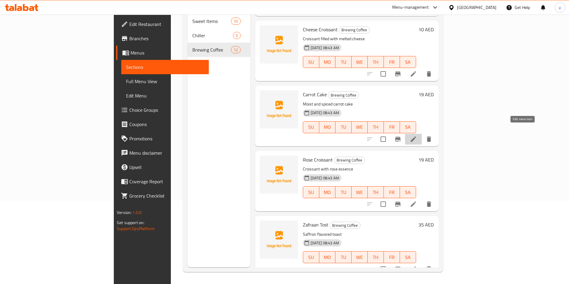
click at [417, 136] on icon at bounding box center [413, 139] width 7 height 7
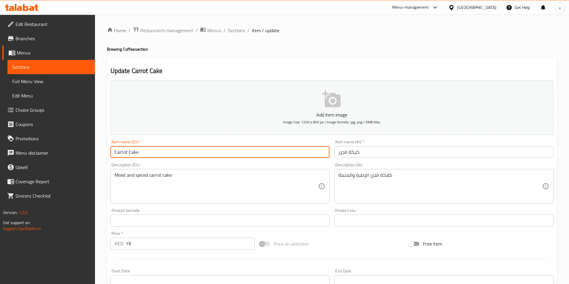
drag, startPoint x: 149, startPoint y: 155, endPoint x: 68, endPoint y: 159, distance: 80.7
click at [71, 159] on div "Edit Restaurant Branches Menus Sections Full Menu View Edit Menu Choice Groups …" at bounding box center [284, 218] width 569 height 407
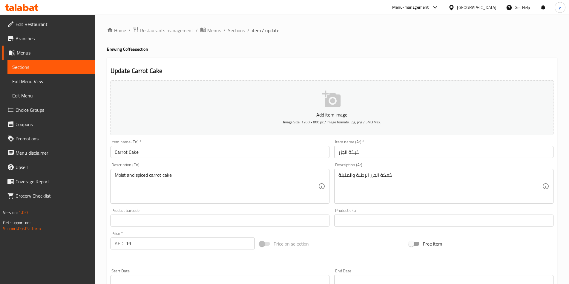
click at [376, 156] on input "كيكة الجزر" at bounding box center [443, 152] width 219 height 12
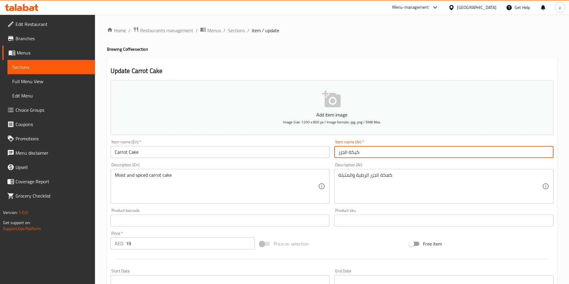
click at [376, 156] on input "كيكة الجزر" at bounding box center [443, 152] width 219 height 12
paste input "عكة"
type input "كعكة جزر"
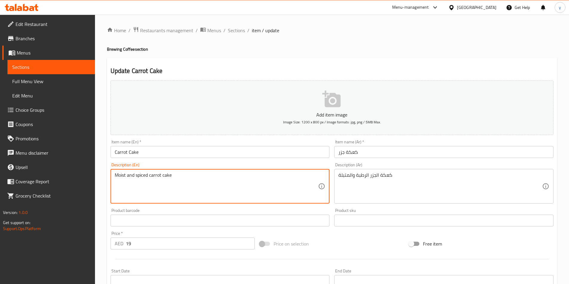
drag, startPoint x: 125, startPoint y: 176, endPoint x: 98, endPoint y: 180, distance: 27.4
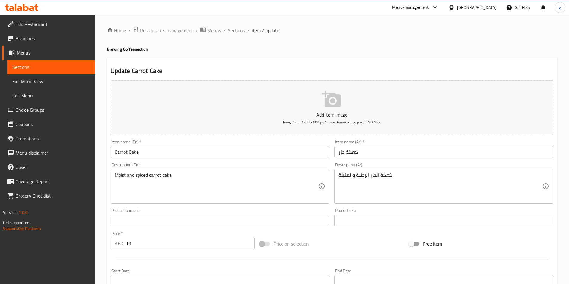
click at [138, 174] on textarea "Moist and spiced carrot cake" at bounding box center [217, 187] width 204 height 28
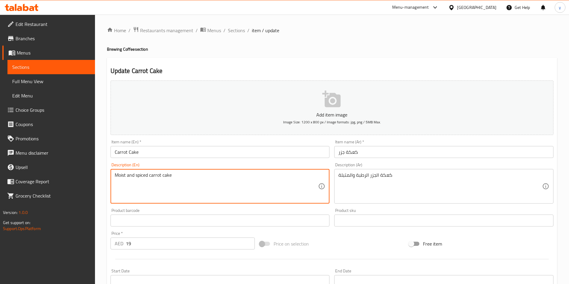
click at [139, 174] on textarea "Moist and spiced carrot cake" at bounding box center [217, 187] width 204 height 28
click at [221, 176] on textarea "Moist and spiced carrot cake" at bounding box center [217, 187] width 204 height 28
click at [119, 176] on textarea "Moist and spiced carrot cake" at bounding box center [217, 187] width 204 height 28
click at [128, 175] on textarea "Moist and spiced carrot cake" at bounding box center [217, 187] width 204 height 28
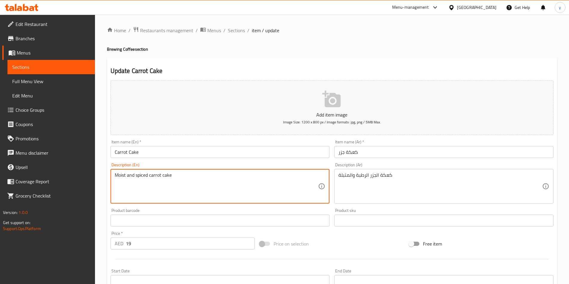
drag, startPoint x: 126, startPoint y: 175, endPoint x: 110, endPoint y: 175, distance: 15.2
click at [110, 175] on div "Moist and spiced carrot cake Description (En)" at bounding box center [219, 186] width 219 height 35
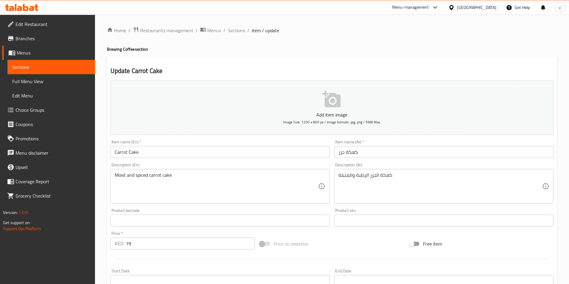
click at [144, 175] on textarea "Moist and spiced carrot cake" at bounding box center [217, 187] width 204 height 28
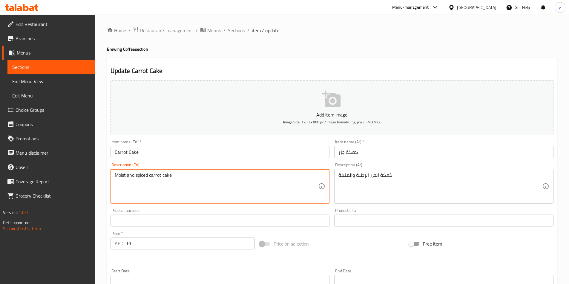
click at [144, 175] on textarea "Moist and spiced carrot cake" at bounding box center [217, 187] width 204 height 28
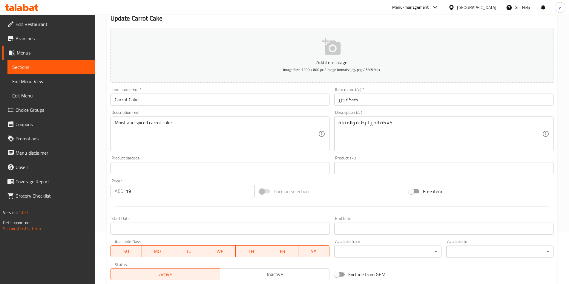
scroll to position [137, 0]
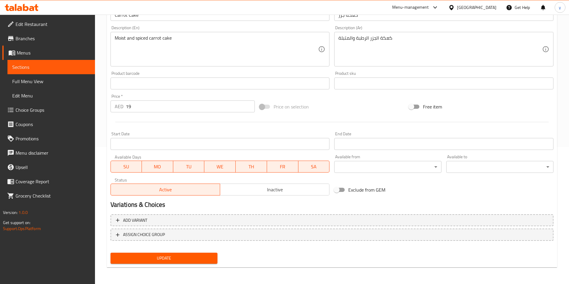
click at [167, 263] on button "Update" at bounding box center [163, 258] width 107 height 11
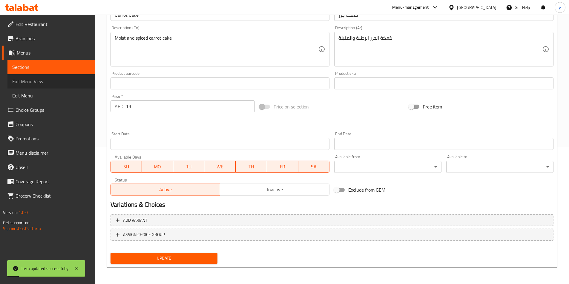
click at [30, 84] on span "Full Menu View" at bounding box center [51, 81] width 78 height 7
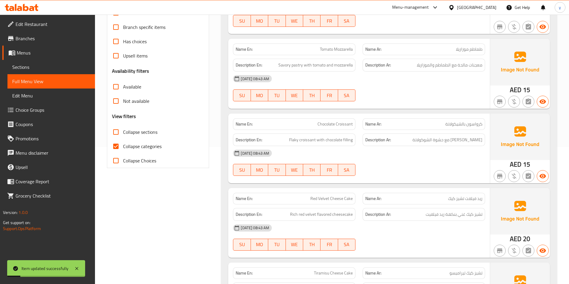
click at [31, 68] on span "Sections" at bounding box center [51, 67] width 78 height 7
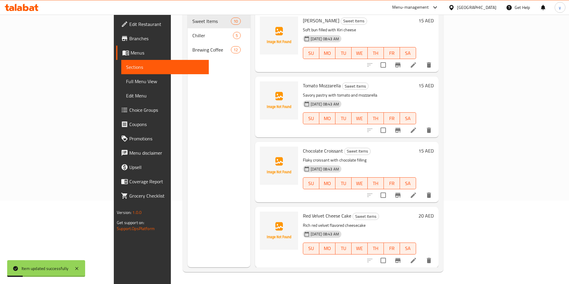
scroll to position [84, 0]
click at [121, 76] on link "Full Menu View" at bounding box center [164, 81] width 87 height 14
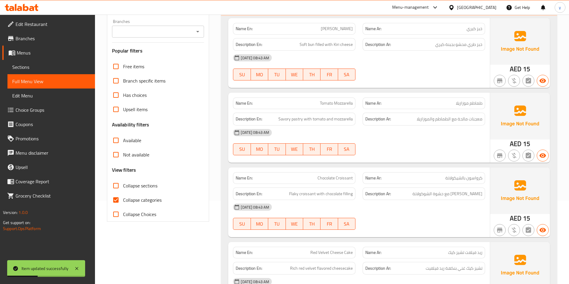
click at [137, 202] on span "Collapse categories" at bounding box center [142, 200] width 39 height 7
click at [123, 202] on input "Collapse categories" at bounding box center [116, 200] width 14 height 14
checkbox input "false"
click at [39, 65] on span "Sections" at bounding box center [51, 67] width 78 height 7
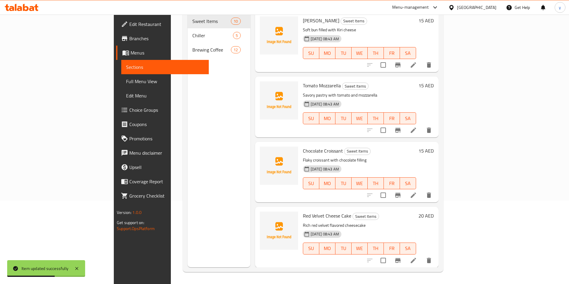
click at [187, 48] on nav "Sweet Items 10 Chiller 5 Brewing Coffee 12" at bounding box center [218, 36] width 63 height 48
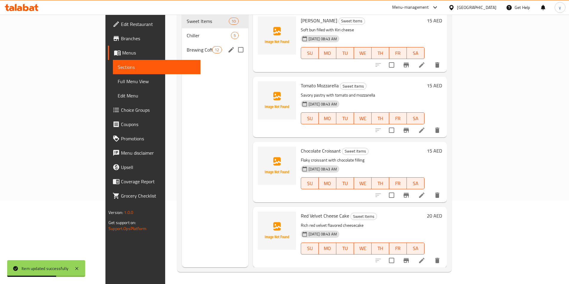
click at [182, 45] on div "Brewing Coffee 12" at bounding box center [215, 50] width 66 height 14
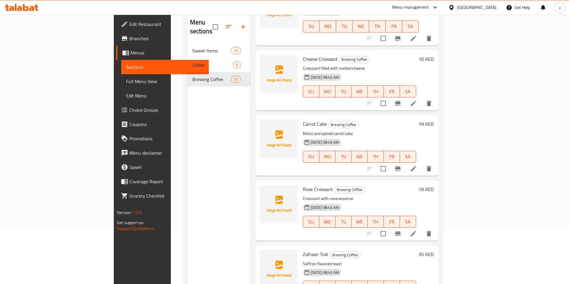
scroll to position [54, 0]
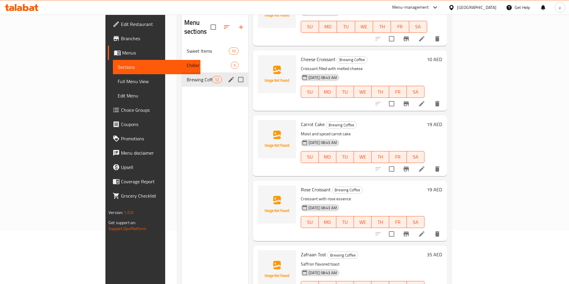
click at [187, 76] on span "Brewing Coffee" at bounding box center [199, 79] width 25 height 7
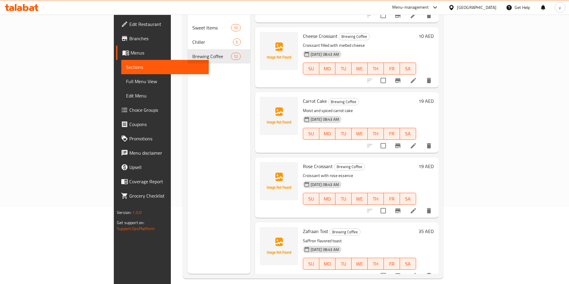
scroll to position [84, 0]
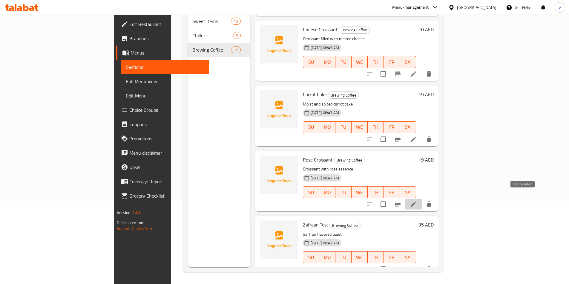
click at [417, 201] on icon at bounding box center [413, 204] width 7 height 7
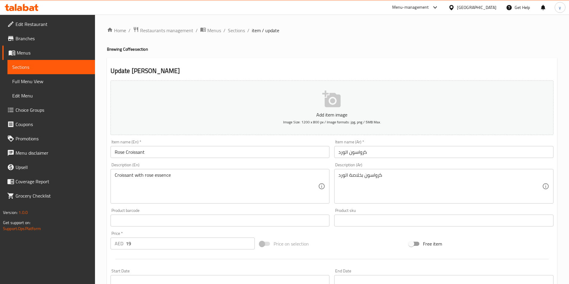
click at [174, 153] on input "Rose Croissant" at bounding box center [219, 152] width 219 height 12
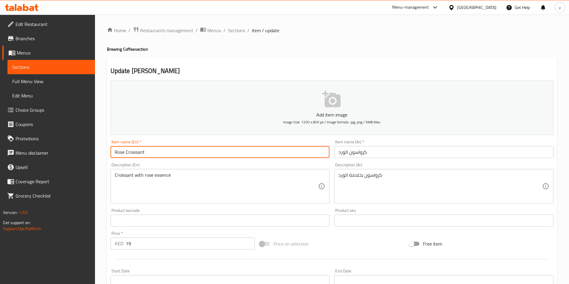
click at [174, 153] on input "Rose Croissant" at bounding box center [219, 152] width 219 height 12
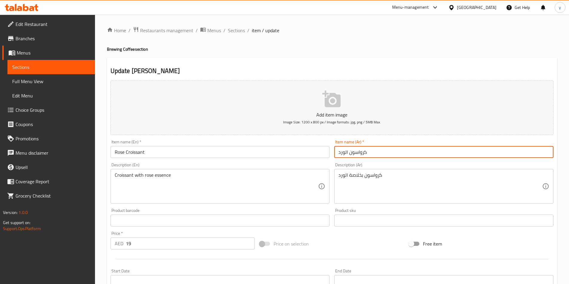
drag, startPoint x: 347, startPoint y: 153, endPoint x: 331, endPoint y: 155, distance: 16.8
click at [331, 155] on div "Add item image Image Size: 1200 x 800 px / Image formats: jpg, png / 5MB Max. I…" at bounding box center [331, 206] width 447 height 257
type input "[PERSON_NAME]"
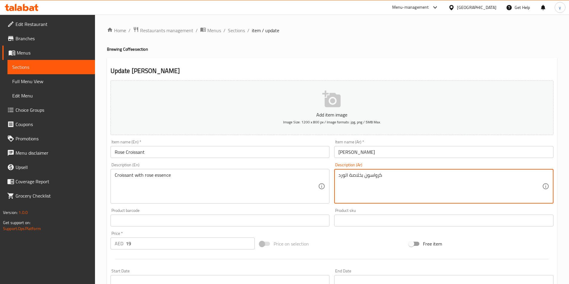
drag, startPoint x: 338, startPoint y: 177, endPoint x: 347, endPoint y: 175, distance: 9.2
drag, startPoint x: 152, startPoint y: 154, endPoint x: 95, endPoint y: 150, distance: 57.2
click at [96, 150] on div "Home / Restaurants management / Menus / Sections / item / update Brewing Coffee…" at bounding box center [332, 218] width 474 height 407
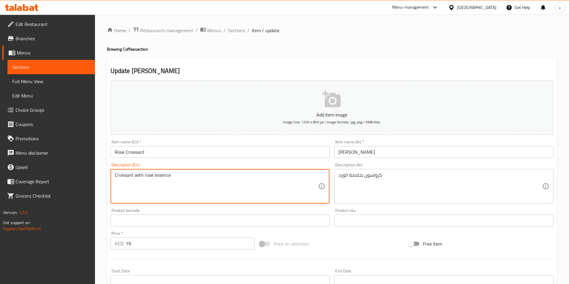
click at [192, 184] on textarea "Croissant with rose essence" at bounding box center [217, 187] width 204 height 28
paste textarea "Puff pastry, Rose Flavor, sugar, Egg"
type textarea "Puff pastry, Rose Flavor, sugar, Egg"
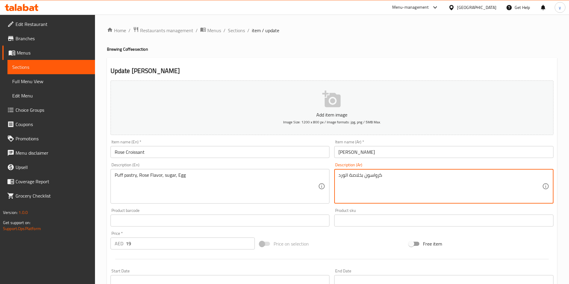
click at [411, 173] on textarea "كرواسون بخلاصة الورد" at bounding box center [440, 187] width 204 height 28
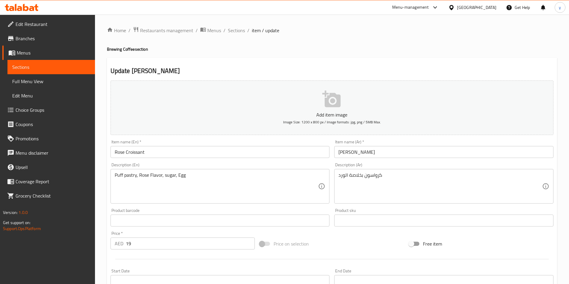
click at [372, 179] on textarea "كرواسون بخلاصة الورد" at bounding box center [440, 187] width 204 height 28
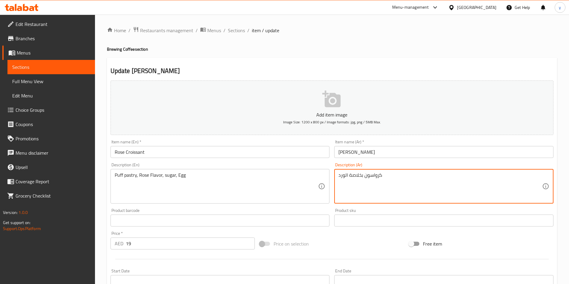
click at [381, 177] on textarea "كرواسون بخلاصة الورد" at bounding box center [440, 187] width 204 height 28
paste textarea "عجنات باف، نكهة ورد، سكر، [PERSON_NAME]"
type textarea "معجنات باف، نكهة ورد، سكر، [PERSON_NAME]"
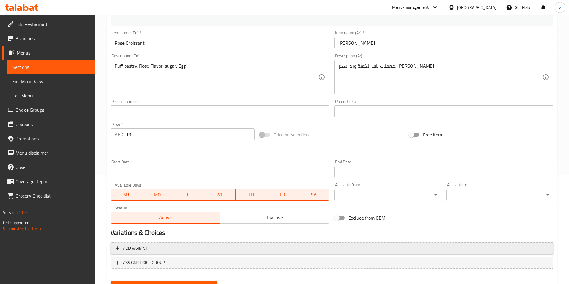
scroll to position [137, 0]
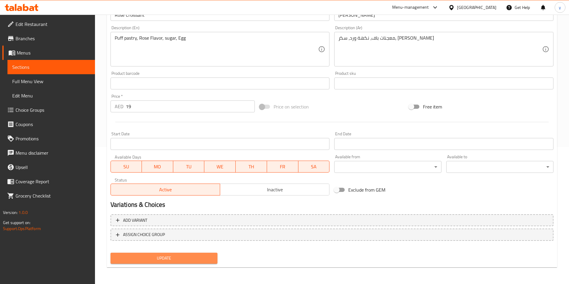
click at [201, 262] on span "Update" at bounding box center [164, 258] width 98 height 7
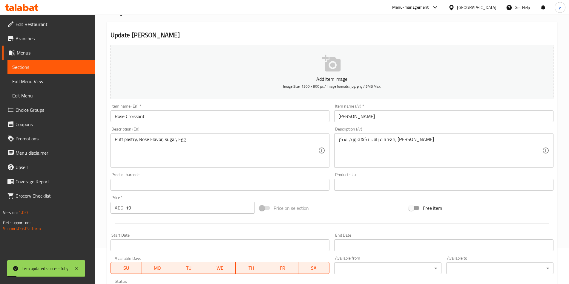
scroll to position [0, 0]
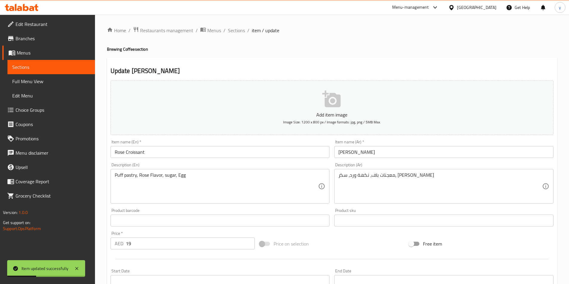
click at [30, 81] on span "Full Menu View" at bounding box center [51, 81] width 78 height 7
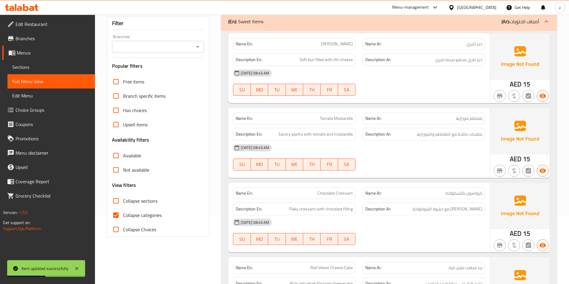
scroll to position [119, 0]
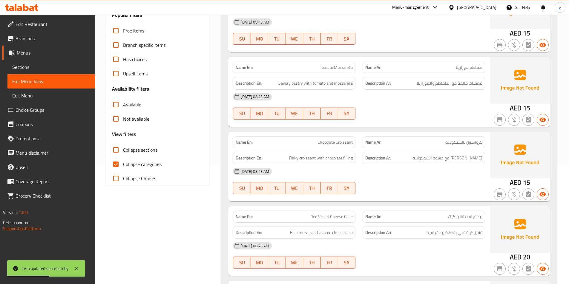
click at [134, 161] on span "Collapse categories" at bounding box center [142, 164] width 39 height 7
click at [123, 160] on input "Collapse categories" at bounding box center [116, 164] width 14 height 14
checkbox input "false"
click at [39, 69] on span "Sections" at bounding box center [51, 67] width 78 height 7
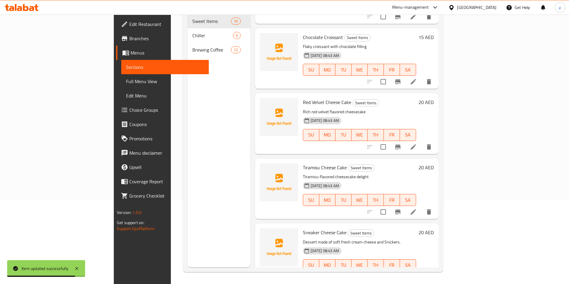
scroll to position [119, 0]
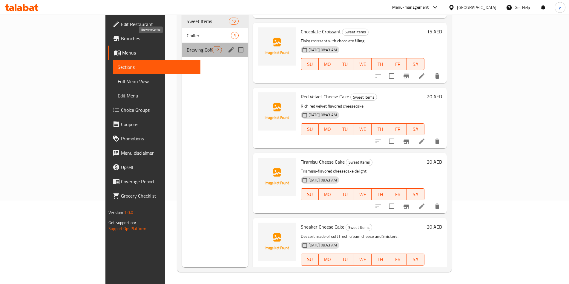
click at [187, 46] on span "Brewing Coffee" at bounding box center [199, 49] width 25 height 7
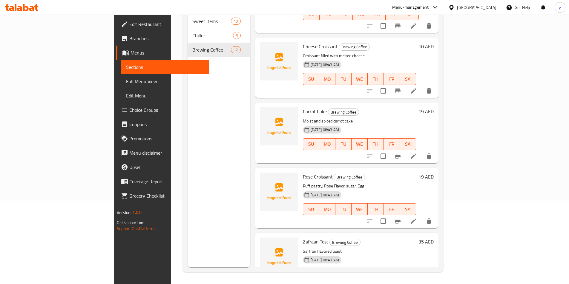
scroll to position [513, 0]
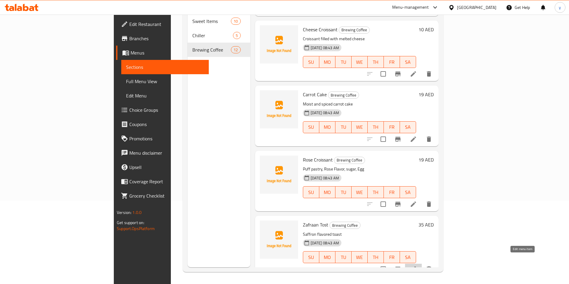
click at [417, 266] on icon at bounding box center [413, 269] width 7 height 7
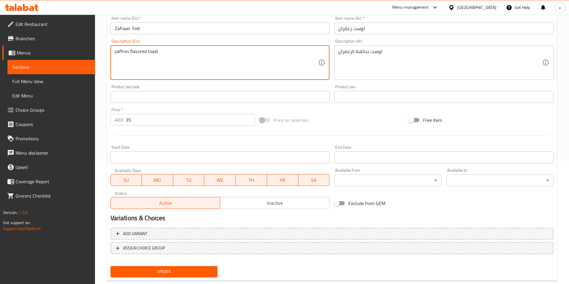
scroll to position [137, 0]
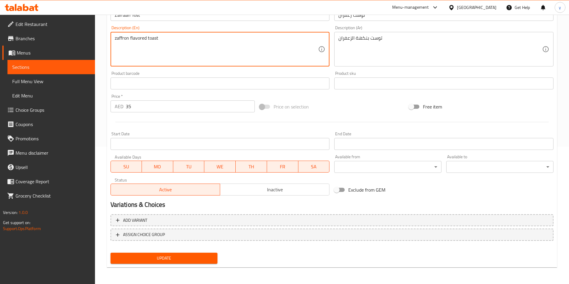
click at [116, 38] on textarea "zaffron flavored toast" at bounding box center [217, 49] width 204 height 28
click at [116, 39] on textarea "zaffron flavored toast" at bounding box center [217, 49] width 204 height 28
click at [113, 41] on div "zaffron flavored toast Description (En)" at bounding box center [219, 49] width 219 height 35
click at [116, 40] on textarea "zaffron flavored toast" at bounding box center [217, 49] width 204 height 28
drag, startPoint x: 117, startPoint y: 40, endPoint x: 113, endPoint y: 40, distance: 4.2
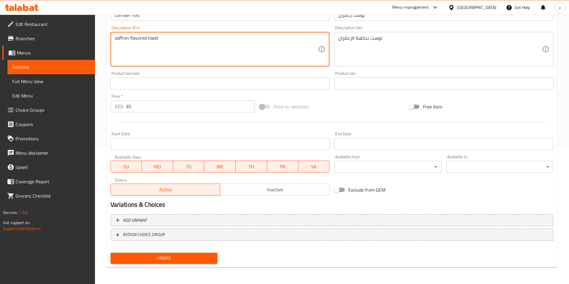
click at [113, 40] on div "zaffron flavored toast Description (En)" at bounding box center [219, 49] width 219 height 35
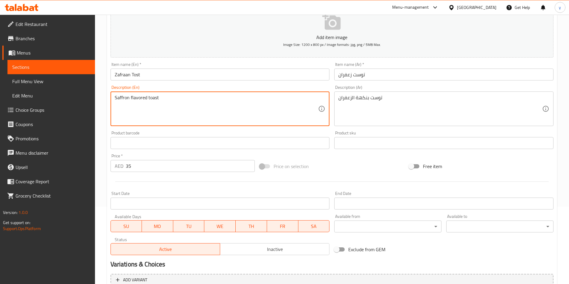
type textarea "Saffron flavored toast"
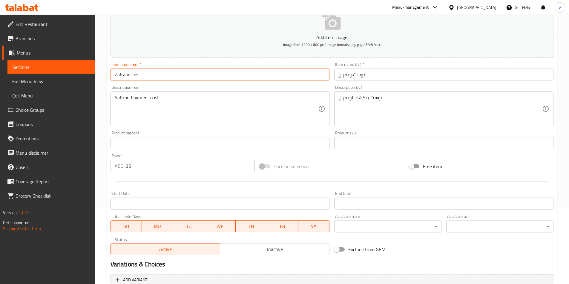
drag, startPoint x: 118, startPoint y: 75, endPoint x: 114, endPoint y: 76, distance: 4.3
click at [114, 76] on input "Zafraan Tost" at bounding box center [219, 75] width 219 height 12
click at [149, 77] on input "Safraan Tost" at bounding box center [219, 75] width 219 height 12
click at [136, 77] on input "Safraan Tost" at bounding box center [219, 75] width 219 height 12
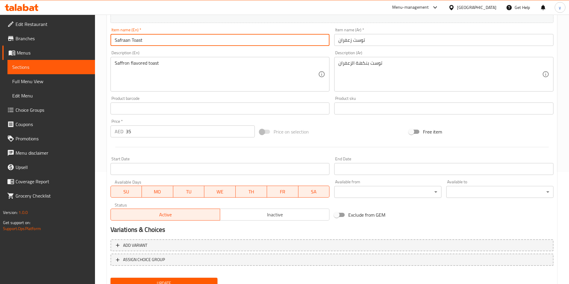
scroll to position [137, 0]
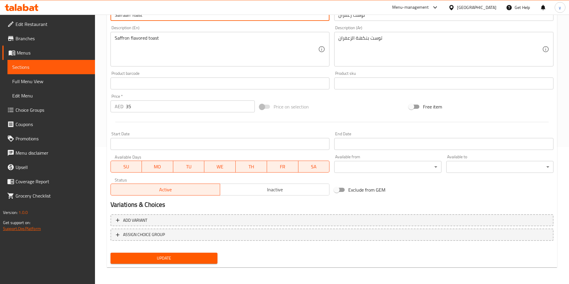
type input "Safraan Toast"
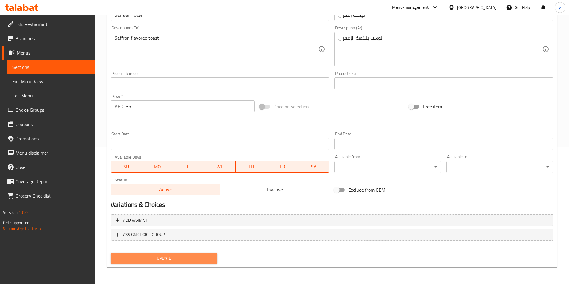
click at [155, 262] on span "Update" at bounding box center [164, 258] width 98 height 7
click at [179, 256] on span "Update" at bounding box center [164, 258] width 98 height 7
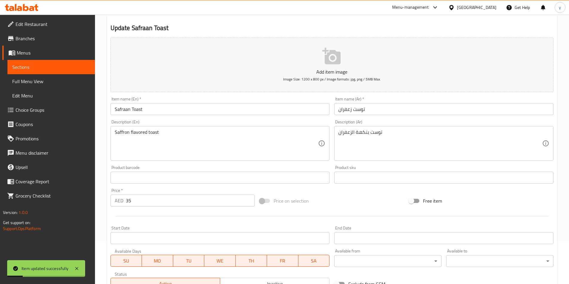
scroll to position [0, 0]
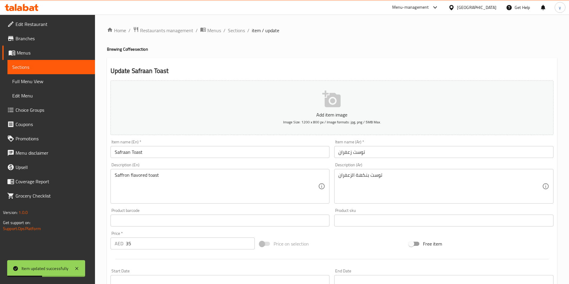
click at [36, 54] on span "Menus" at bounding box center [53, 52] width 73 height 7
